Goal: Task Accomplishment & Management: Use online tool/utility

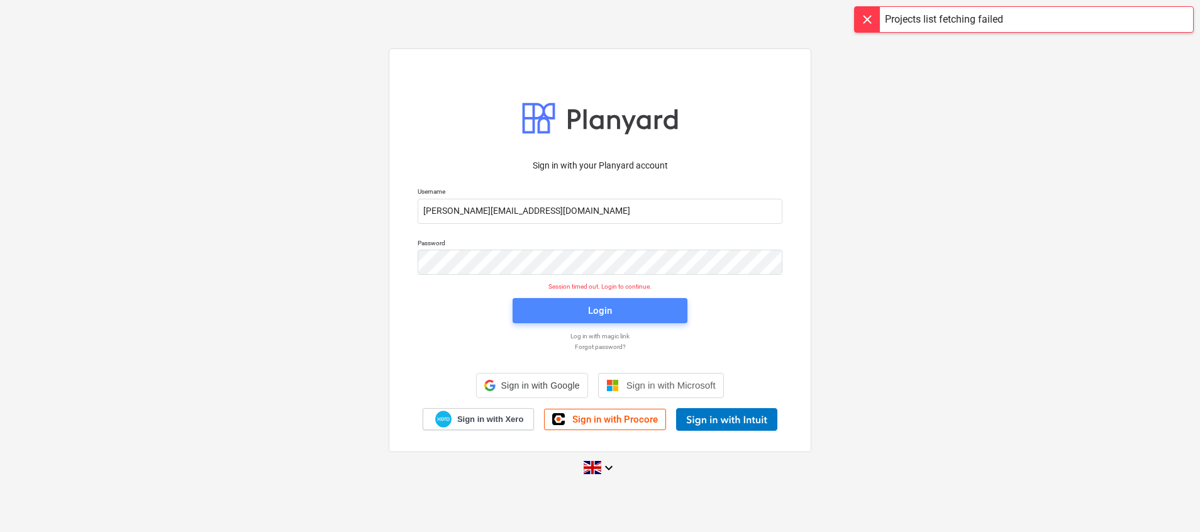
click at [538, 306] on span "Login" at bounding box center [600, 310] width 145 height 16
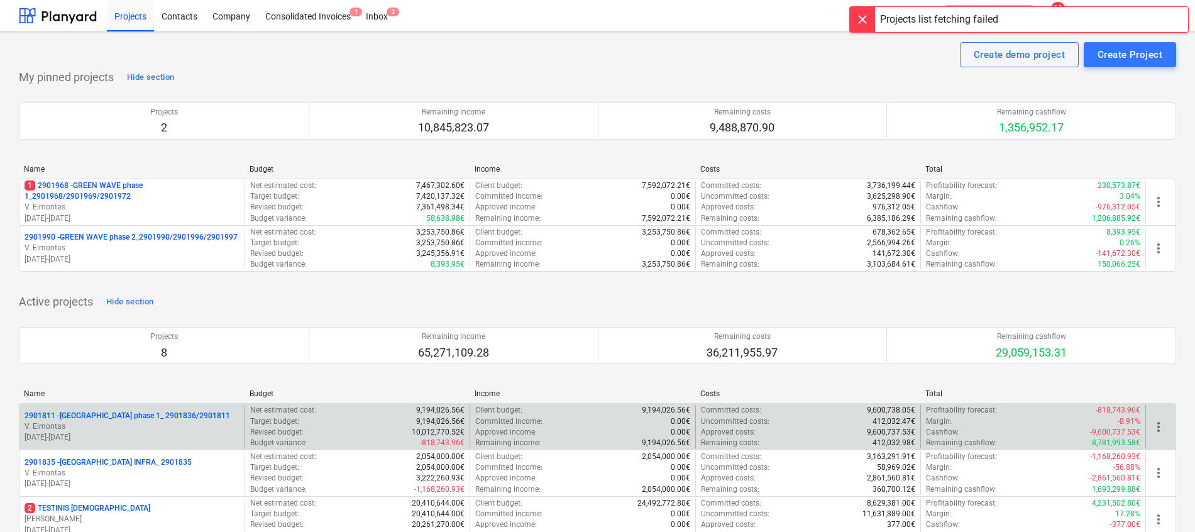
scroll to position [94, 0]
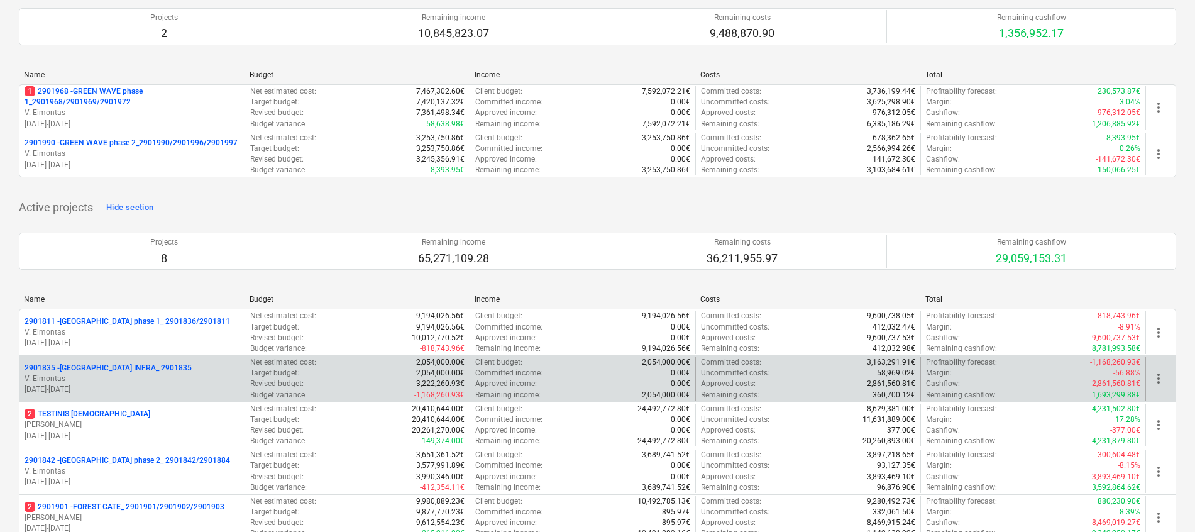
click at [1157, 388] on div "more_vert" at bounding box center [1161, 378] width 30 height 43
click at [1161, 382] on span "more_vert" at bounding box center [1158, 378] width 15 height 15
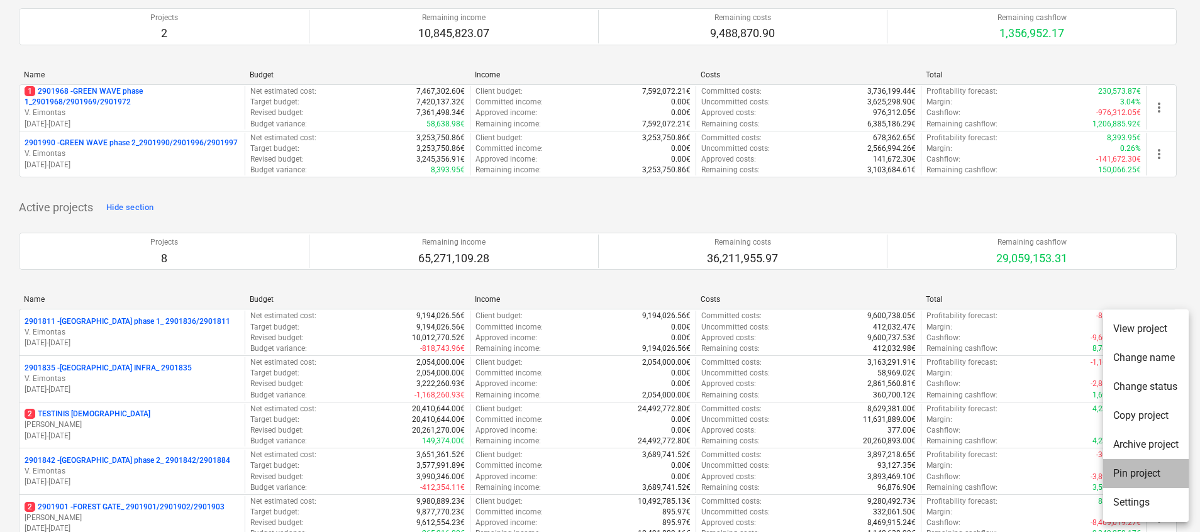
click at [1136, 463] on li "Pin project" at bounding box center [1146, 473] width 86 height 29
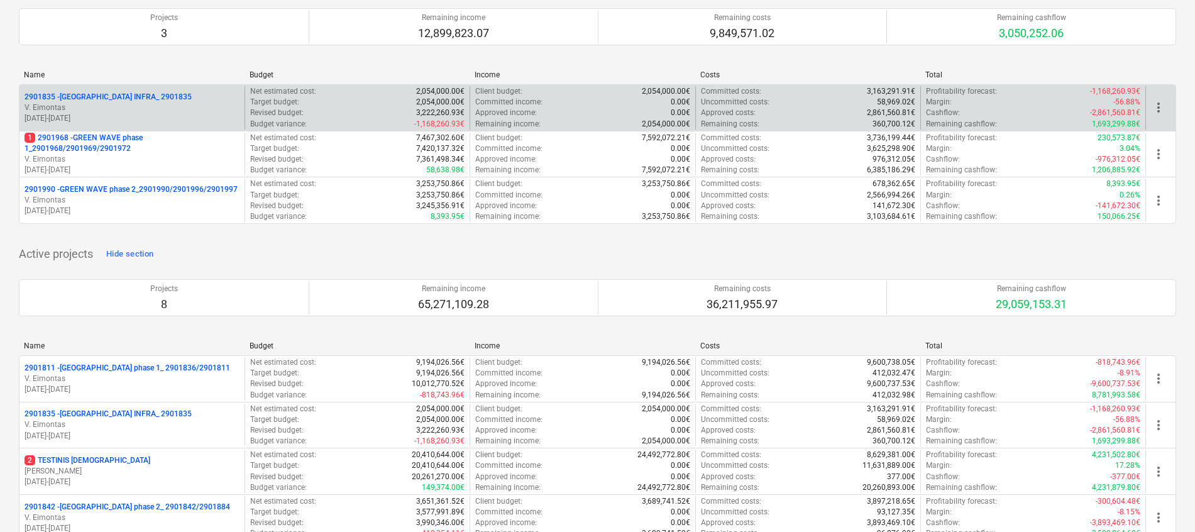
click at [141, 94] on p "2901835 - [GEOGRAPHIC_DATA] INFRA_ 2901835" at bounding box center [108, 97] width 167 height 11
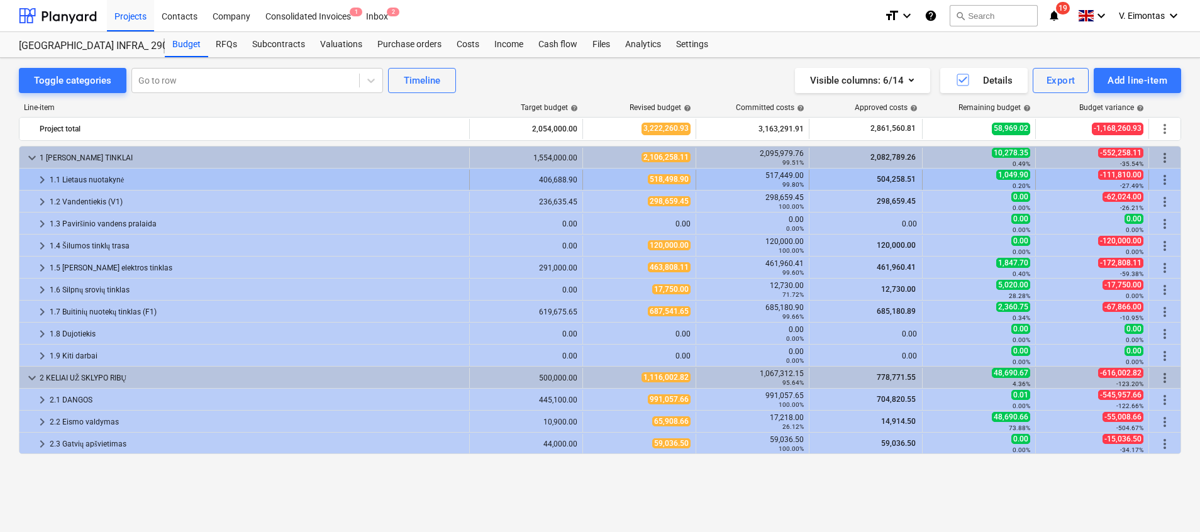
click at [162, 174] on div "1.1 Lietaus nuotakynė" at bounding box center [257, 180] width 414 height 20
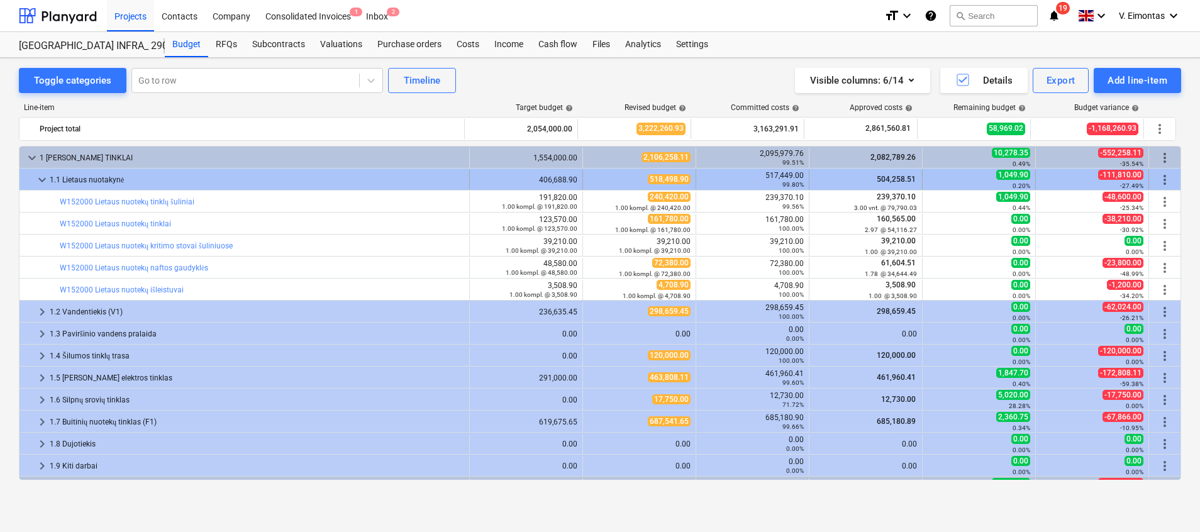
click at [91, 179] on div "1.1 Lietaus nuotakynė" at bounding box center [257, 180] width 414 height 20
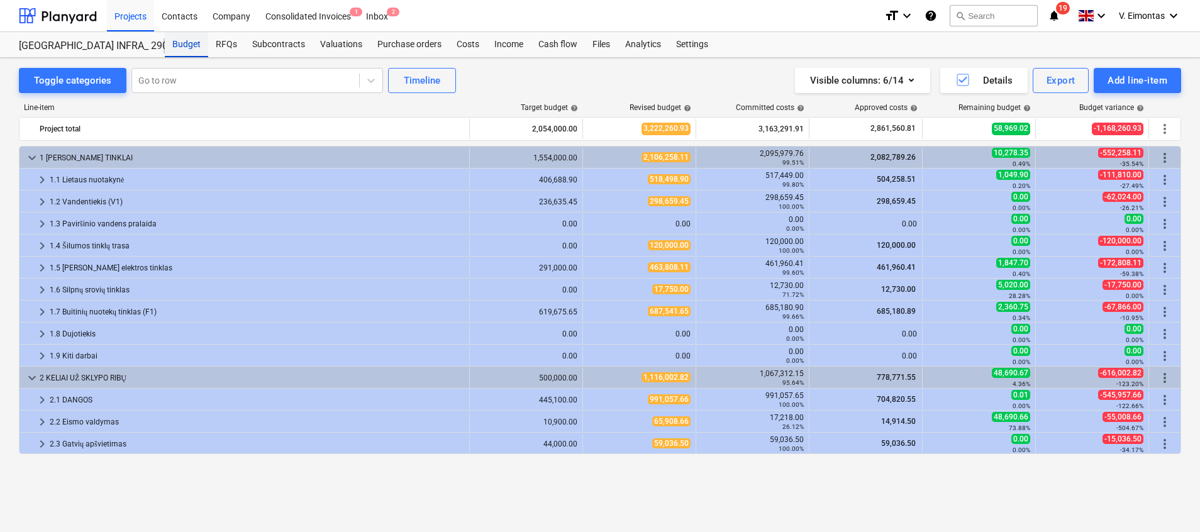
click at [187, 38] on div "Budget" at bounding box center [186, 44] width 43 height 25
click at [131, 18] on div "Projects" at bounding box center [130, 15] width 47 height 32
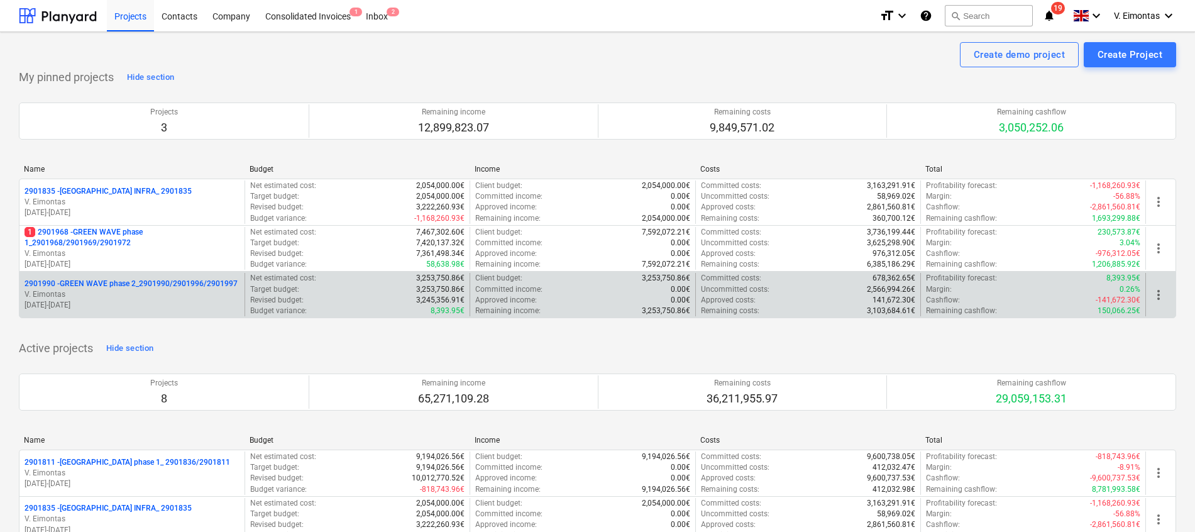
scroll to position [189, 0]
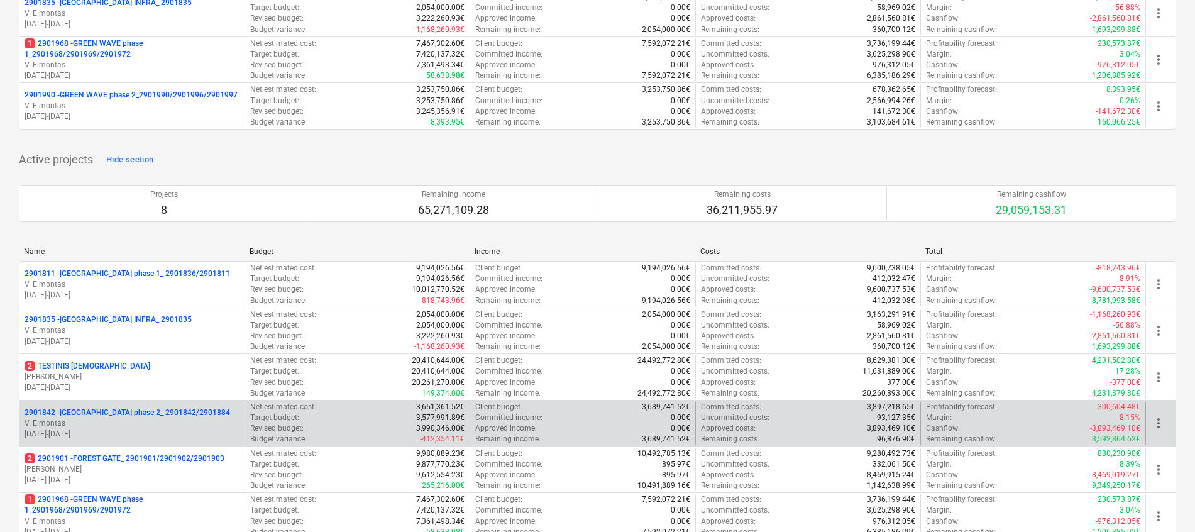
click at [123, 412] on p "2901842 - [GEOGRAPHIC_DATA] phase 2_ 2901842/2901884" at bounding box center [128, 412] width 206 height 11
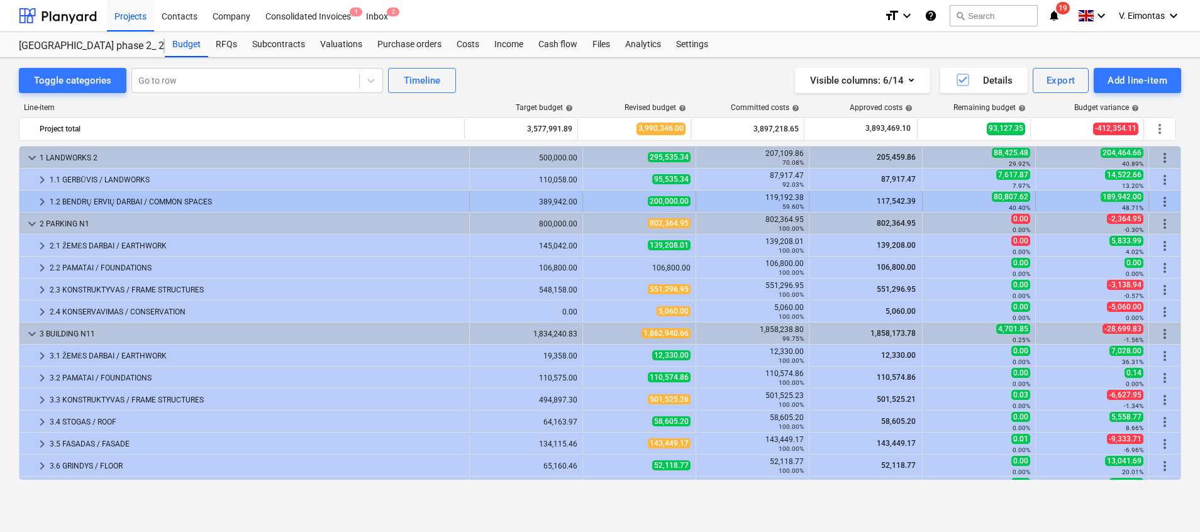
click at [172, 199] on div "1.2 BENDRŲ ERVIŲ DARBAI / COMMON SPACES" at bounding box center [257, 202] width 414 height 20
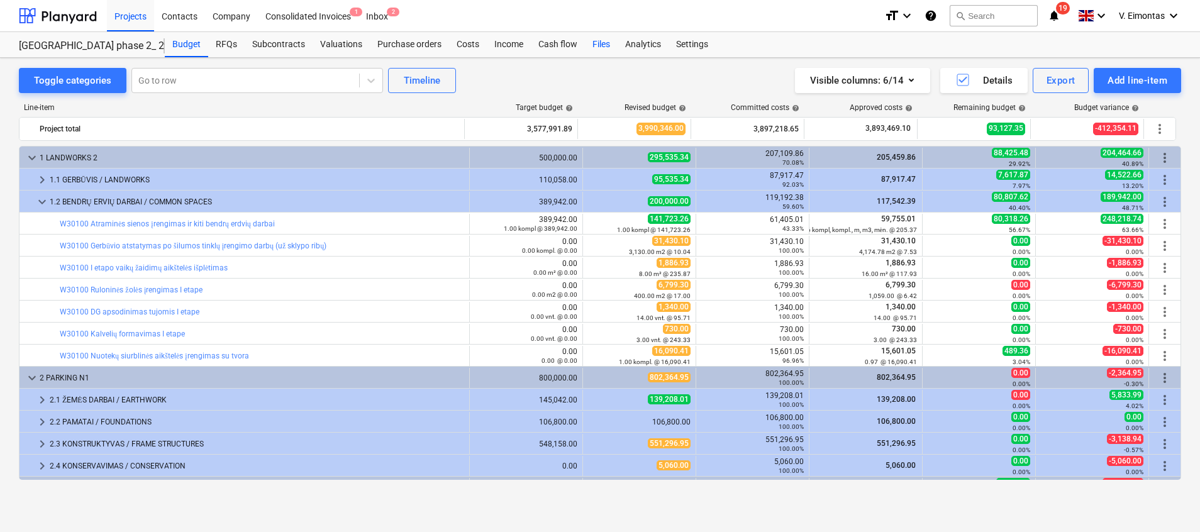
click at [603, 51] on div "Files" at bounding box center [601, 44] width 33 height 25
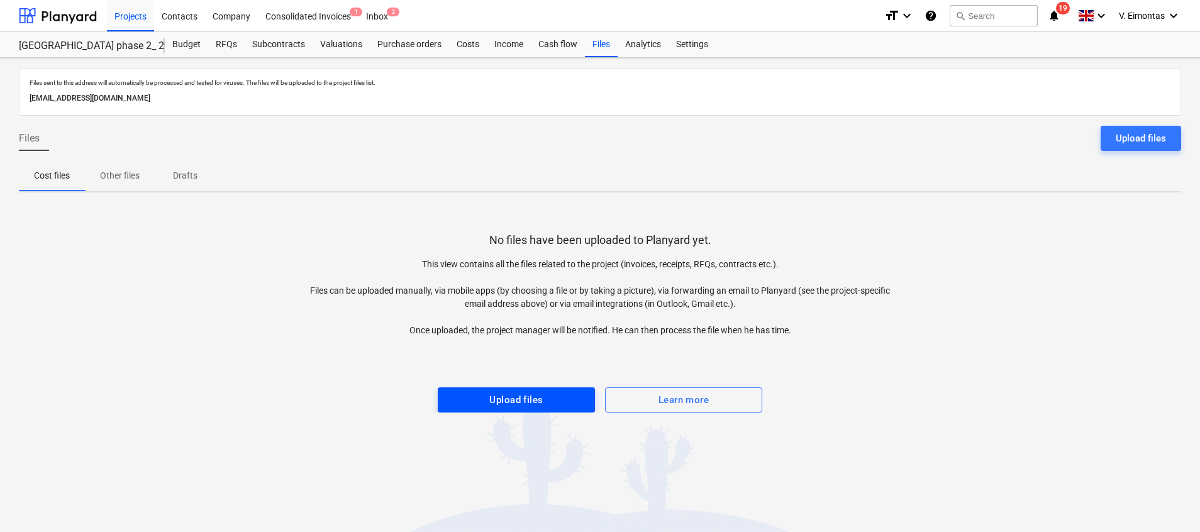
click at [554, 403] on span "Upload files" at bounding box center [516, 400] width 130 height 16
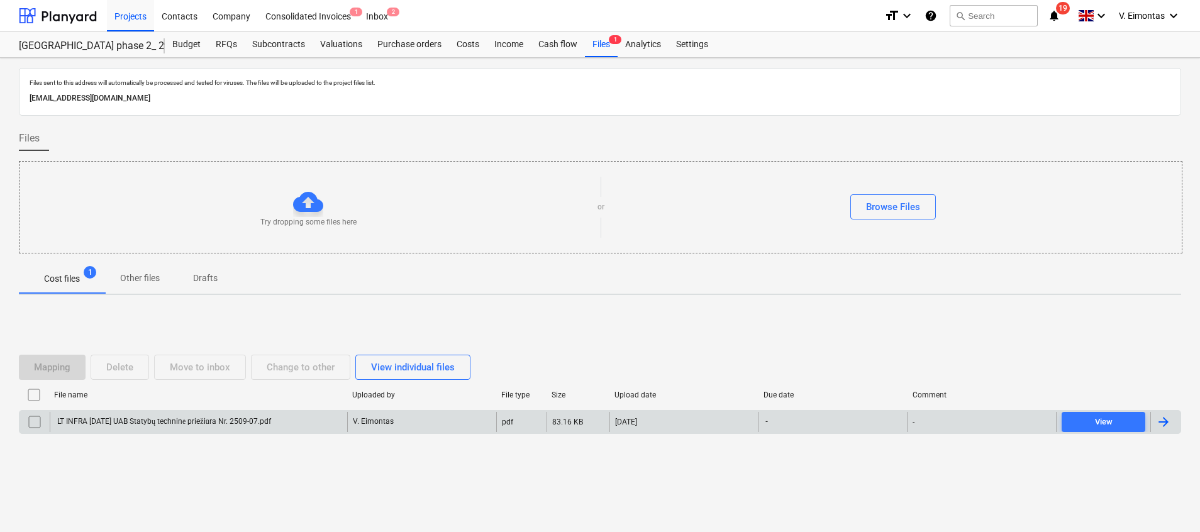
click at [271, 422] on div "LT INFRA [DATE] UAB Statybų techninė priežiūra Nr. 2509-07.pdf" at bounding box center [163, 421] width 216 height 9
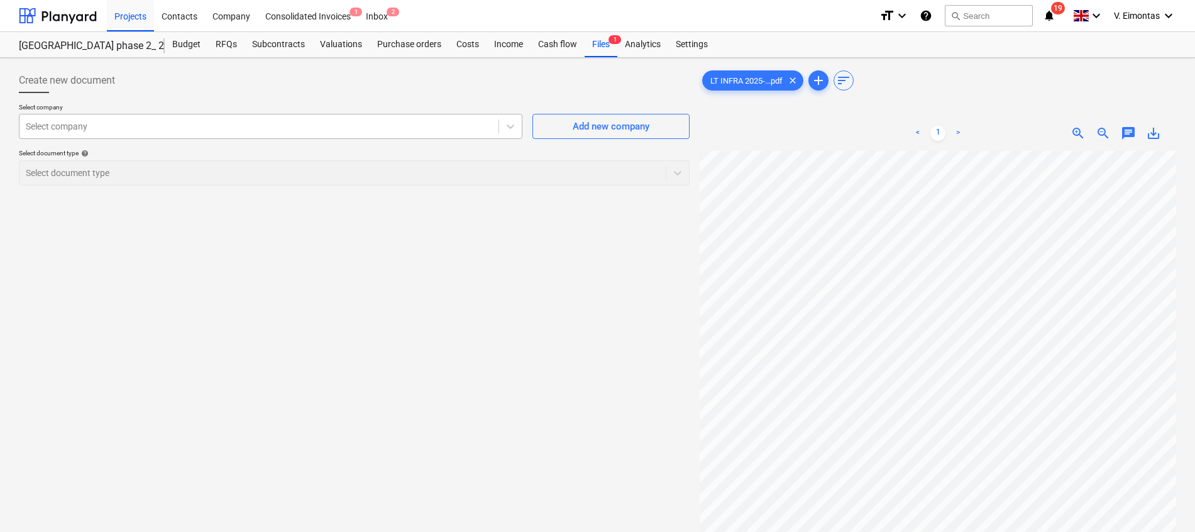
click at [138, 126] on div at bounding box center [259, 126] width 467 height 13
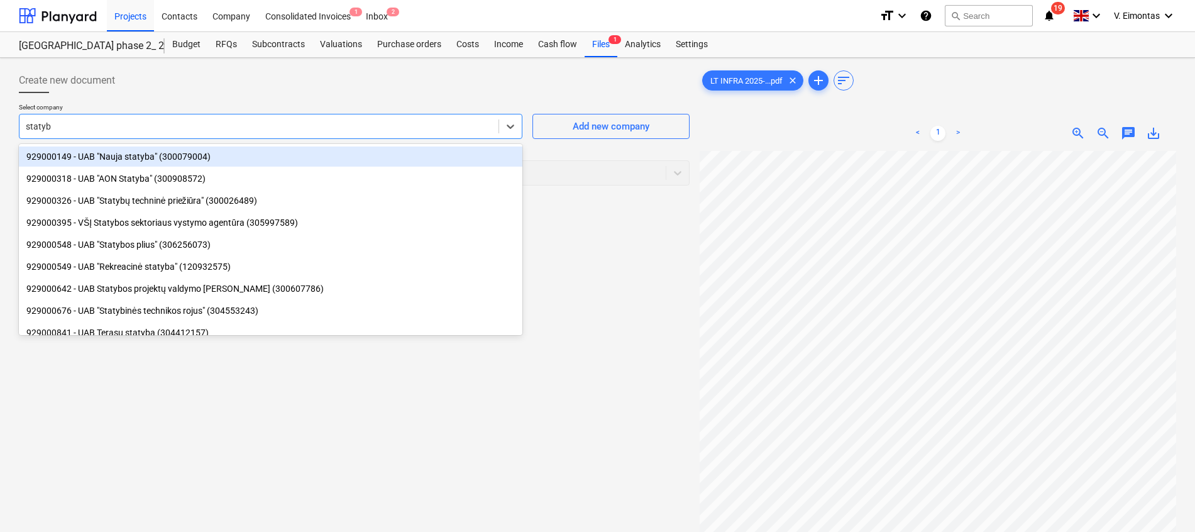
type input "statybų"
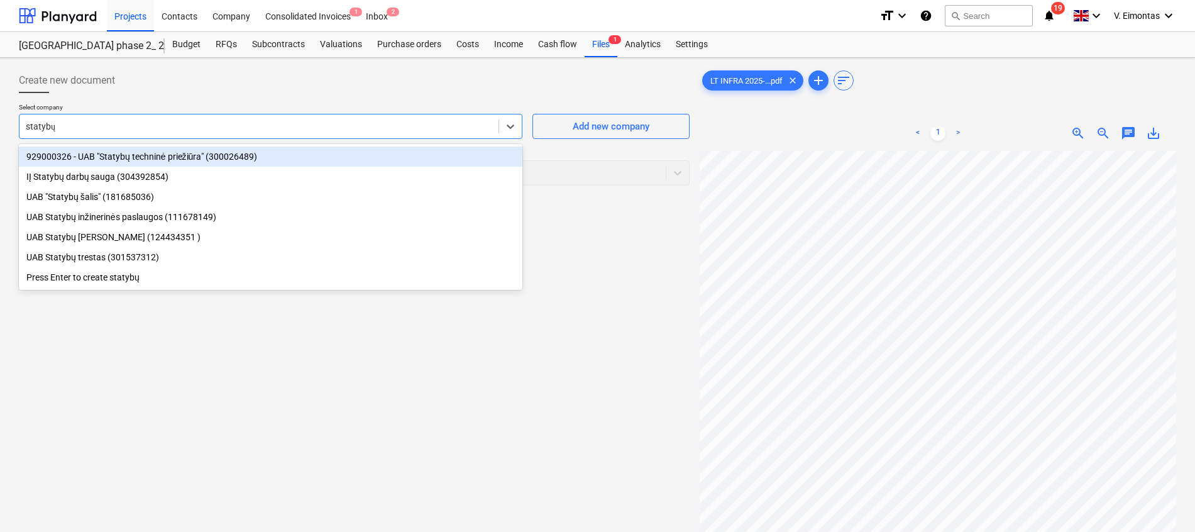
click at [166, 160] on div "929000326 - UAB "Statybų techninė priežiūra" (300026489)" at bounding box center [271, 157] width 504 height 20
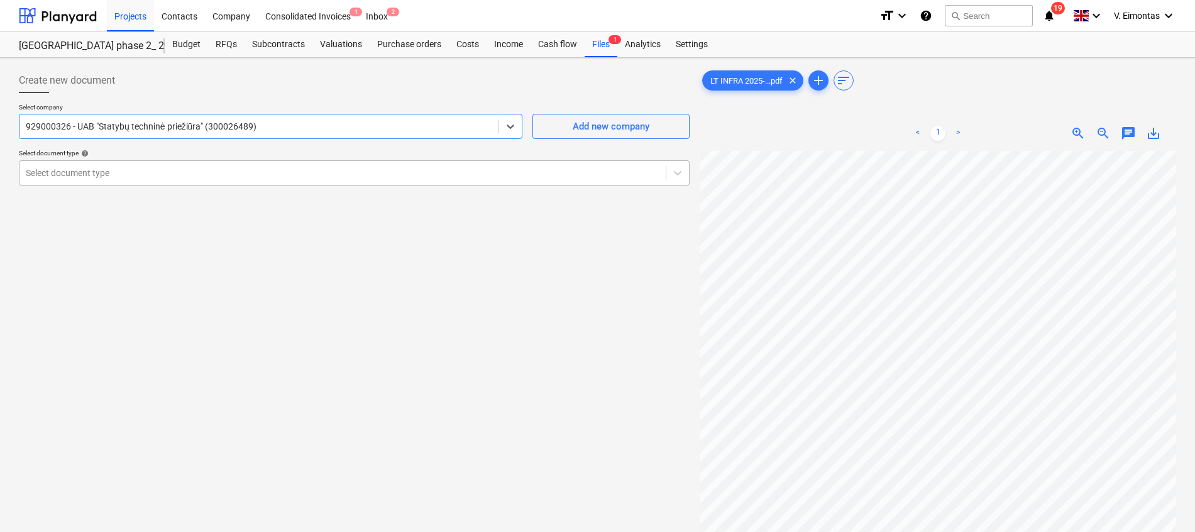
click at [162, 167] on div at bounding box center [343, 173] width 634 height 13
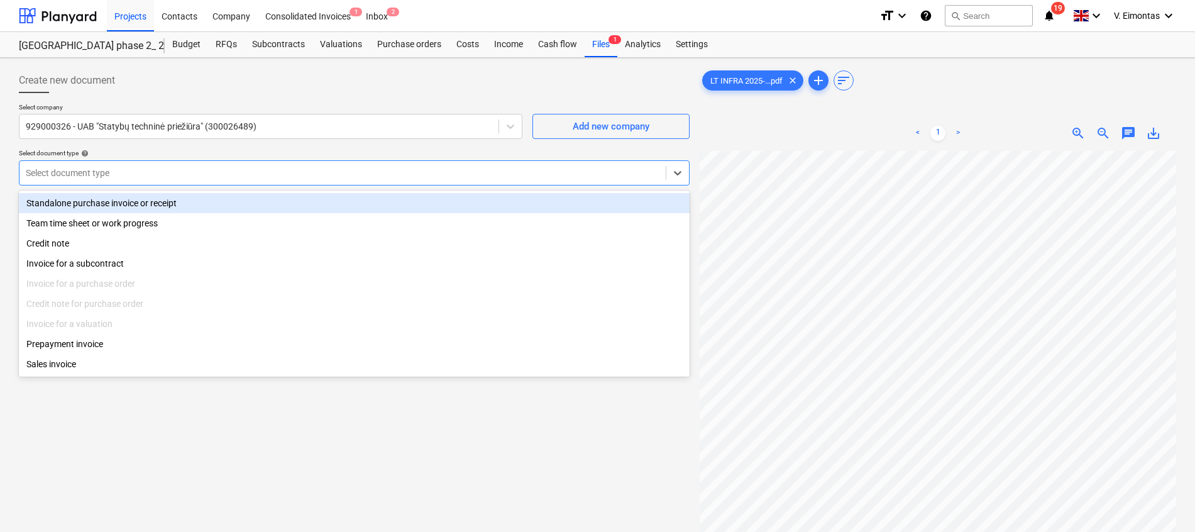
click at [133, 201] on div "Standalone purchase invoice or receipt" at bounding box center [354, 203] width 671 height 20
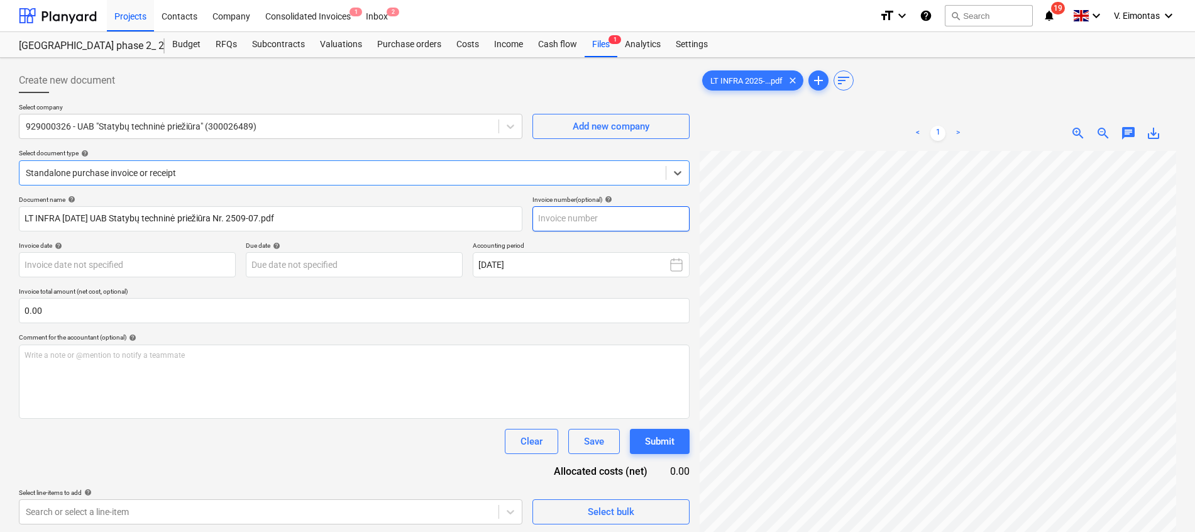
click at [625, 224] on input "text" at bounding box center [611, 218] width 157 height 25
type input "č"
type input "2509-07"
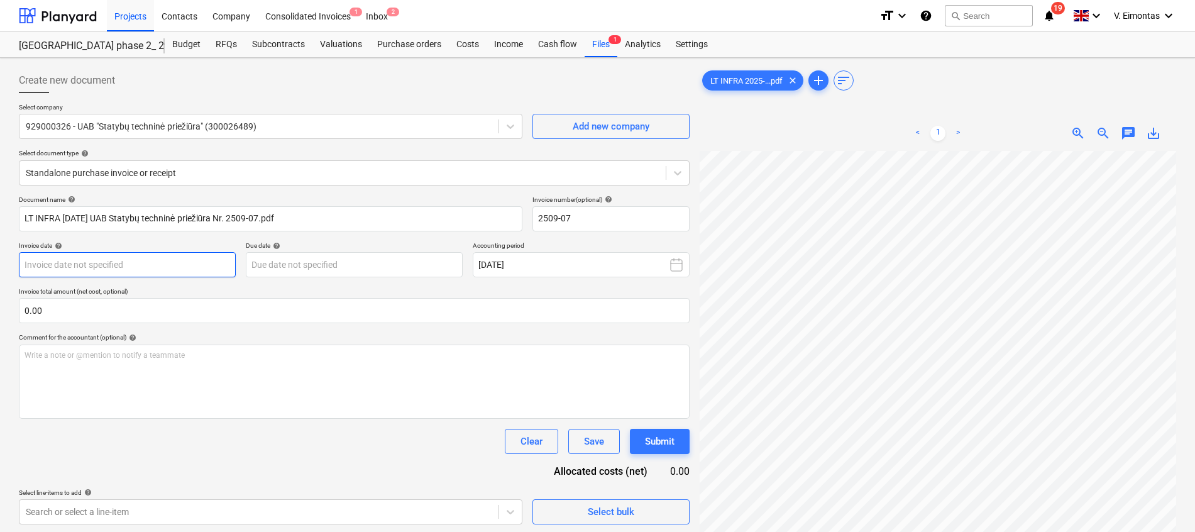
click at [231, 263] on body "Projects Contacts Company Consolidated Invoices 1 Inbox 2 format_size keyboard_…" at bounding box center [597, 266] width 1195 height 532
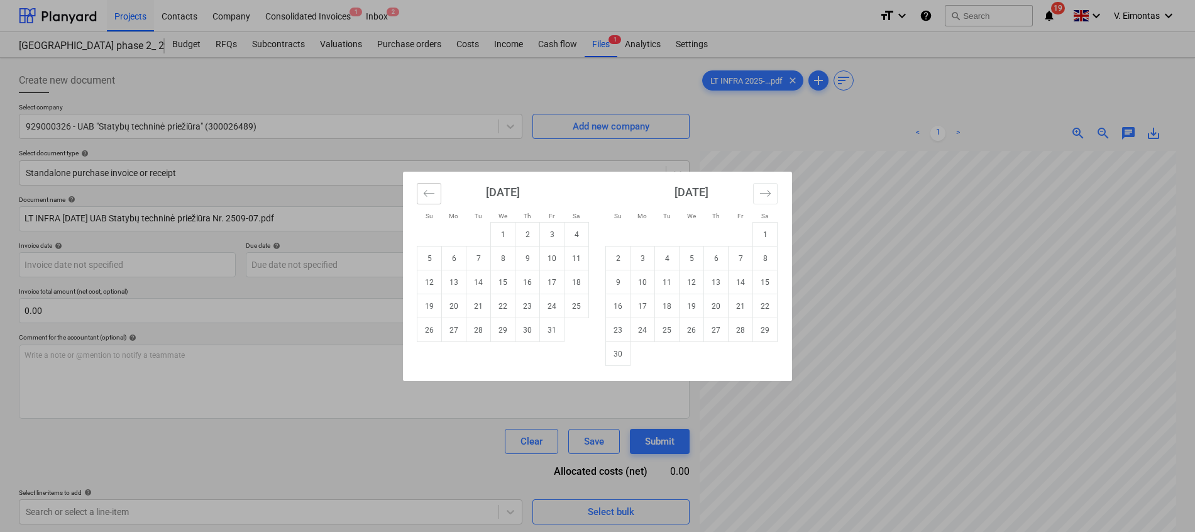
click at [428, 184] on button "Move backward to switch to the previous month." at bounding box center [429, 193] width 25 height 21
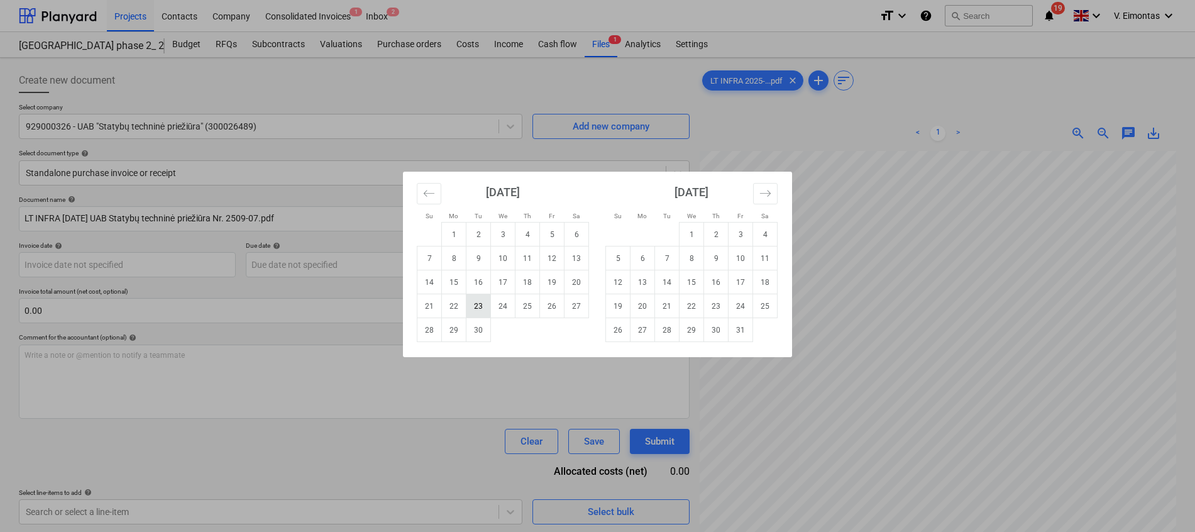
click at [487, 308] on td "23" at bounding box center [479, 306] width 25 height 24
type input "[DATE]"
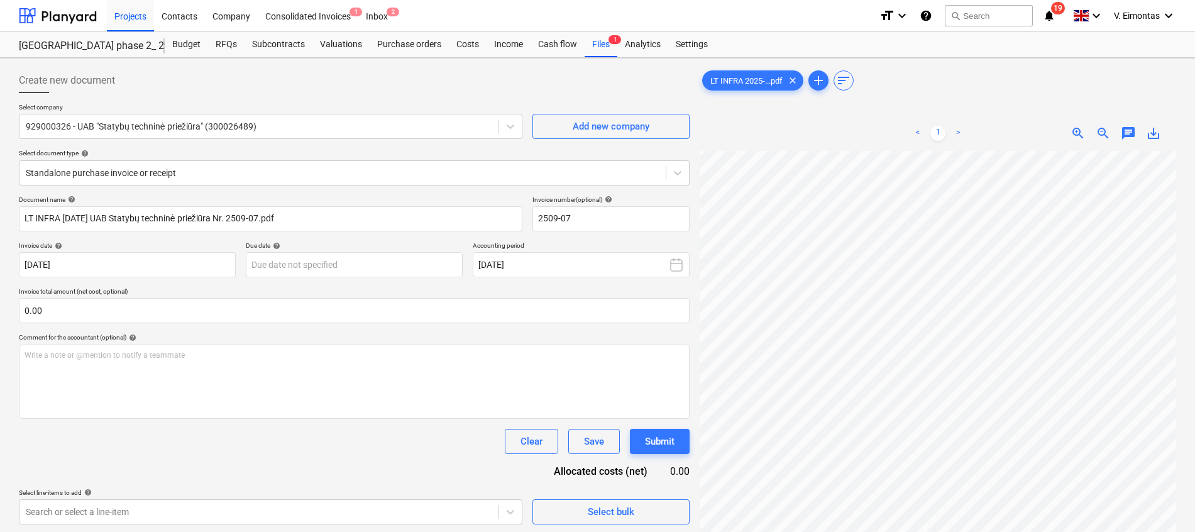
scroll to position [308, 0]
click at [333, 258] on body "Projects Contacts Company Consolidated Invoices 1 Inbox 2 format_size keyboard_…" at bounding box center [597, 266] width 1195 height 532
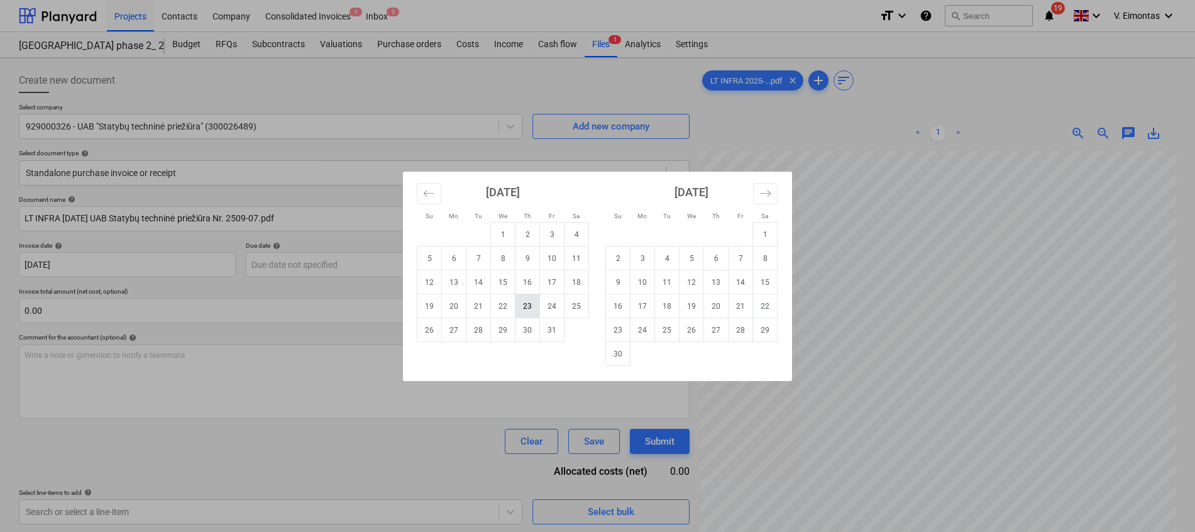
click at [522, 304] on td "23" at bounding box center [528, 306] width 25 height 24
type input "[DATE]"
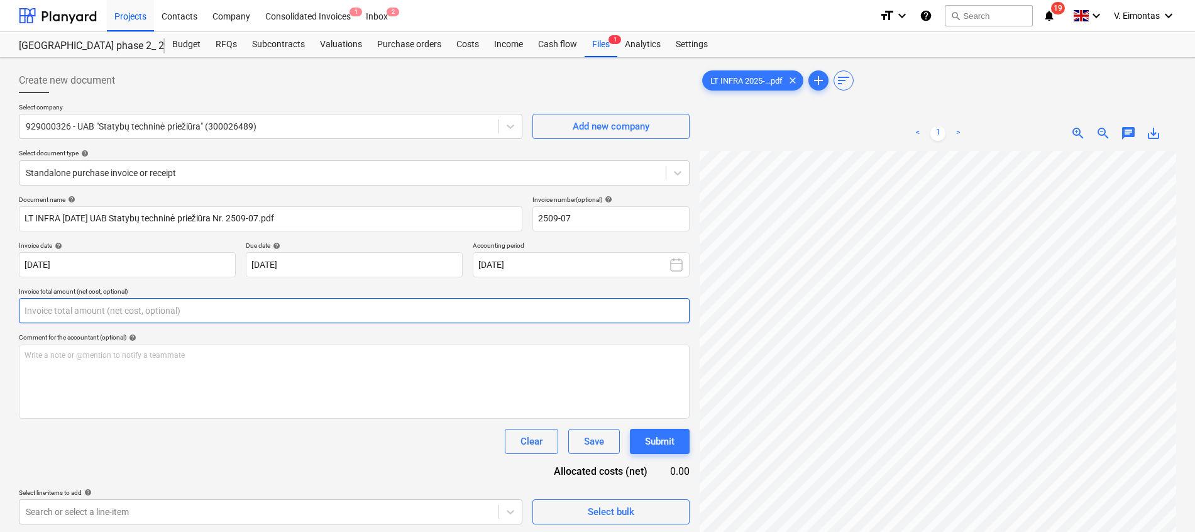
click at [517, 312] on input "text" at bounding box center [354, 310] width 671 height 25
type input "0.00"
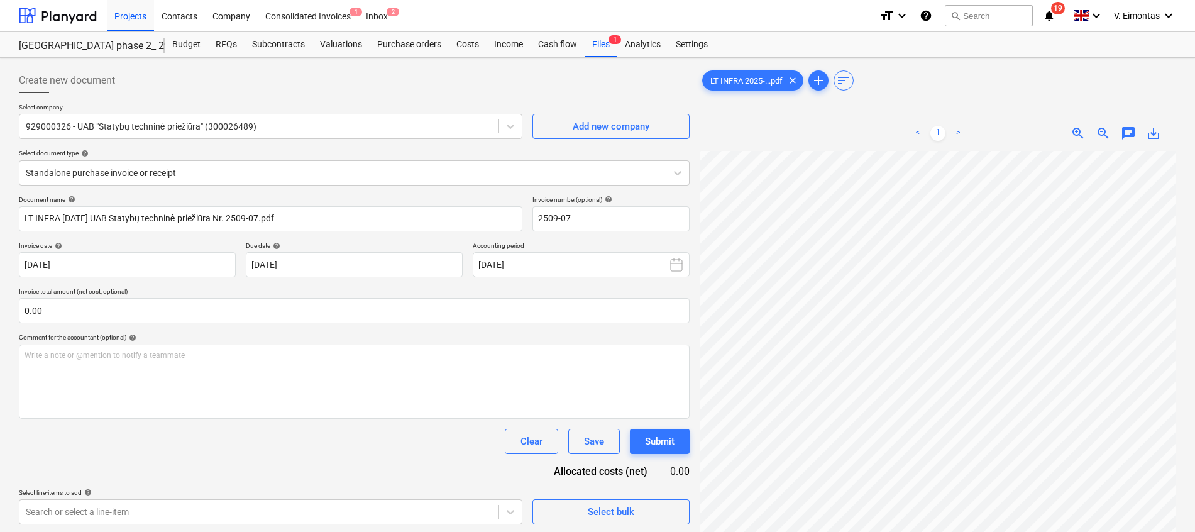
scroll to position [299, 94]
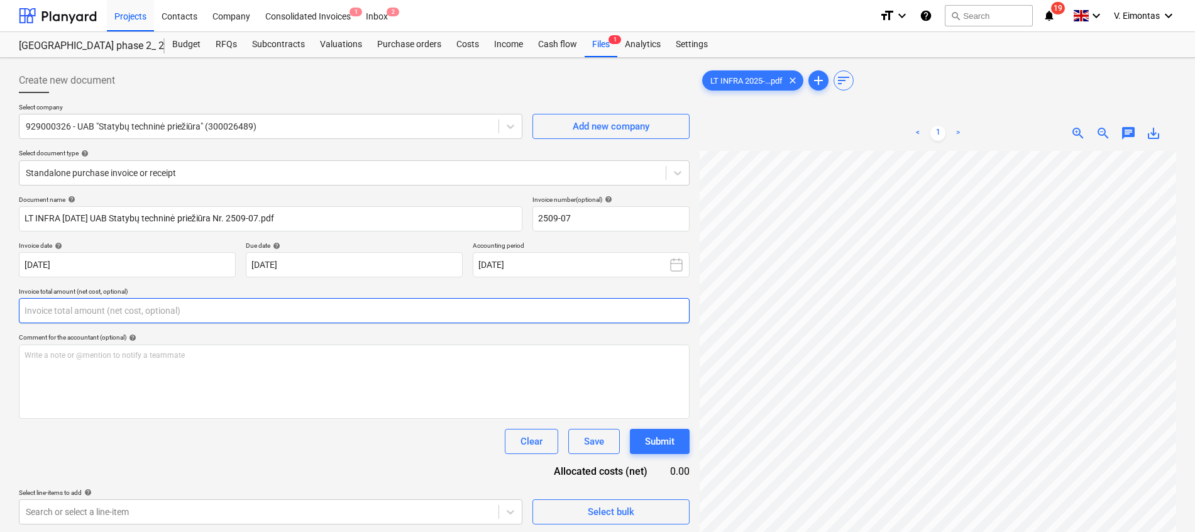
click at [489, 314] on input "text" at bounding box center [354, 310] width 671 height 25
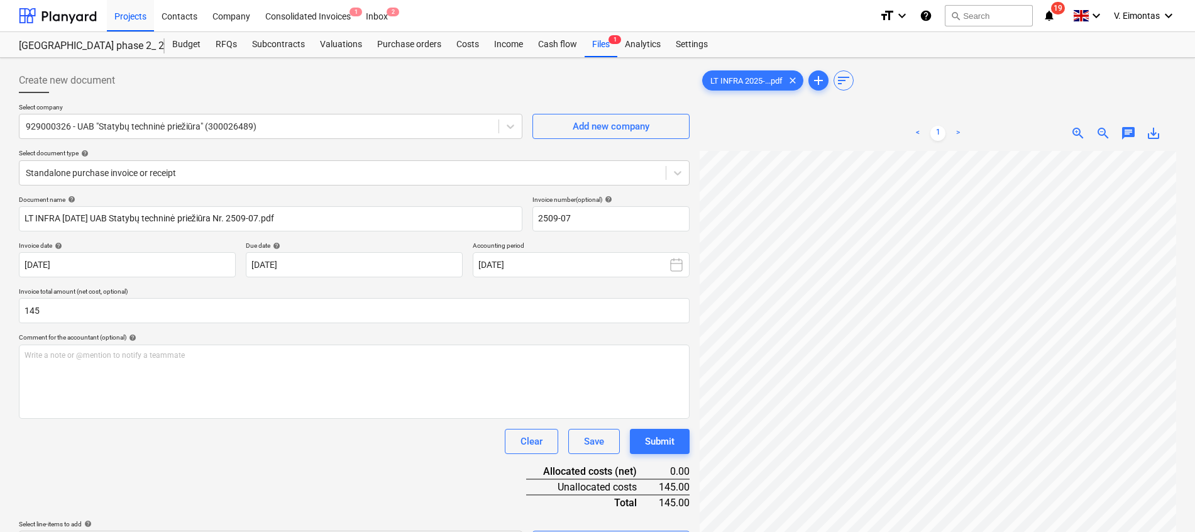
type input "145.00"
click at [398, 463] on div "Document name help LT INFRA [DATE] UAB Statybų techninė priežiūra Nr. 2509-07.p…" at bounding box center [354, 376] width 671 height 360
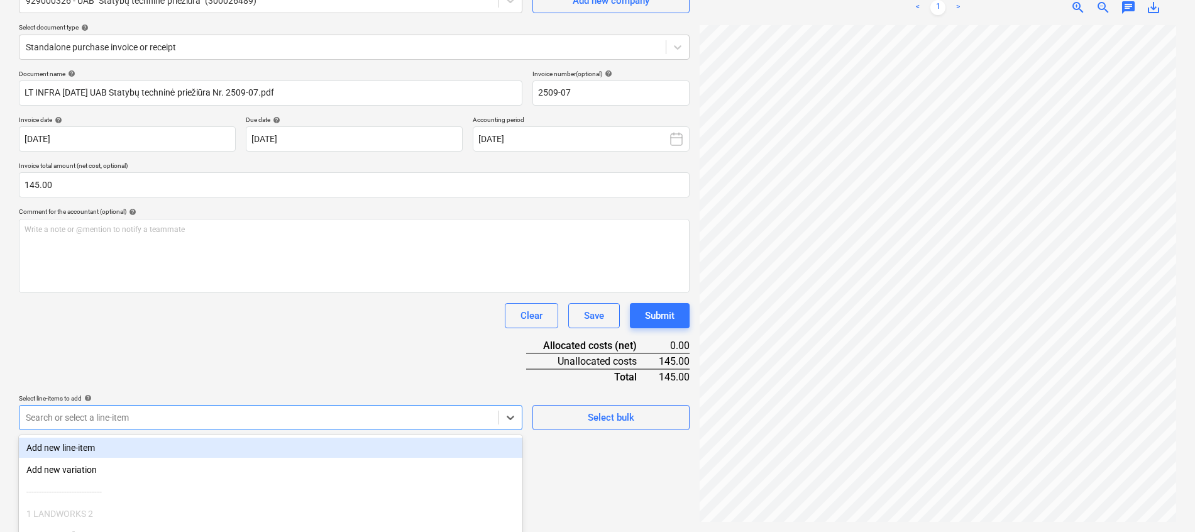
scroll to position [220, 0]
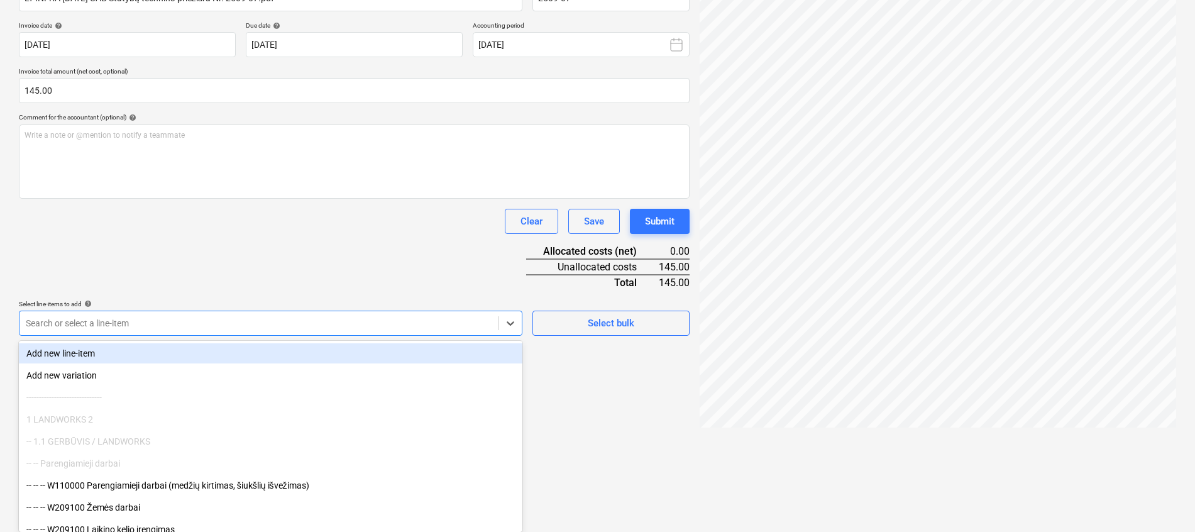
click at [334, 312] on body "Projects Contacts Company Consolidated Invoices 1 Inbox 2 format_size keyboard_…" at bounding box center [597, 46] width 1195 height 532
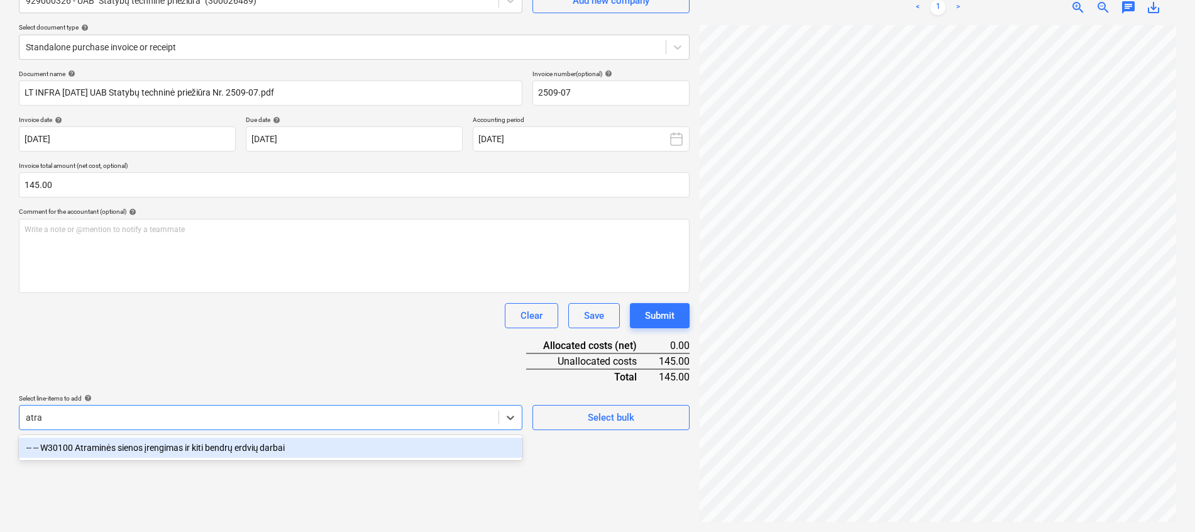
type input "atram"
click at [173, 440] on div "-- -- W30100 Atraminės sienos įrengimas ir kiti bendrų erdvių darbai" at bounding box center [271, 448] width 504 height 20
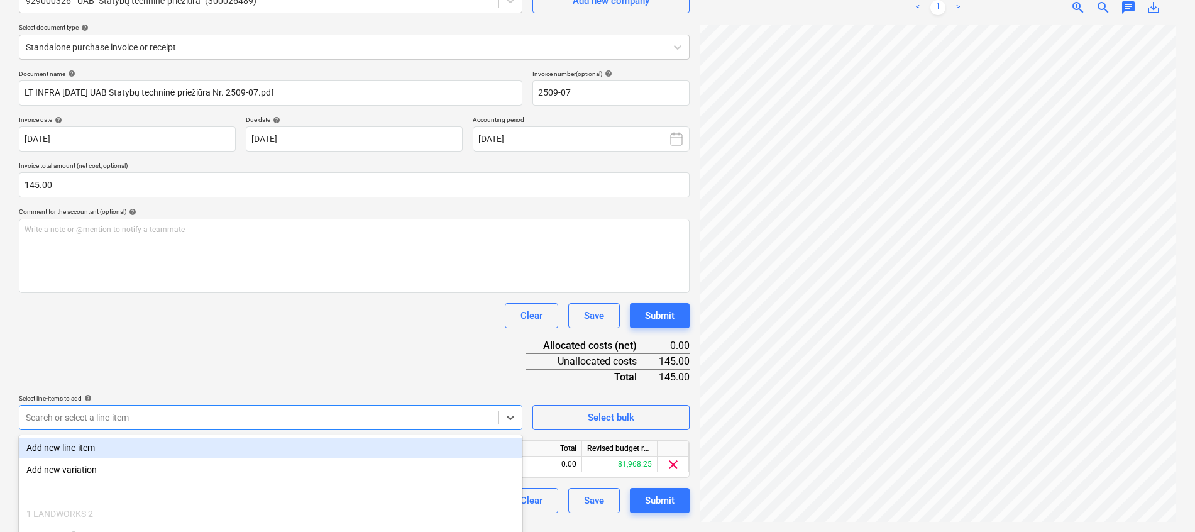
click at [254, 351] on div "Document name help LT INFRA [DATE] UAB Statybų techninė priežiūra Nr. 2509-07.p…" at bounding box center [354, 291] width 671 height 443
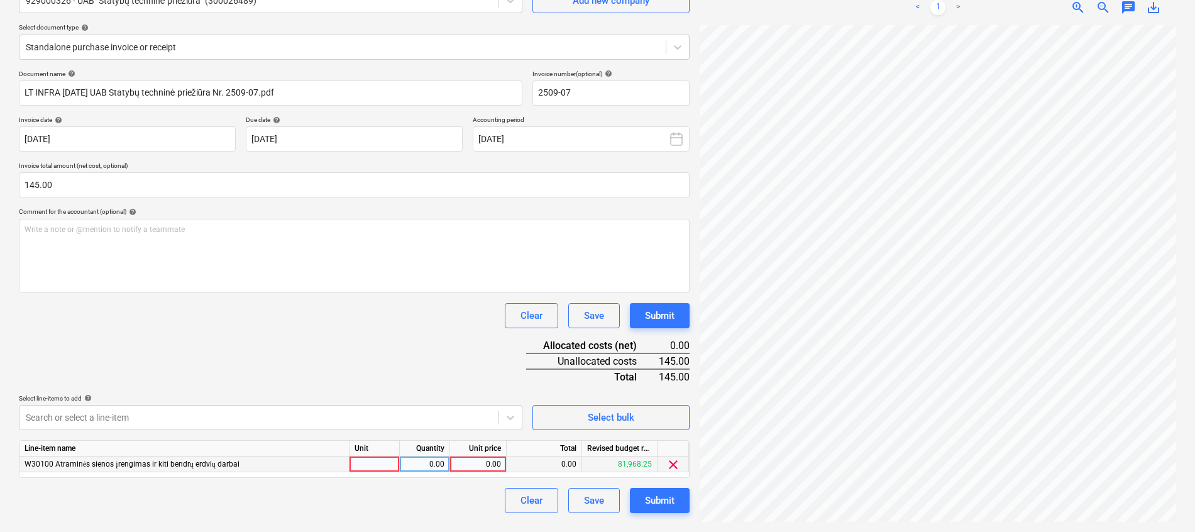
click at [381, 468] on div at bounding box center [375, 464] width 50 height 16
type input "kompl."
type input "145"
click at [360, 363] on div "Document name help LT INFRA [DATE] UAB Statybų techninė priežiūra Nr. 2509-07.p…" at bounding box center [354, 291] width 671 height 443
click at [670, 499] on div "Submit" at bounding box center [660, 500] width 30 height 16
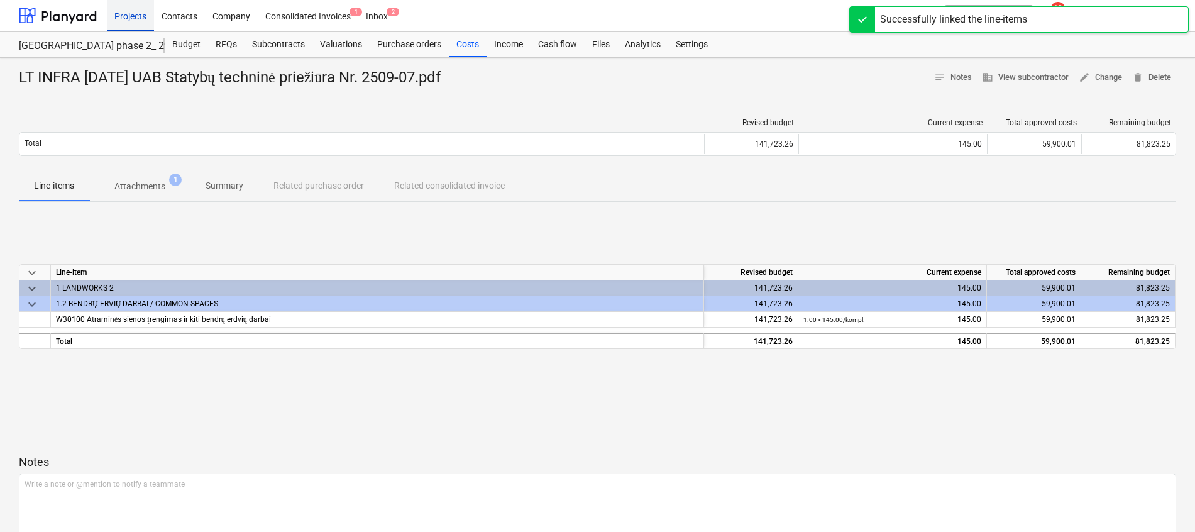
click at [145, 16] on div "Projects" at bounding box center [130, 15] width 47 height 32
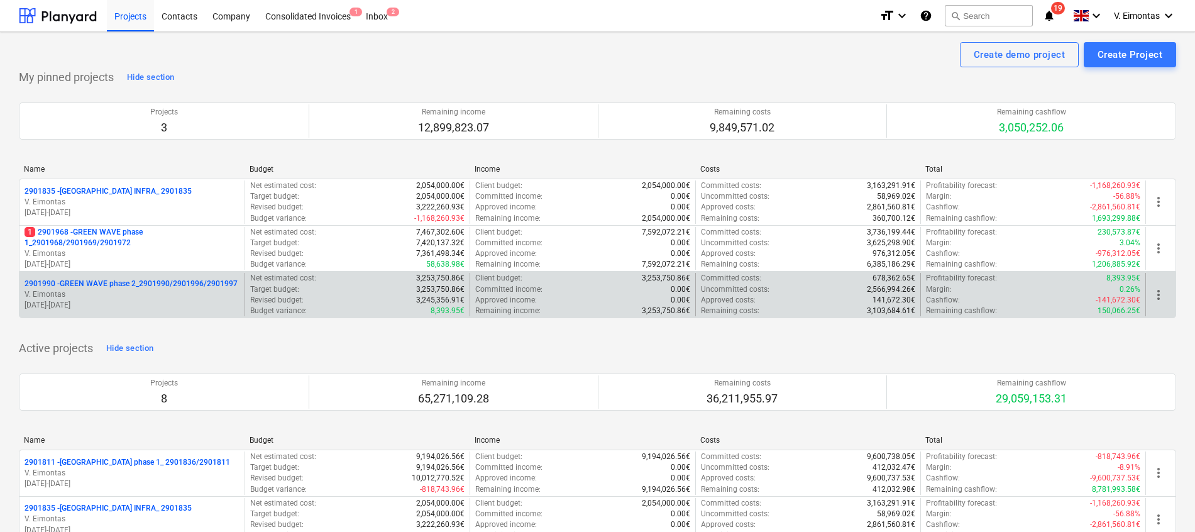
click at [152, 289] on p "2901990 - GREEN WAVE phase 2_2901990/2901996/2901997" at bounding box center [131, 284] width 213 height 11
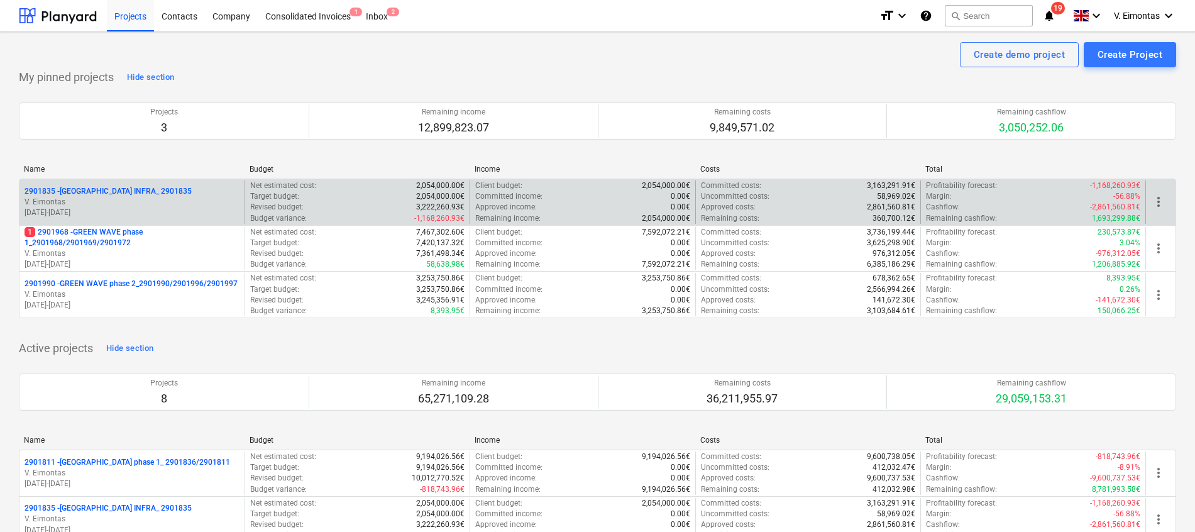
click at [113, 191] on p "2901835 - [GEOGRAPHIC_DATA] INFRA_ 2901835" at bounding box center [108, 191] width 167 height 11
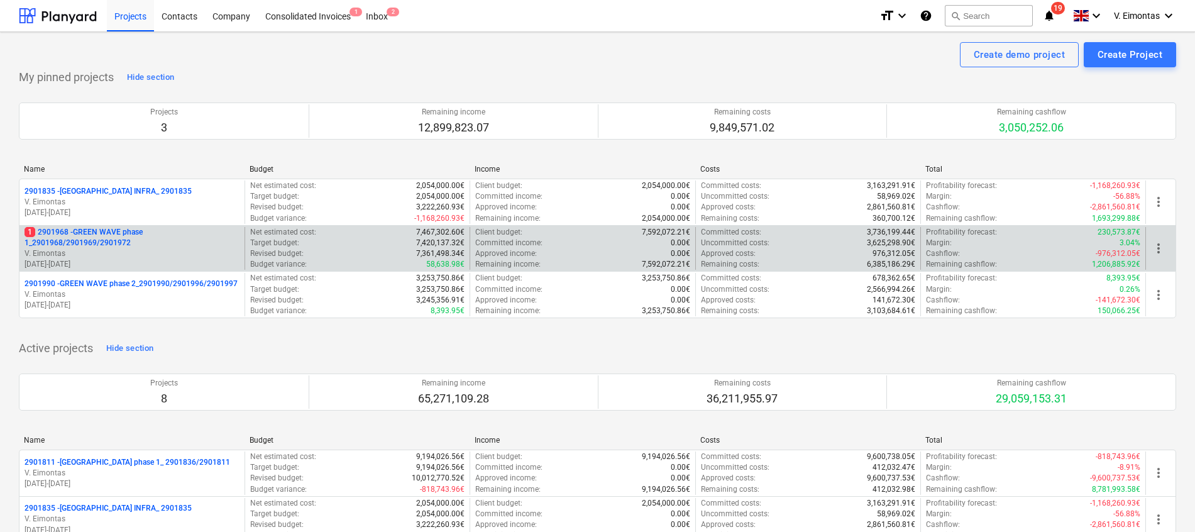
click at [119, 235] on p "1 2901968 - GREEN WAVE phase 1_2901968/2901969/2901972" at bounding box center [132, 237] width 215 height 21
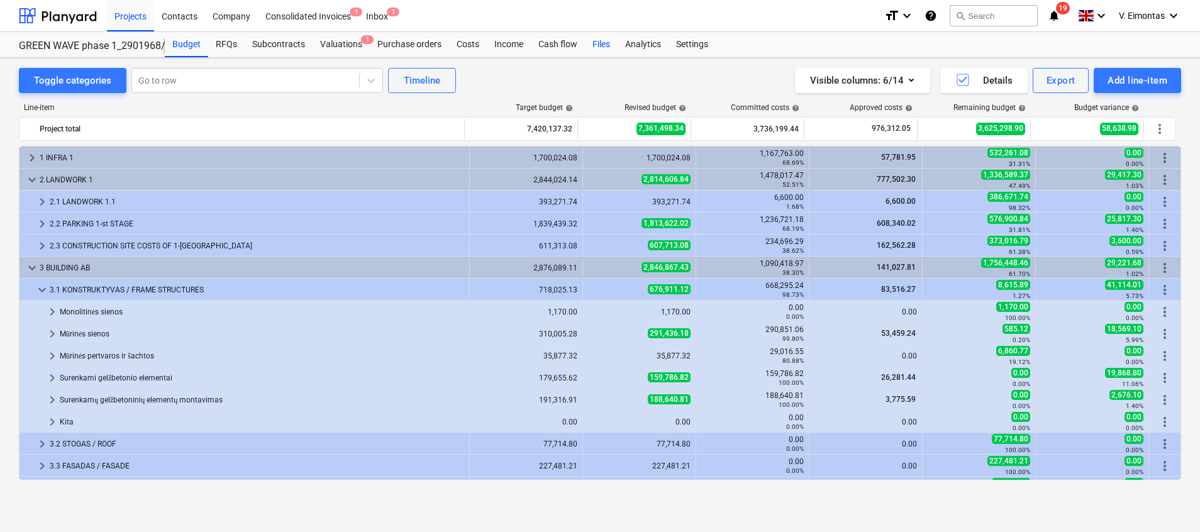
click at [597, 43] on div "Files" at bounding box center [601, 44] width 33 height 25
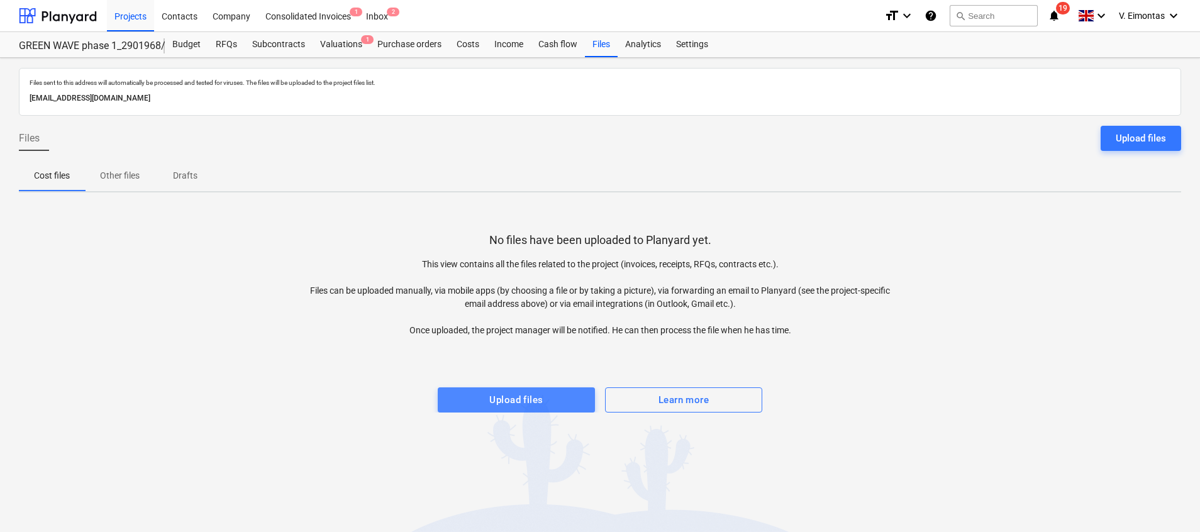
click at [523, 398] on div "Upload files" at bounding box center [515, 400] width 53 height 16
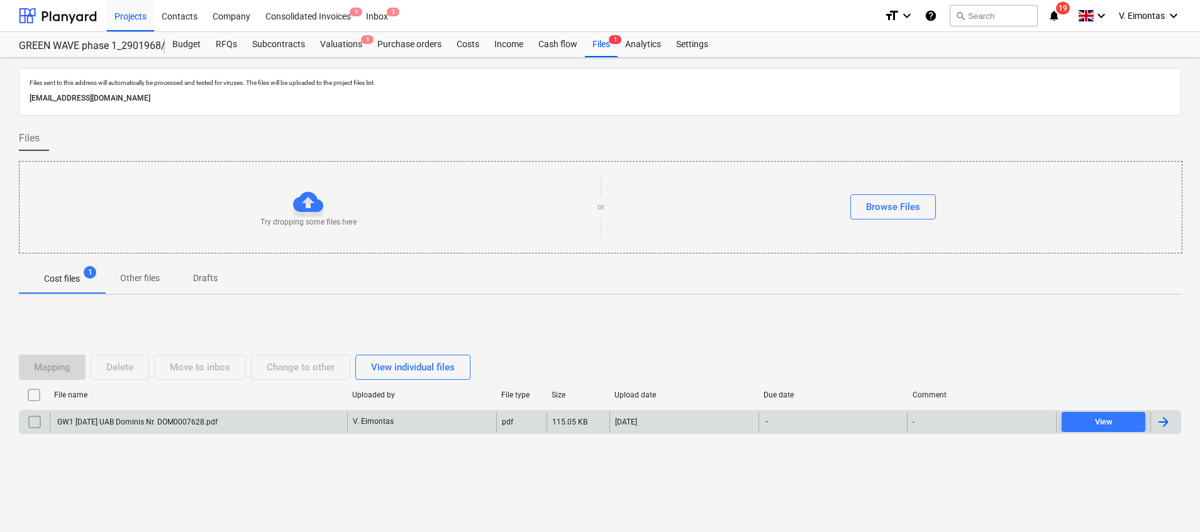
click at [236, 419] on div "GW1 [DATE] UAB Dominis Nr. DOM0007628.pdf" at bounding box center [198, 422] width 297 height 20
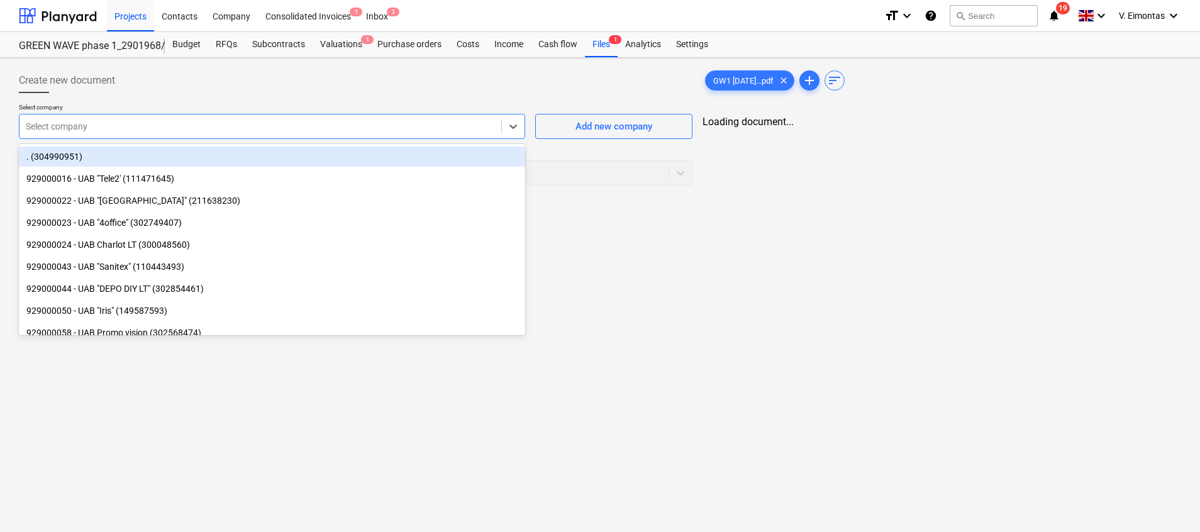
click at [261, 131] on div at bounding box center [260, 126] width 469 height 13
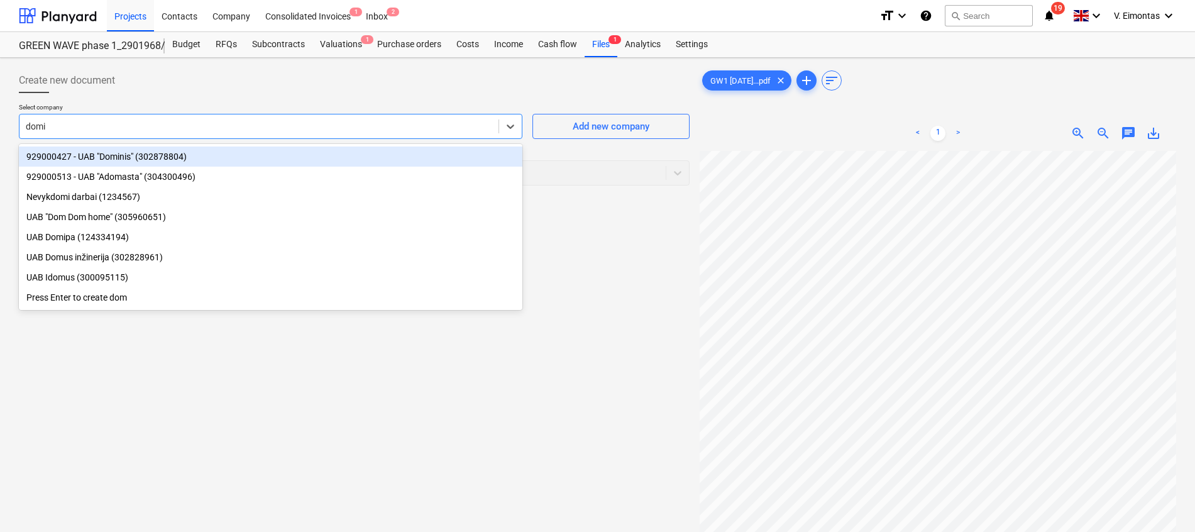
type input "[PERSON_NAME]"
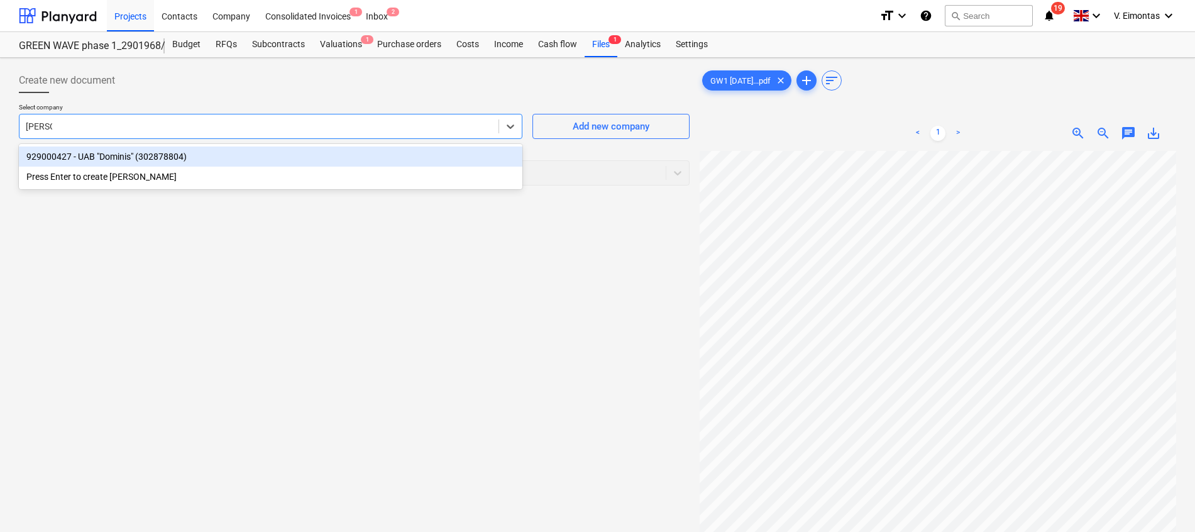
click at [260, 158] on div "929000427 - UAB "Dominis" (302878804)" at bounding box center [271, 157] width 504 height 20
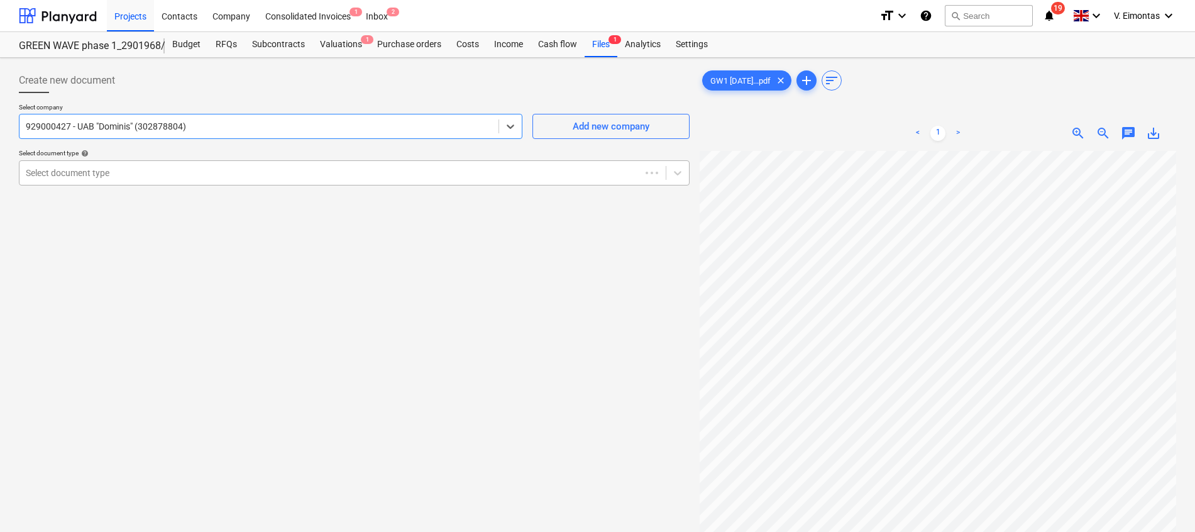
click at [250, 172] on div at bounding box center [330, 173] width 609 height 13
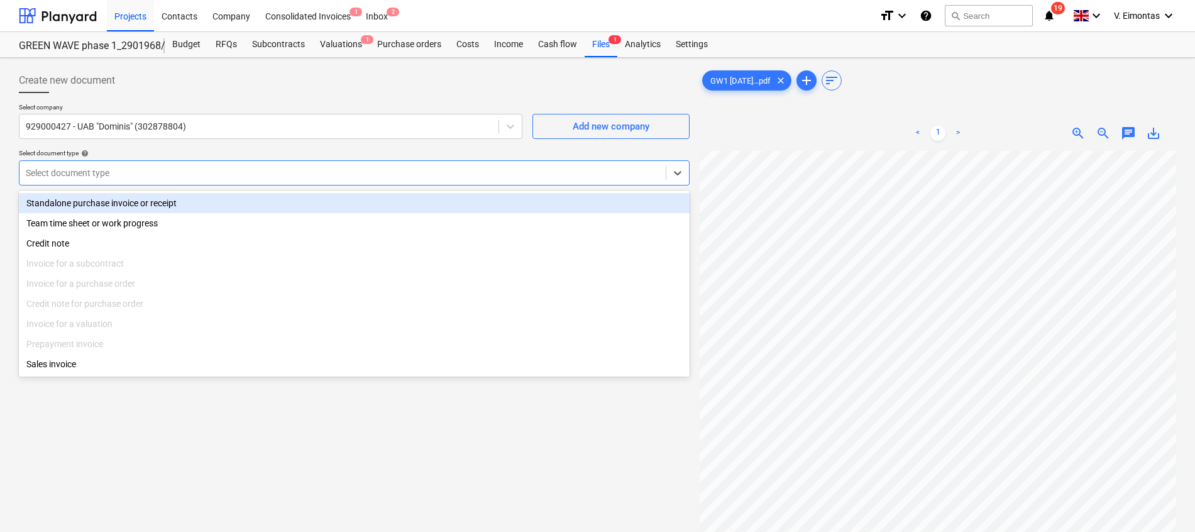
click at [211, 205] on div "Standalone purchase invoice or receipt" at bounding box center [354, 203] width 671 height 20
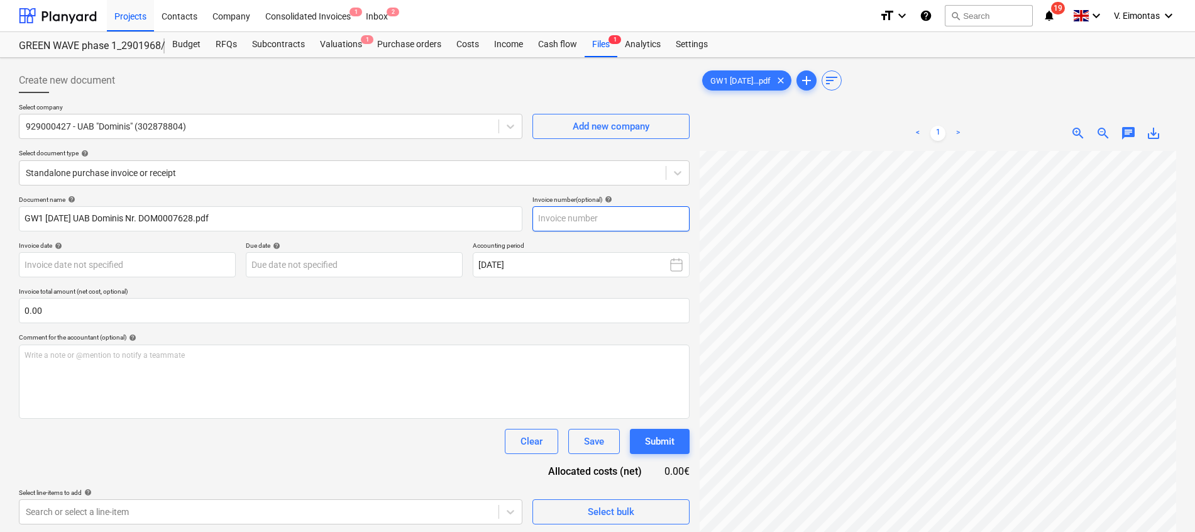
scroll to position [9, 92]
click at [573, 220] on input "text" at bounding box center [611, 218] width 157 height 25
type input "ų"
type input "7628"
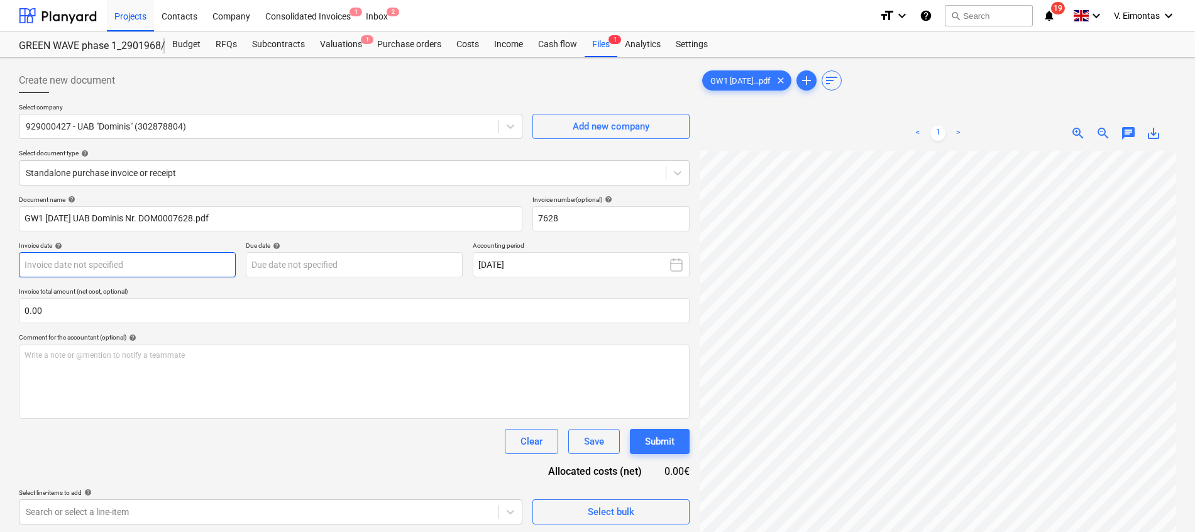
click at [124, 264] on body "Projects Contacts Company Consolidated Invoices 1 Inbox 2 format_size keyboard_…" at bounding box center [597, 266] width 1195 height 532
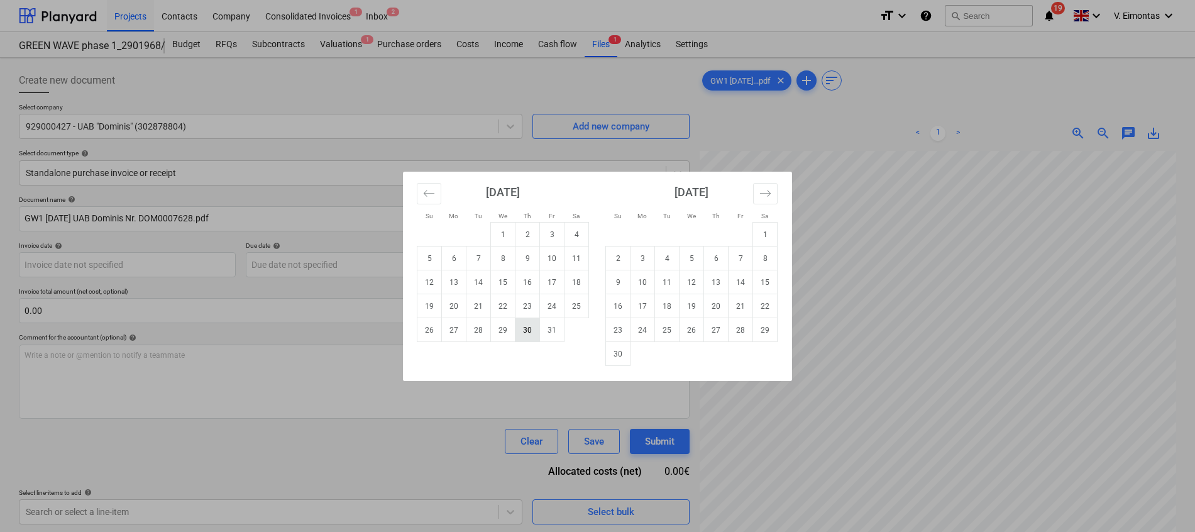
click at [529, 329] on td "30" at bounding box center [528, 330] width 25 height 24
click at [195, 268] on body "Projects Contacts Company Consolidated Invoices 1 Inbox 2 format_size keyboard_…" at bounding box center [597, 266] width 1195 height 532
click at [423, 194] on button "Move backward to switch to the previous month." at bounding box center [429, 193] width 25 height 21
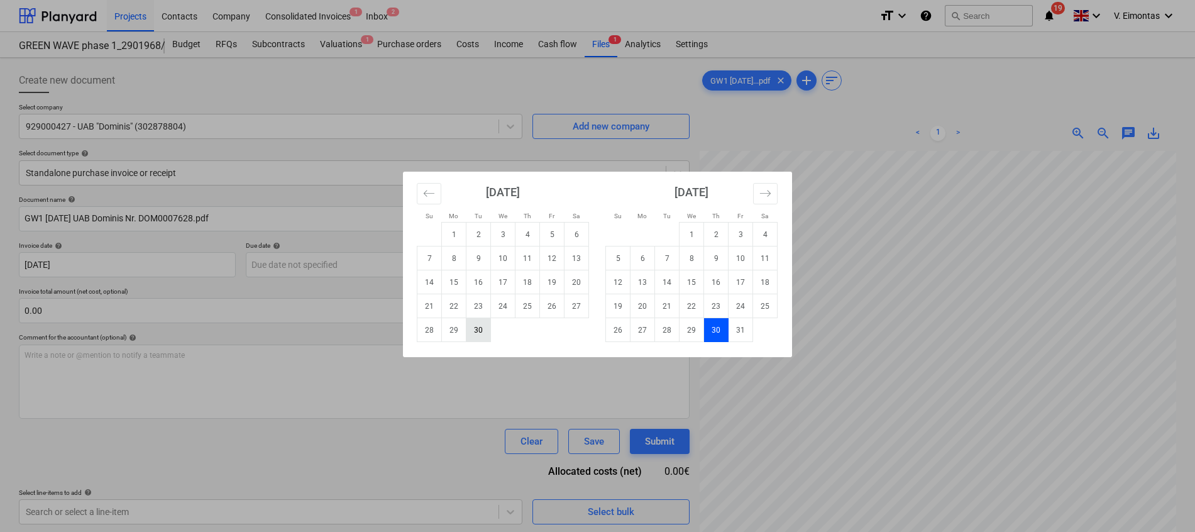
click at [482, 328] on td "30" at bounding box center [479, 330] width 25 height 24
type input "[DATE]"
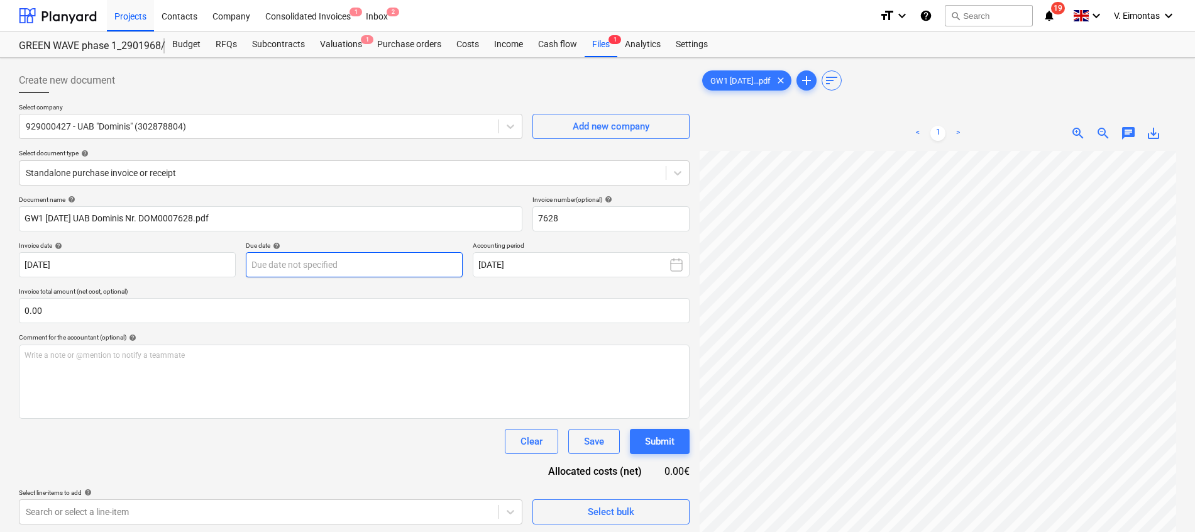
click at [336, 260] on body "Projects Contacts Company Consolidated Invoices 1 Inbox 2 format_size keyboard_…" at bounding box center [597, 266] width 1195 height 532
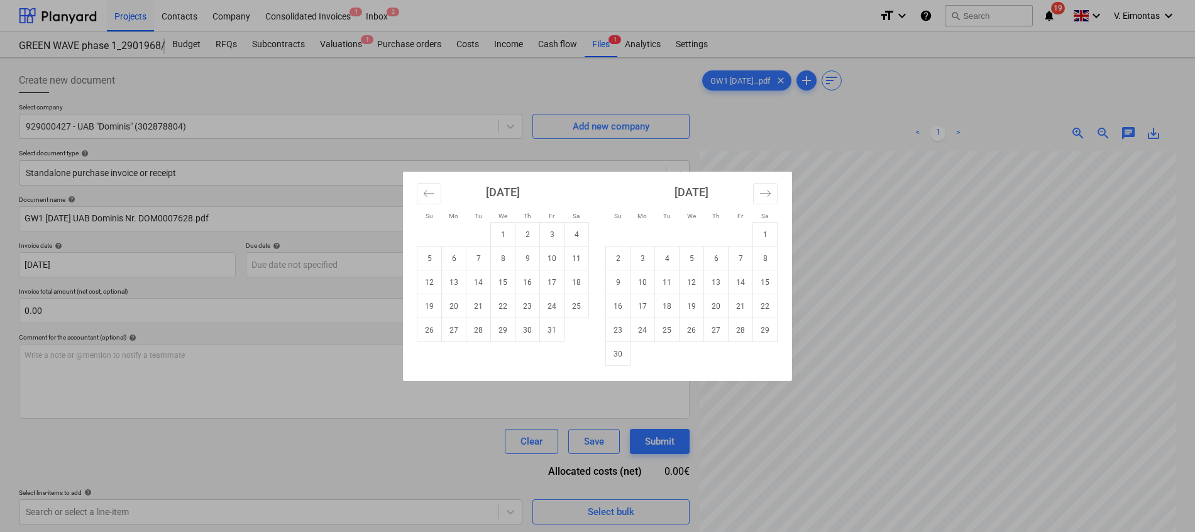
click at [484, 260] on td "7" at bounding box center [479, 258] width 25 height 24
type input "[DATE]"
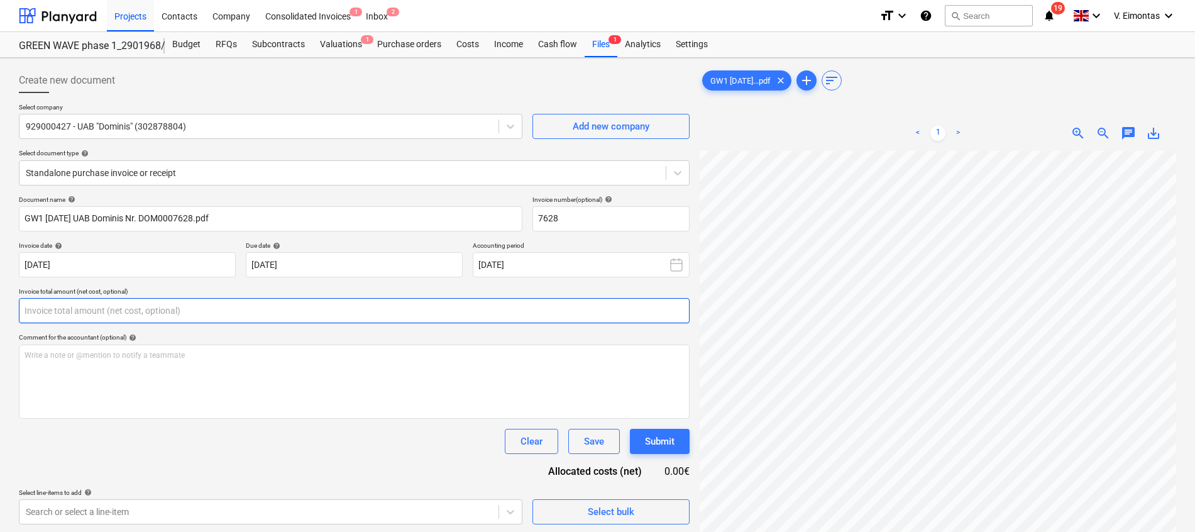
click at [270, 322] on input "text" at bounding box center [354, 310] width 671 height 25
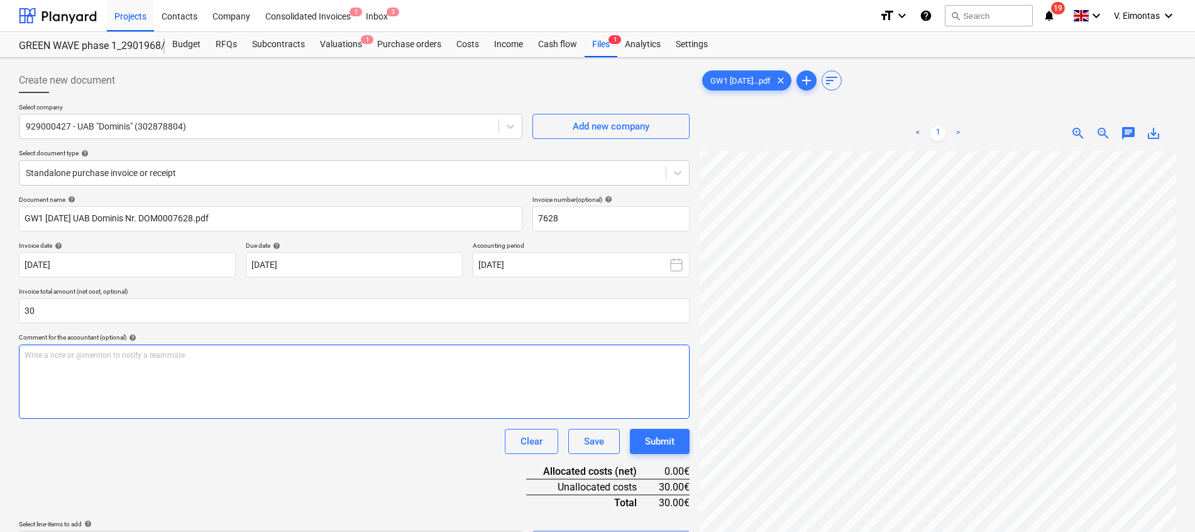
type input "30.00"
click at [263, 373] on div "Write a note or @mention to notify a teammate [PERSON_NAME]" at bounding box center [354, 382] width 671 height 74
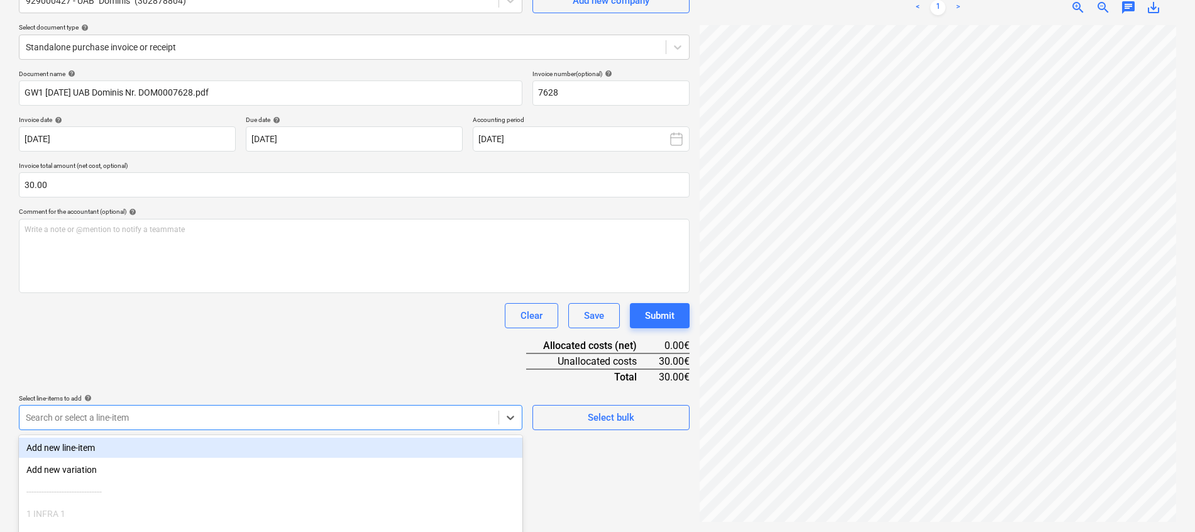
scroll to position [220, 0]
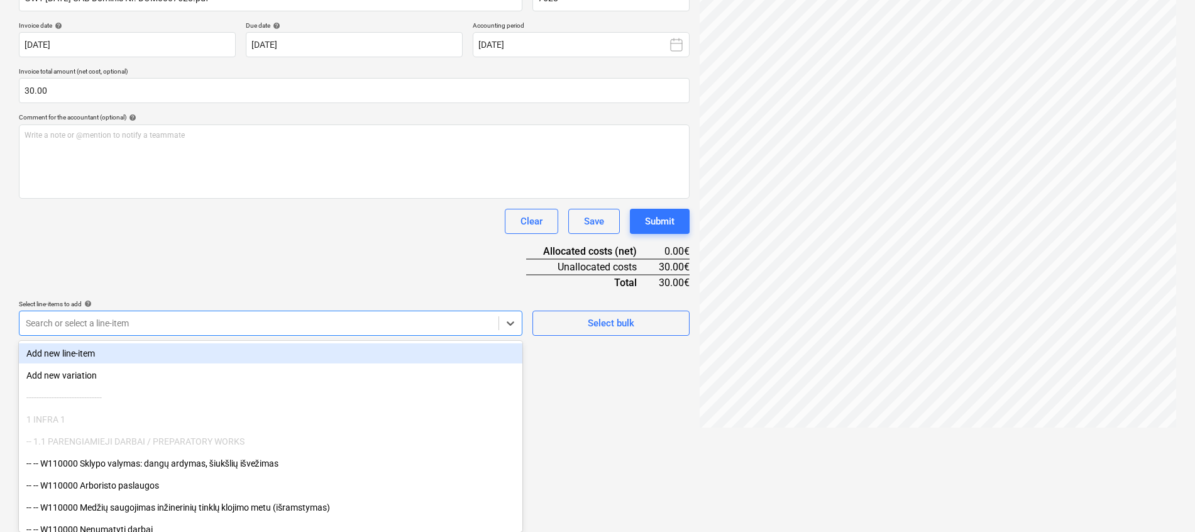
click at [263, 312] on body "Projects Contacts Company Consolidated Invoices 1 Inbox 2 format_size keyboard_…" at bounding box center [597, 46] width 1195 height 532
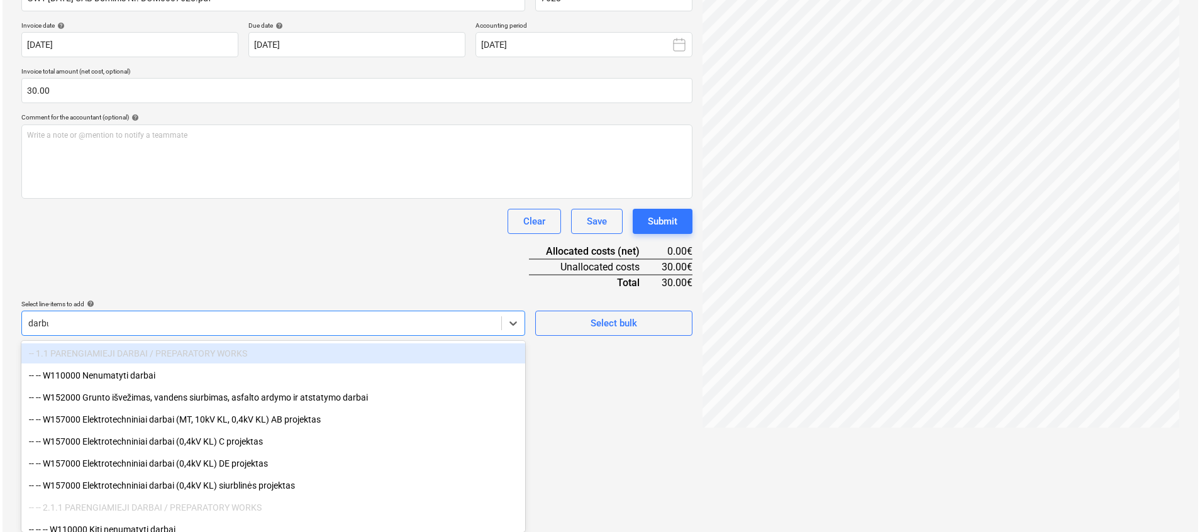
scroll to position [126, 0]
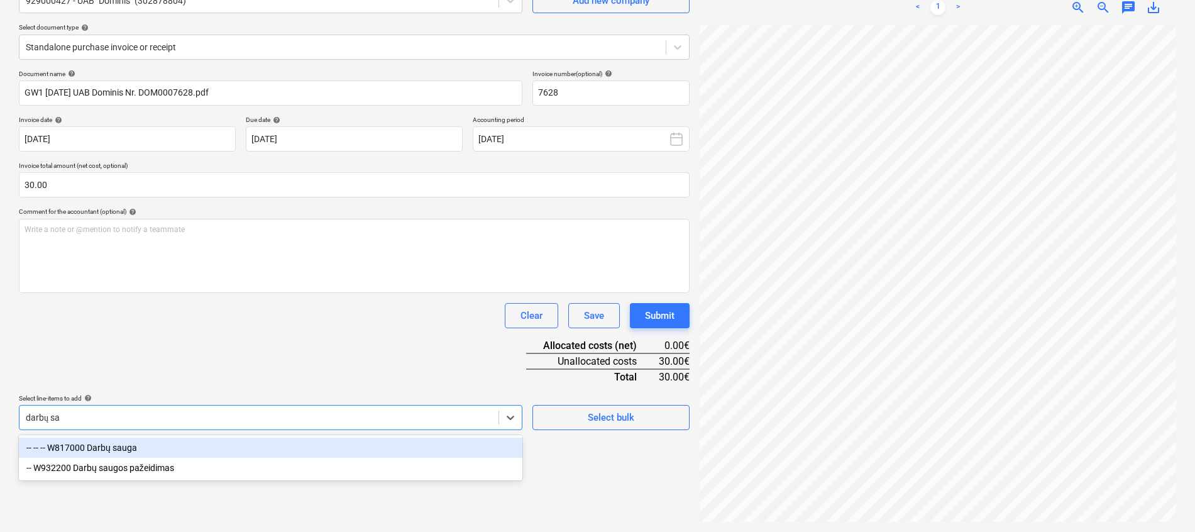
type input "darbų sau"
click at [155, 450] on div "-- -- -- W817000 Darbų sauga" at bounding box center [271, 448] width 504 height 20
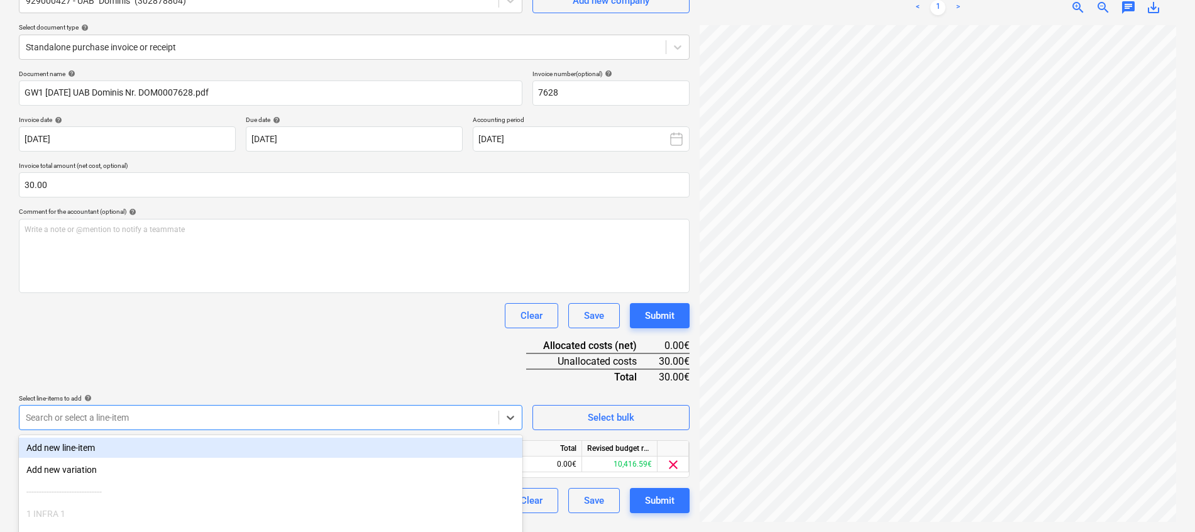
click at [331, 333] on div "Document name help GW1 [DATE] UAB Dominis Nr. DOM0007628.pdf Invoice number (op…" at bounding box center [354, 291] width 671 height 443
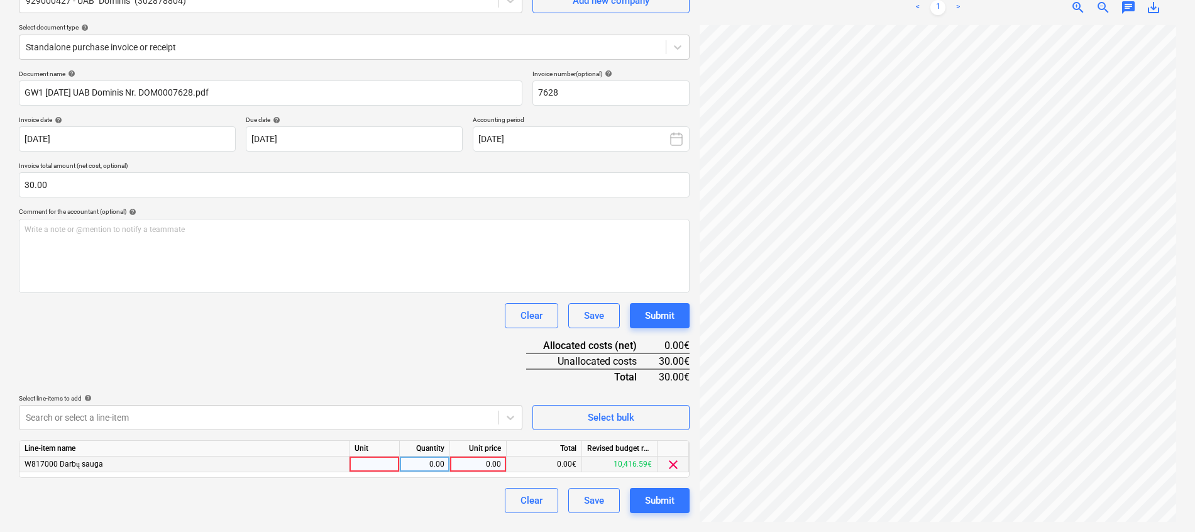
click at [379, 464] on div at bounding box center [375, 464] width 50 height 16
type input "kompl."
type input "1"
type input "30"
click at [375, 373] on div "Document name help GW1 [DATE] UAB Dominis Nr. DOM0007628.pdf Invoice number (op…" at bounding box center [354, 291] width 671 height 443
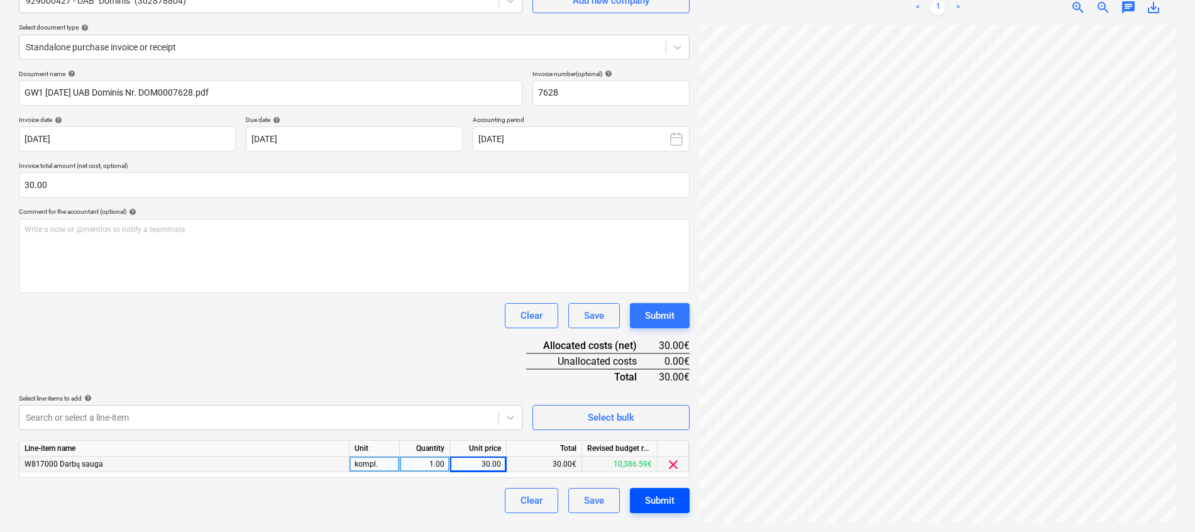
click at [675, 498] on button "Submit" at bounding box center [660, 500] width 60 height 25
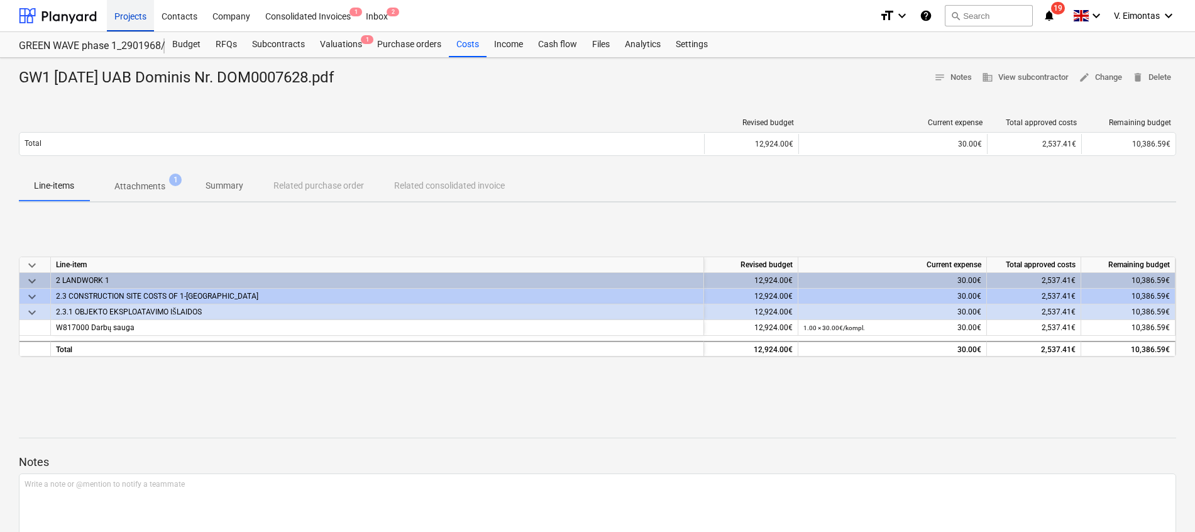
click at [132, 21] on div "Projects" at bounding box center [130, 15] width 47 height 32
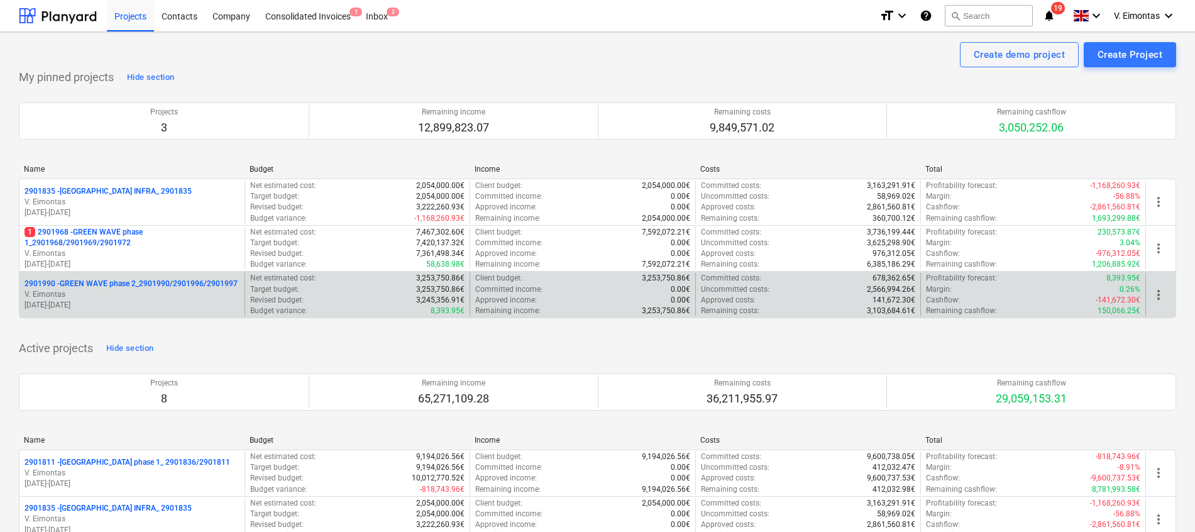
click at [146, 279] on p "2901990 - GREEN WAVE phase 2_2901990/2901996/2901997" at bounding box center [131, 284] width 213 height 11
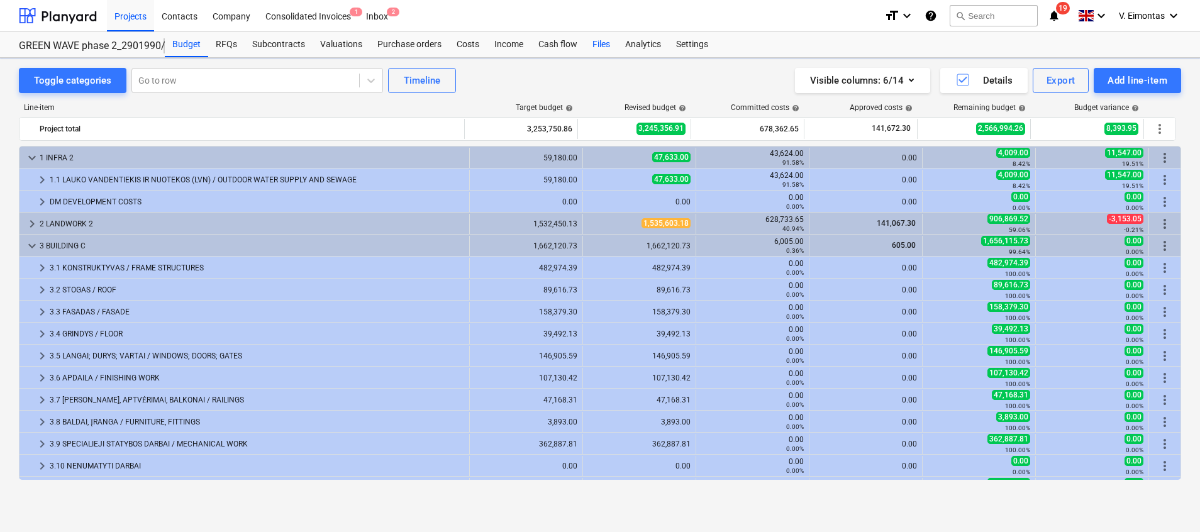
click at [607, 37] on div "Files" at bounding box center [601, 44] width 33 height 25
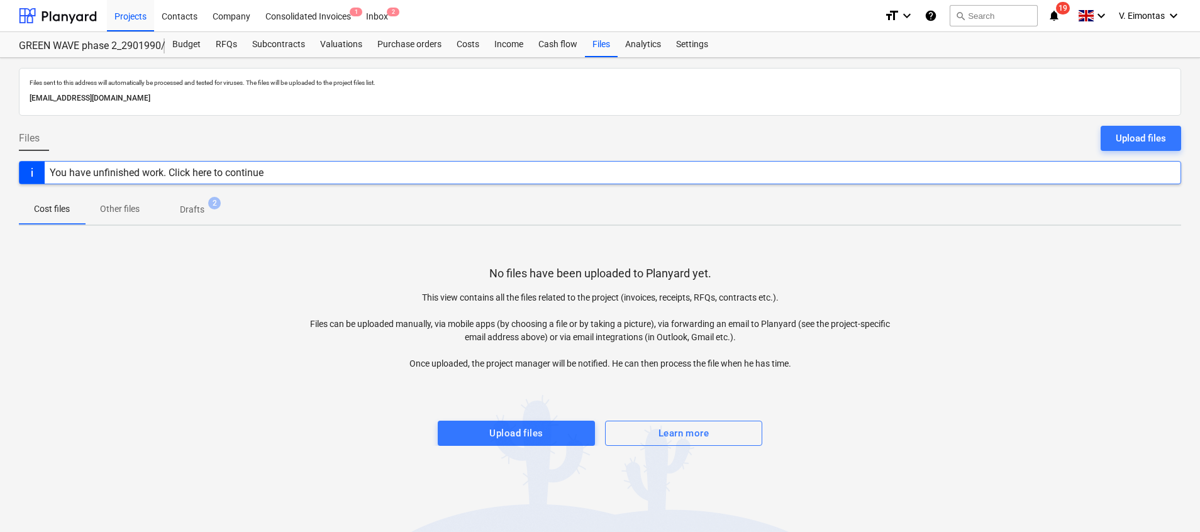
click at [199, 211] on p "Drafts" at bounding box center [192, 209] width 25 height 13
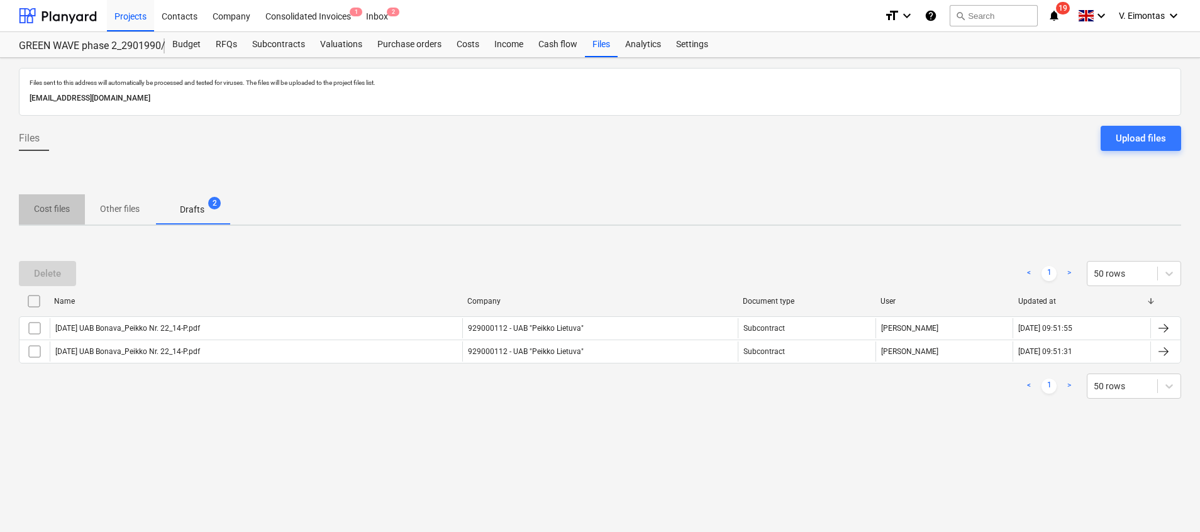
click at [44, 211] on p "Cost files" at bounding box center [52, 208] width 36 height 13
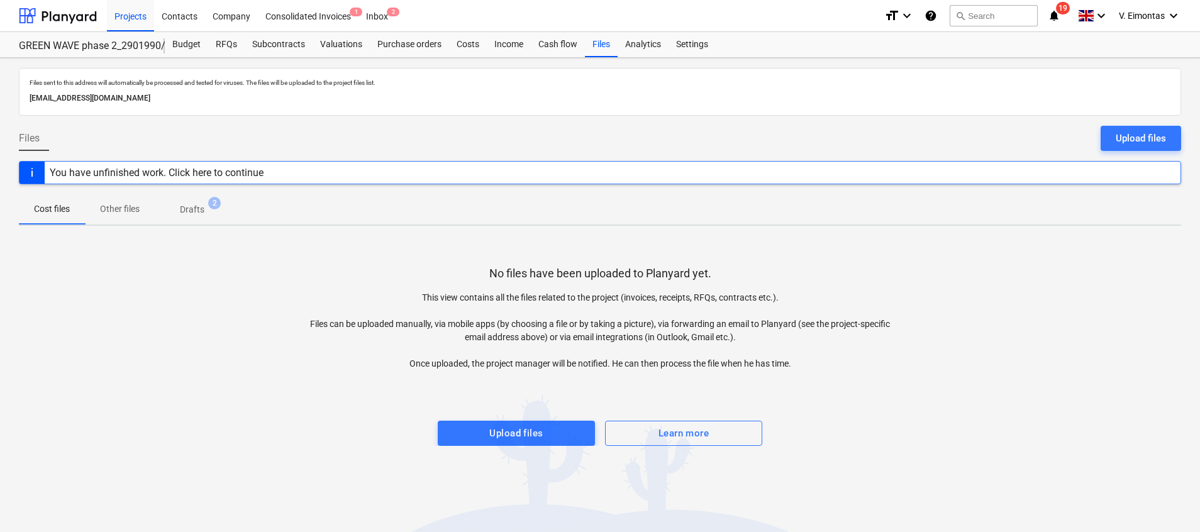
click at [531, 446] on div "Files sent to this address will automatically be processed and tested for virus…" at bounding box center [600, 295] width 1200 height 474
click at [536, 436] on div "Upload files" at bounding box center [515, 433] width 53 height 16
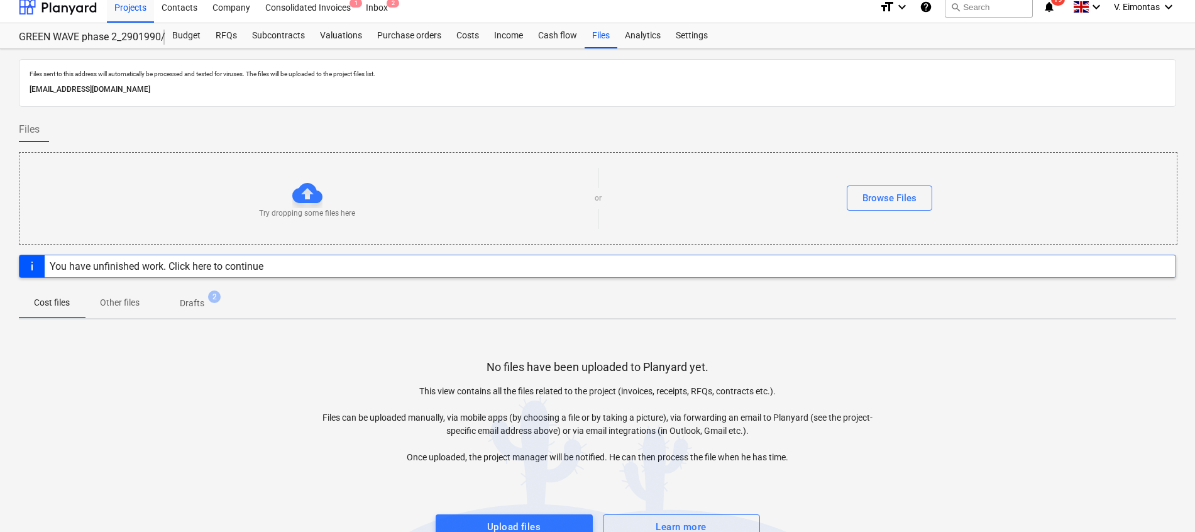
scroll to position [36, 0]
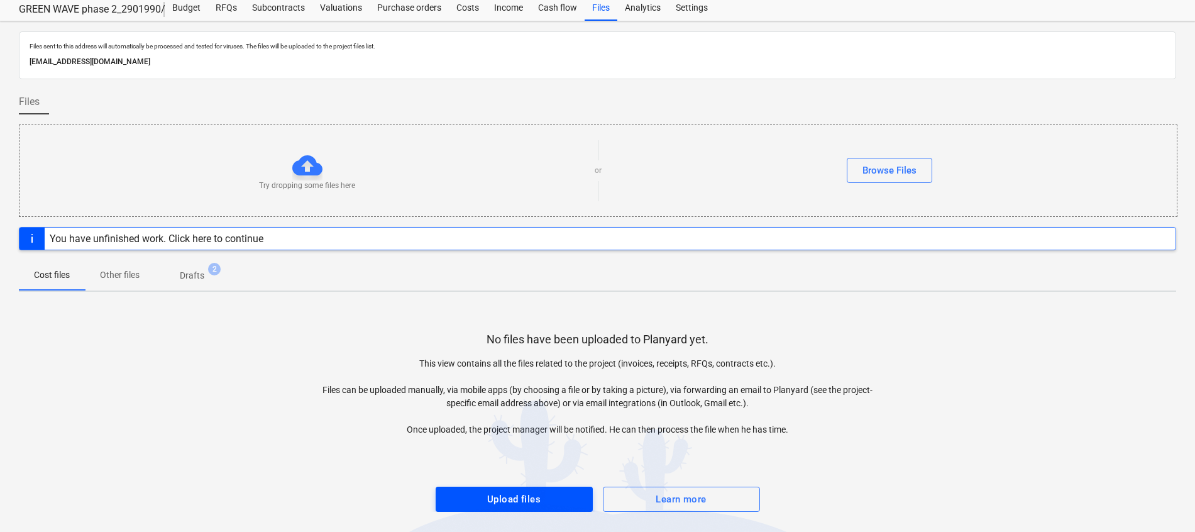
click at [551, 495] on span "Upload files" at bounding box center [515, 499] width 130 height 16
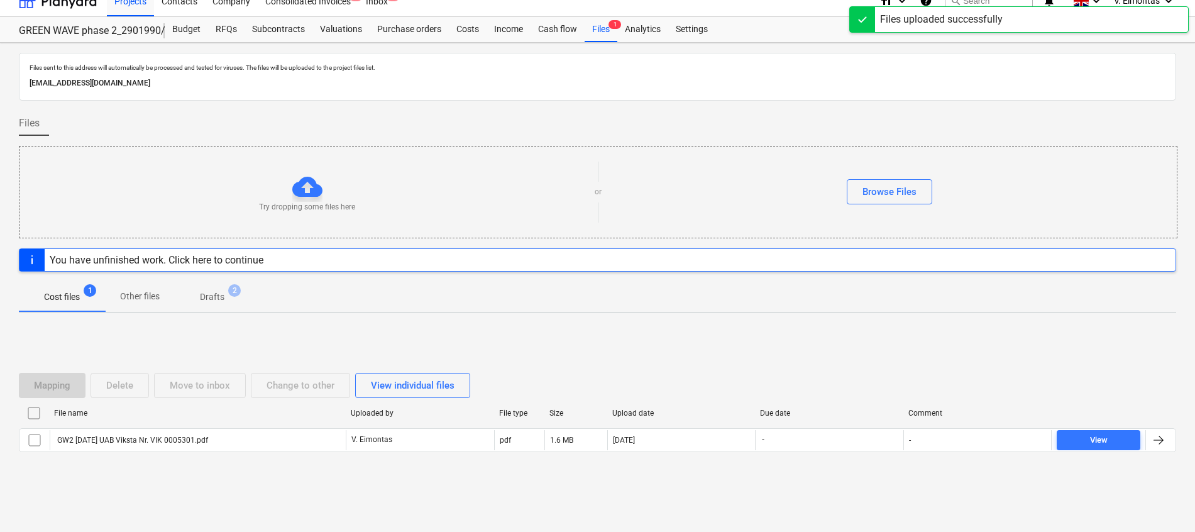
scroll to position [15, 0]
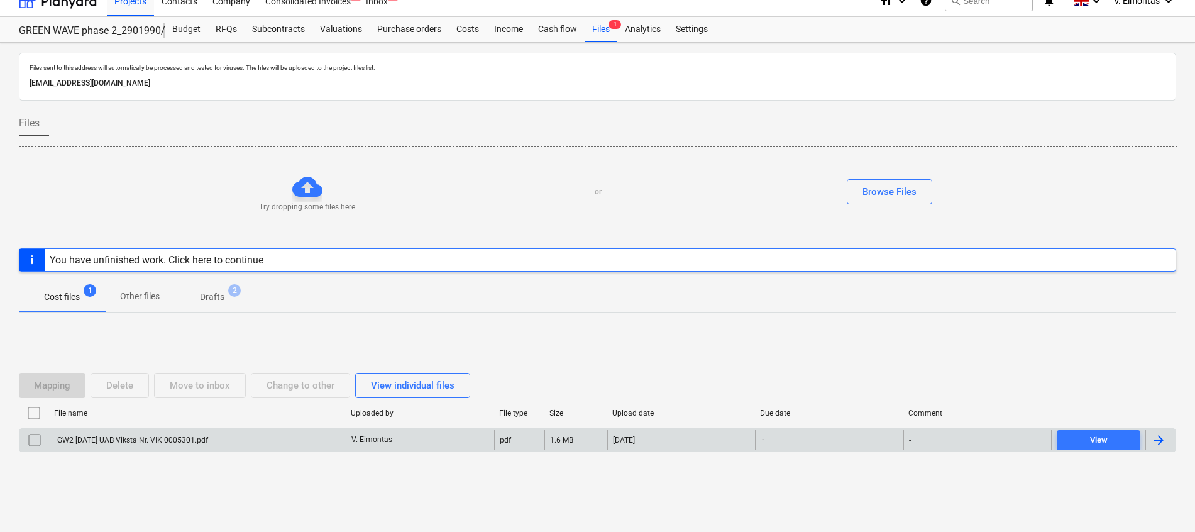
click at [277, 443] on div "GW2 [DATE] UAB Viksta Nr. VIK 0005301.pdf" at bounding box center [198, 440] width 296 height 20
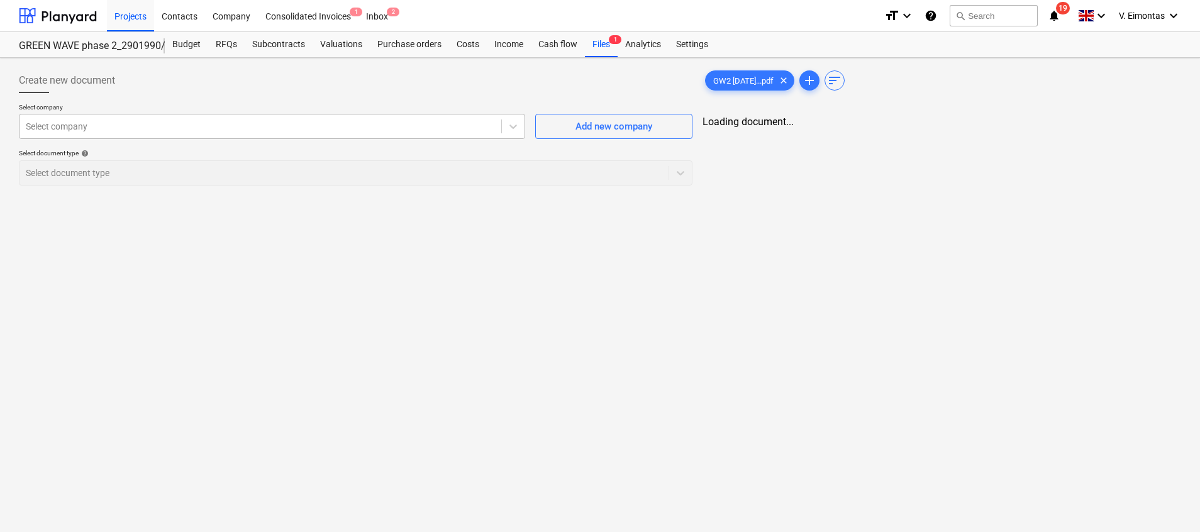
click at [109, 130] on div at bounding box center [260, 126] width 469 height 13
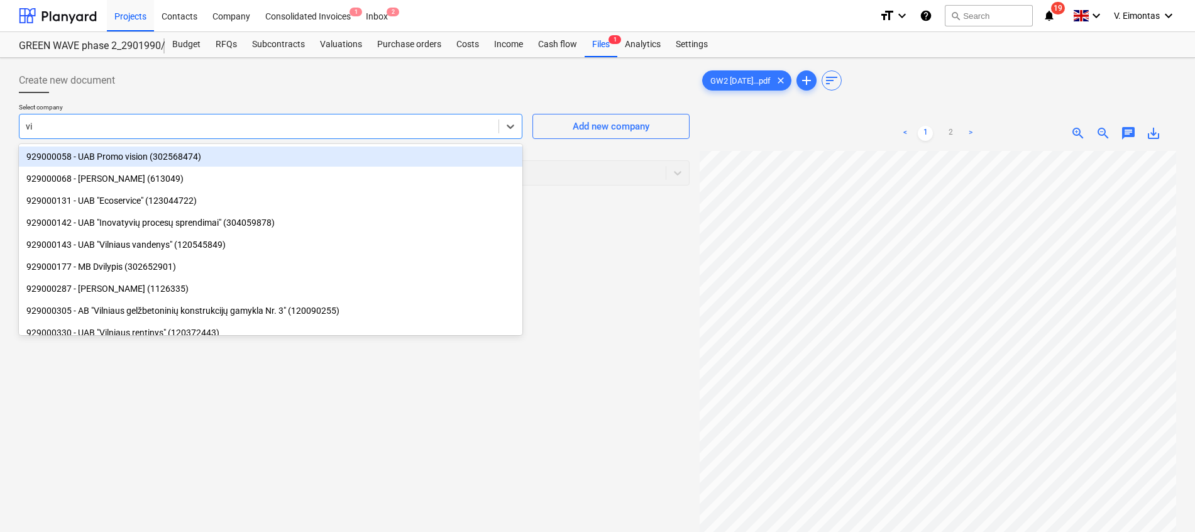
type input "vik"
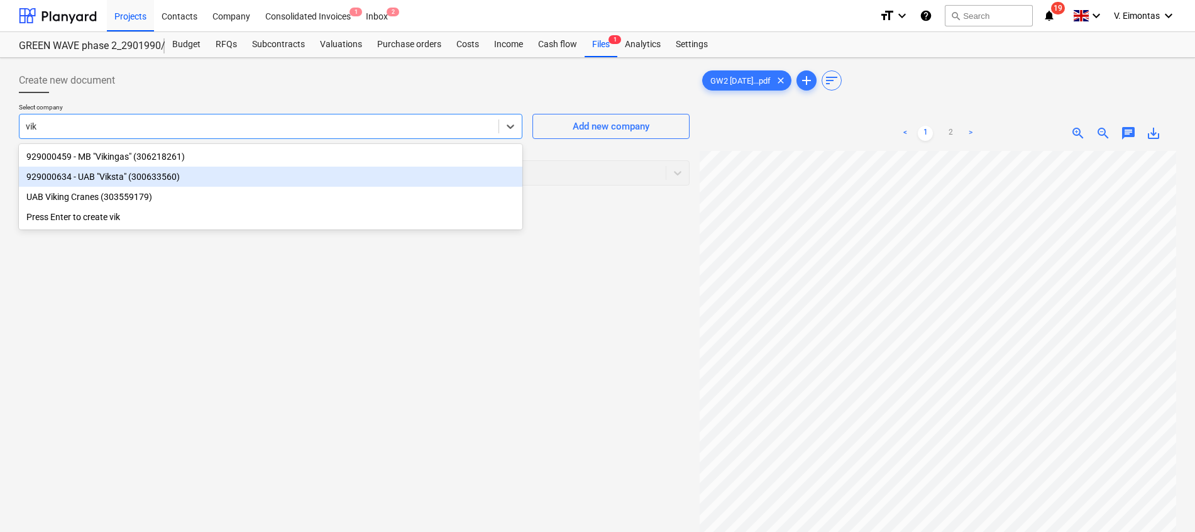
click at [139, 181] on div "929000634 - UAB "Viksta" (300633560)" at bounding box center [271, 177] width 504 height 20
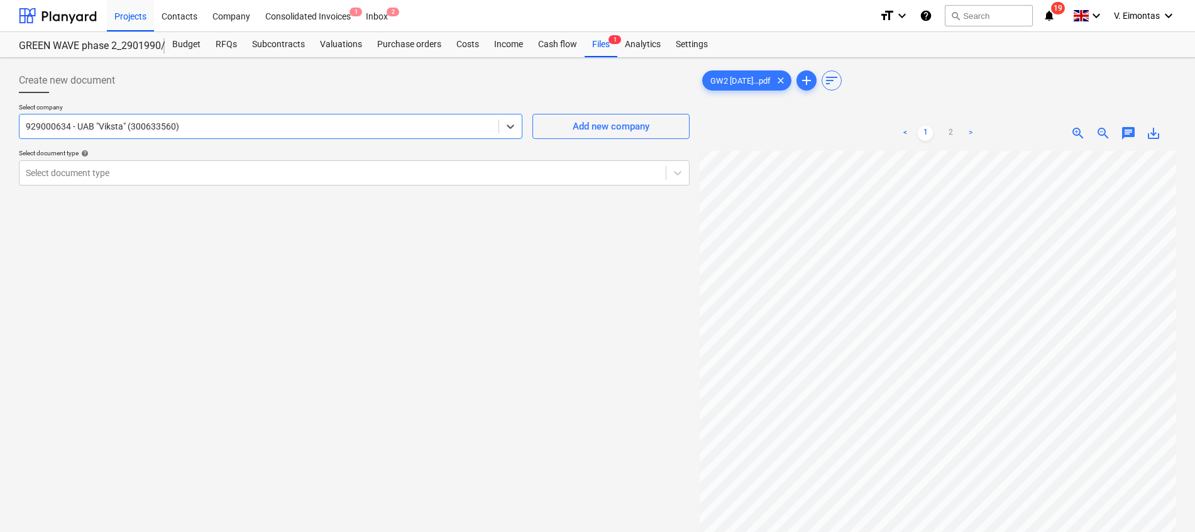
click at [139, 181] on div "Select document type" at bounding box center [342, 173] width 646 height 18
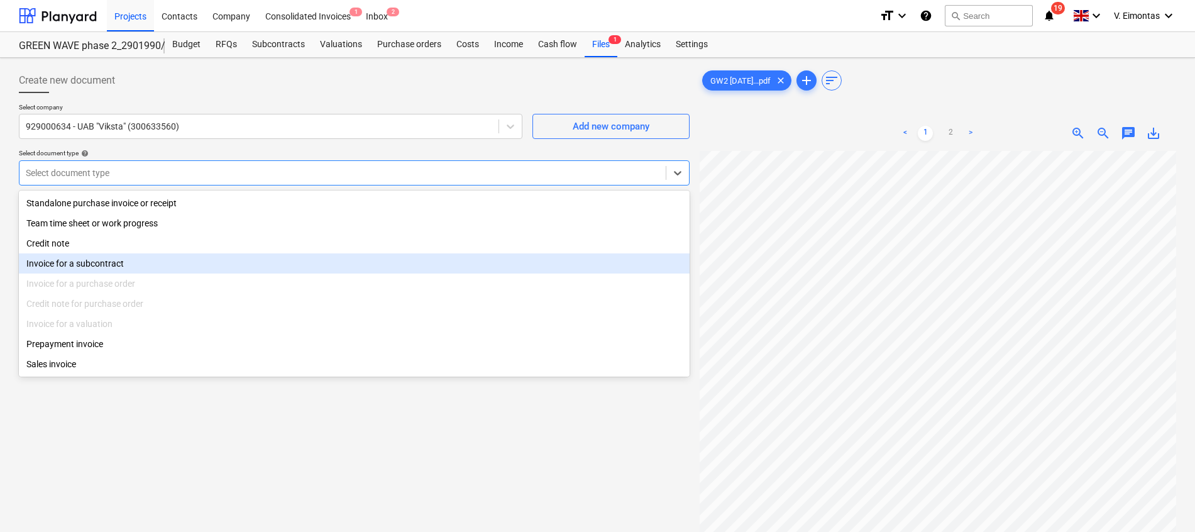
click at [116, 269] on div "Invoice for a subcontract" at bounding box center [354, 263] width 671 height 20
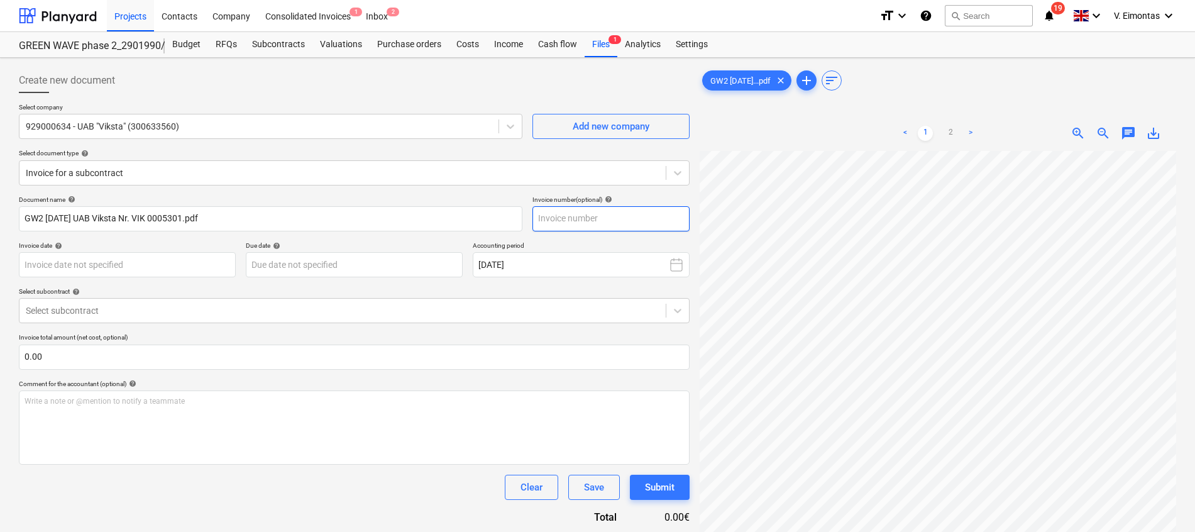
click at [575, 221] on input "text" at bounding box center [611, 218] width 157 height 25
type input "VIK0005301"
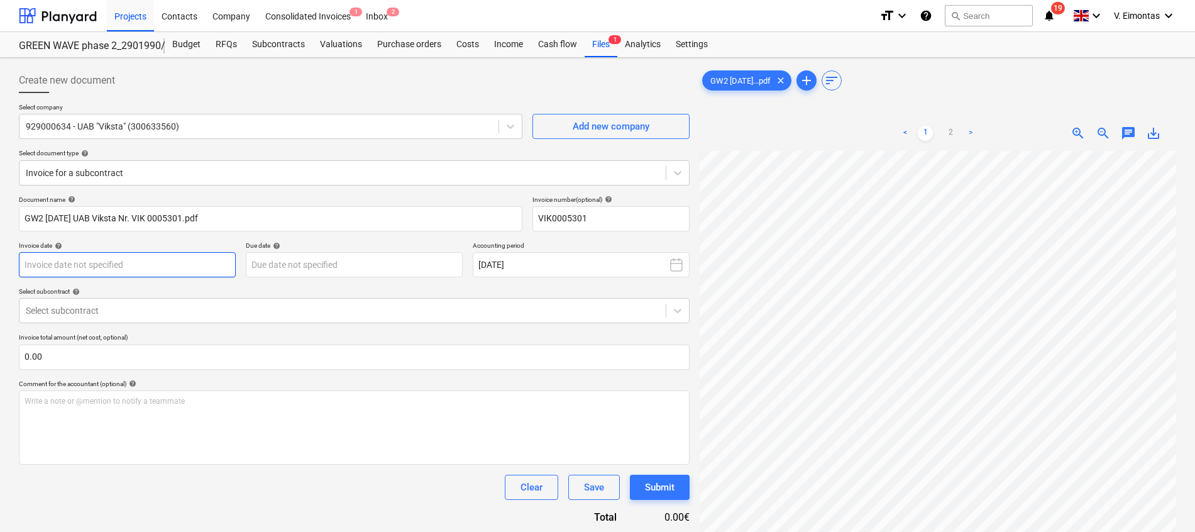
click at [79, 263] on body "Projects Contacts Company Consolidated Invoices 1 Inbox 2 format_size keyboard_…" at bounding box center [597, 266] width 1195 height 532
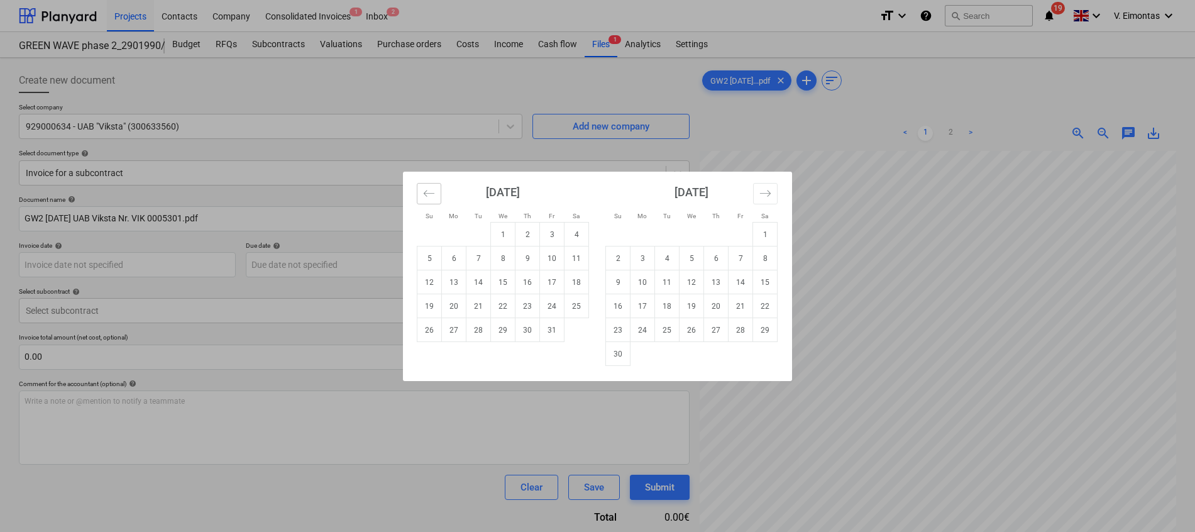
click at [425, 191] on icon "Move backward to switch to the previous month." at bounding box center [429, 193] width 12 height 12
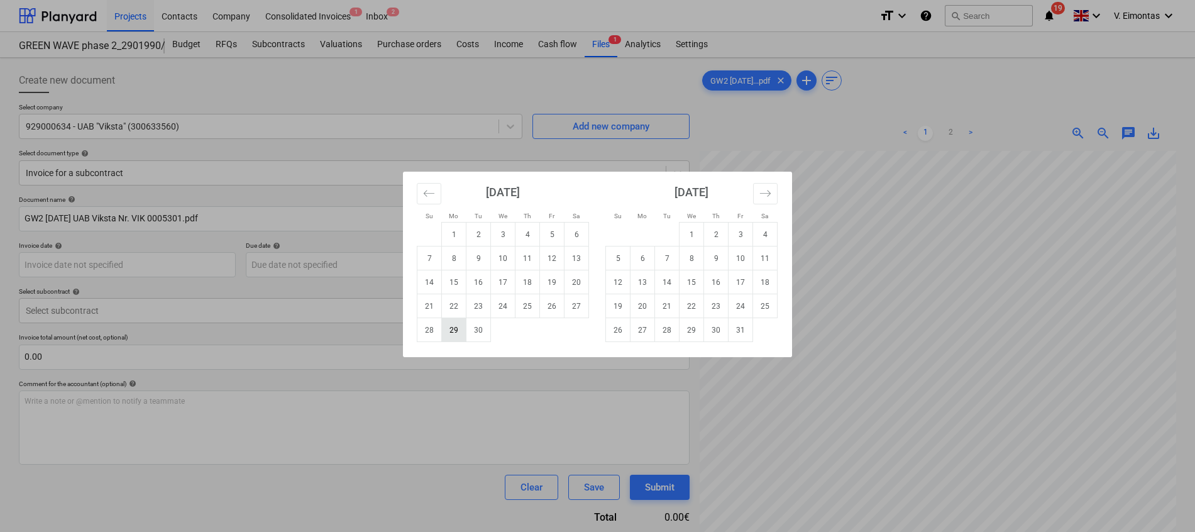
click at [450, 333] on td "29" at bounding box center [454, 330] width 25 height 24
type input "[DATE]"
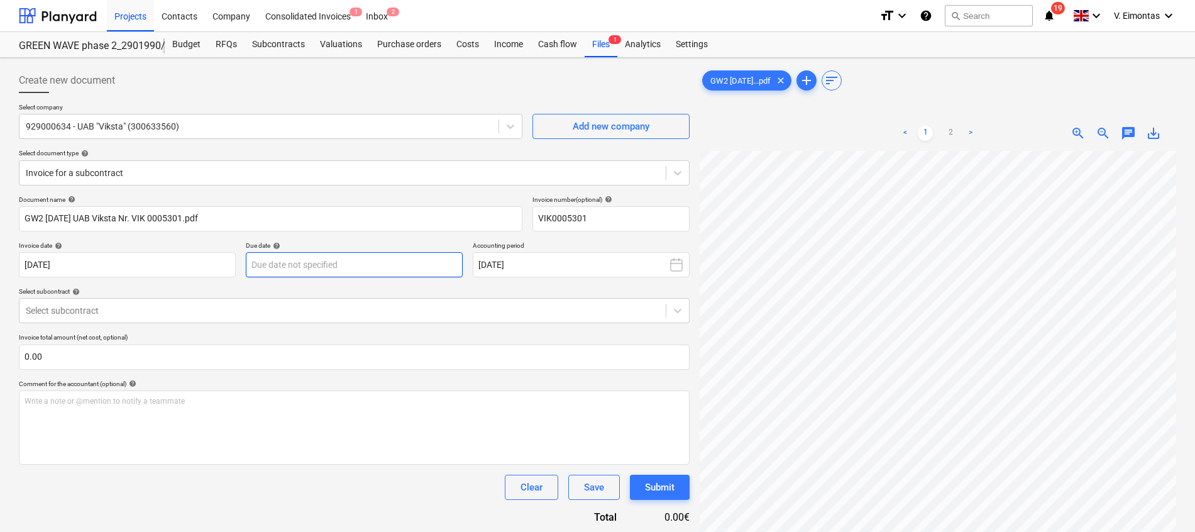
click at [349, 257] on body "Projects Contacts Company Consolidated Invoices 1 Inbox 2 format_size keyboard_…" at bounding box center [597, 266] width 1195 height 532
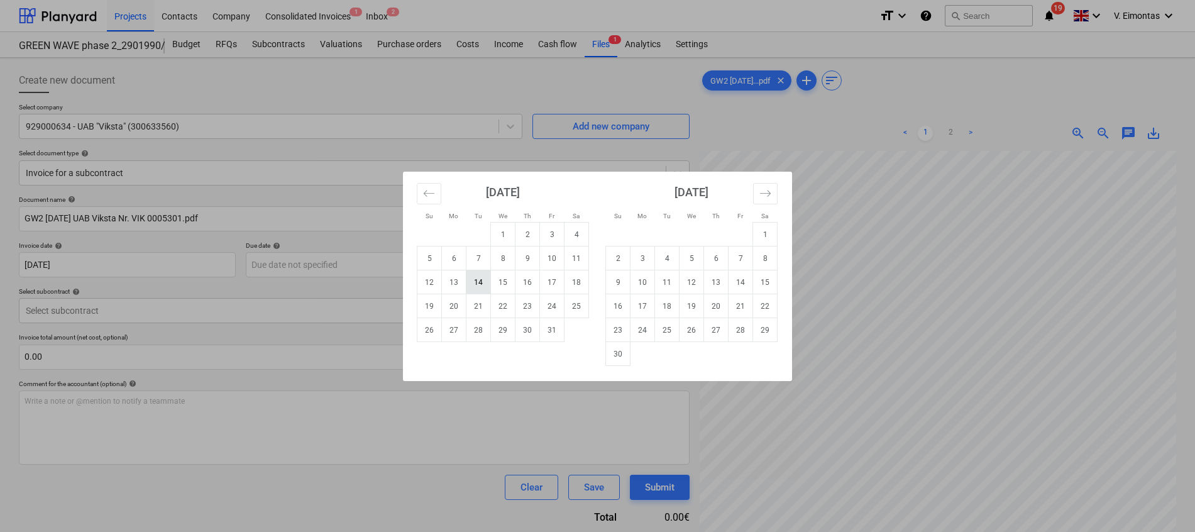
click at [487, 279] on td "14" at bounding box center [479, 282] width 25 height 24
type input "[DATE]"
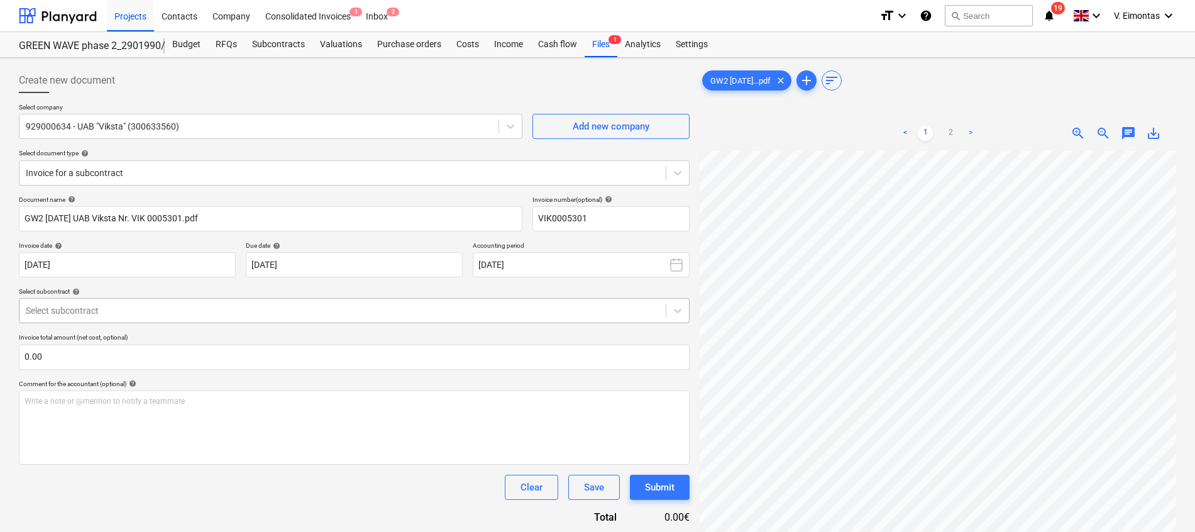
click at [321, 310] on div at bounding box center [343, 310] width 634 height 13
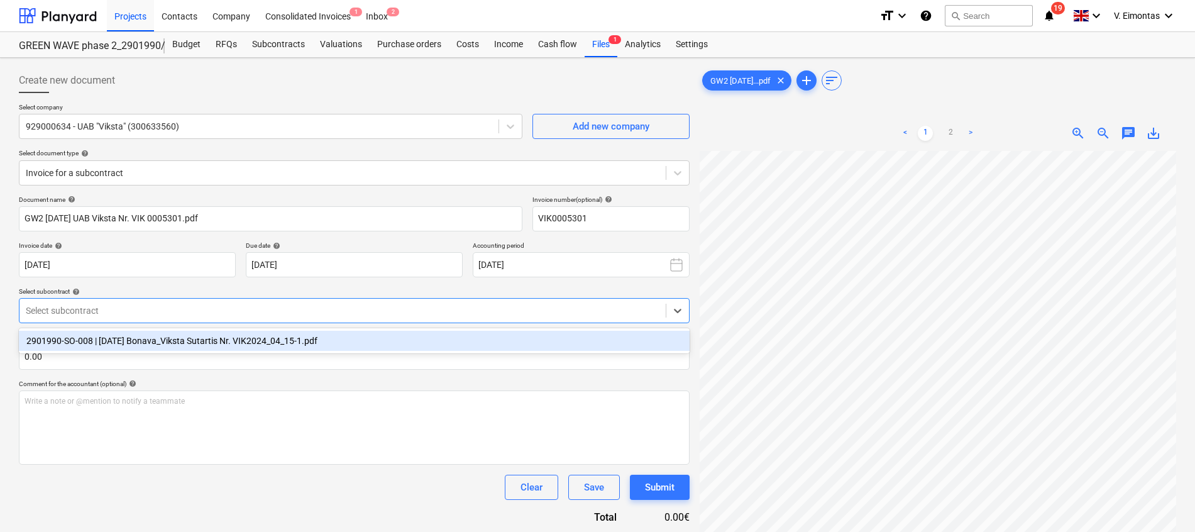
click at [236, 344] on div "2901990-SO-008 | [DATE] Bonava_Viksta Sutartis Nr. VIK2024_04_15-1.pdf" at bounding box center [354, 341] width 671 height 20
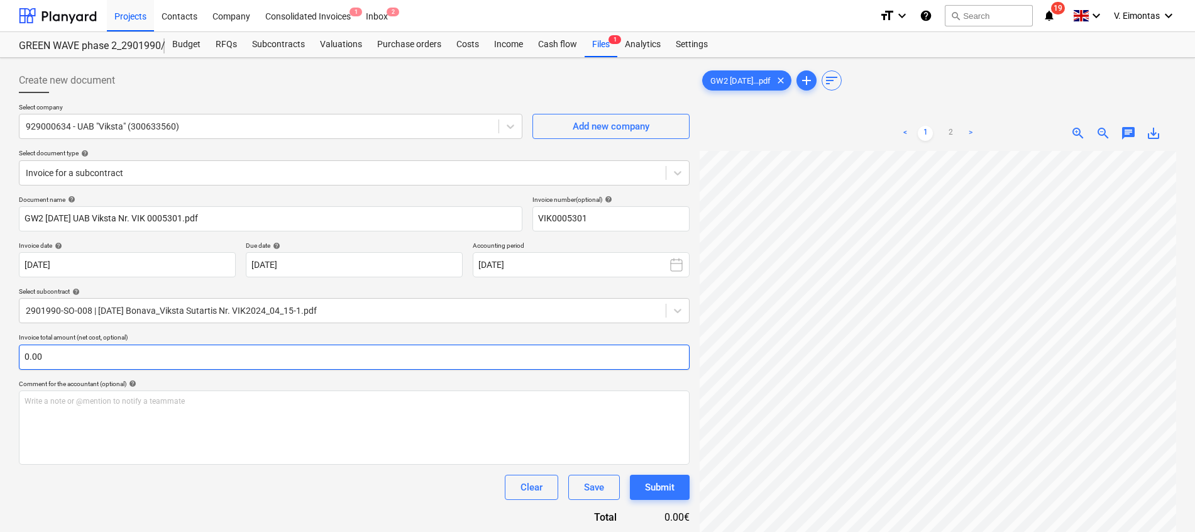
scroll to position [32, 92]
click at [429, 351] on input "text" at bounding box center [354, 357] width 671 height 25
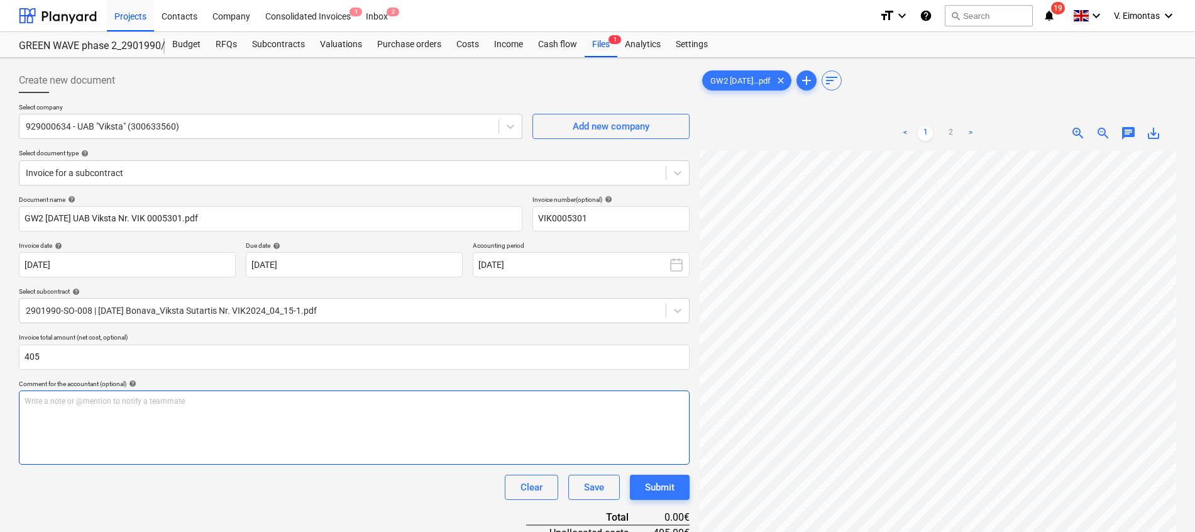
type input "405.00"
click at [357, 420] on div "Write a note or @mention to notify a teammate [PERSON_NAME]" at bounding box center [354, 427] width 671 height 74
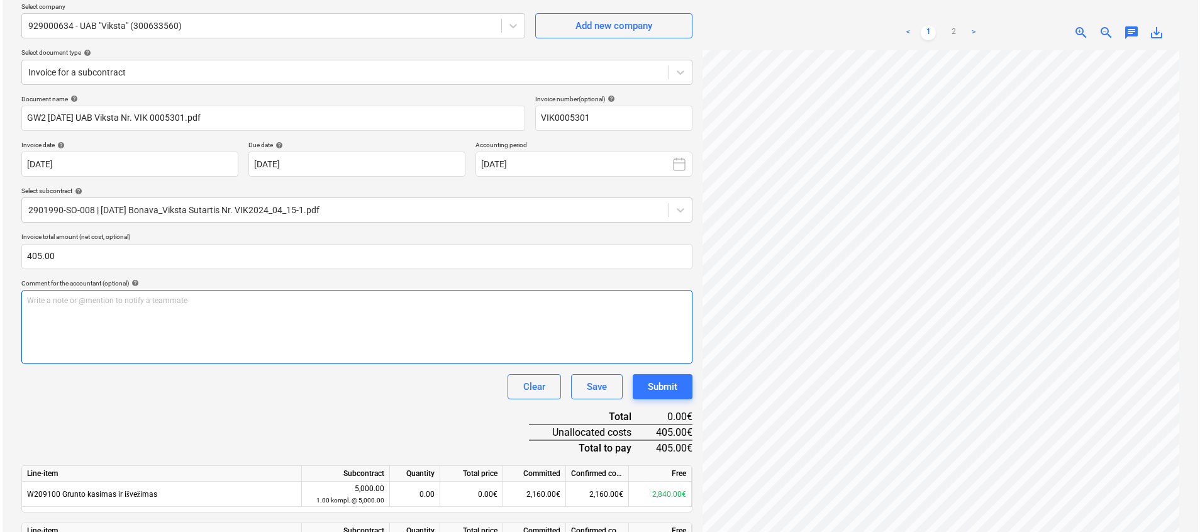
scroll to position [184, 0]
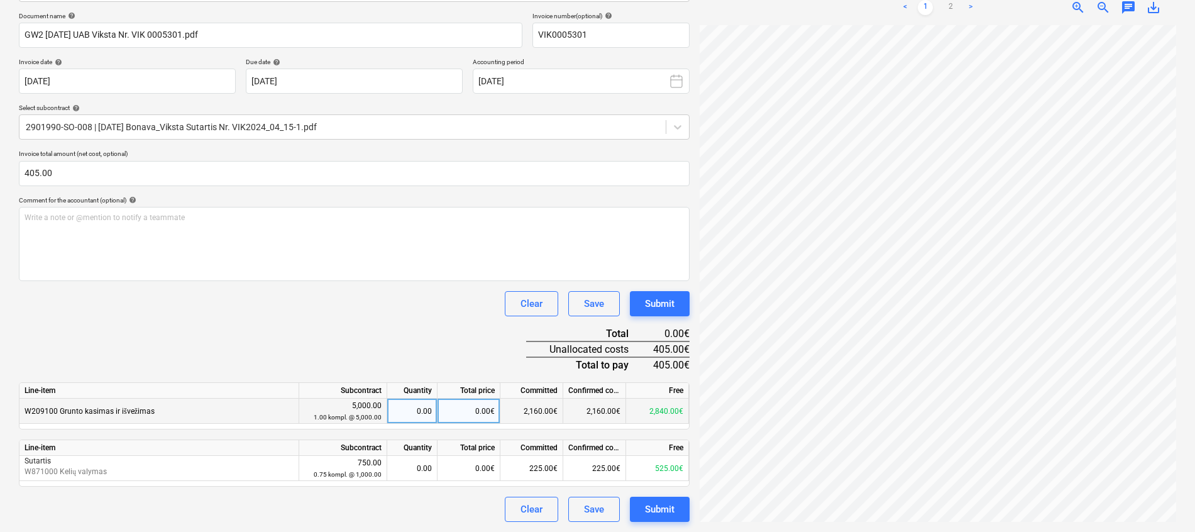
click at [407, 414] on div "0.00" at bounding box center [412, 411] width 40 height 25
type input "1"
drag, startPoint x: 420, startPoint y: 409, endPoint x: 468, endPoint y: 404, distance: 48.1
click at [0, 0] on div "W209100 Grunto kasimas ir išvežimas 5,000.00 1.00 kompl. @ 5,000.00 1 0.00€ 2,1…" at bounding box center [0, 0] width 0 height 0
click at [472, 407] on div "0.00€" at bounding box center [469, 411] width 63 height 25
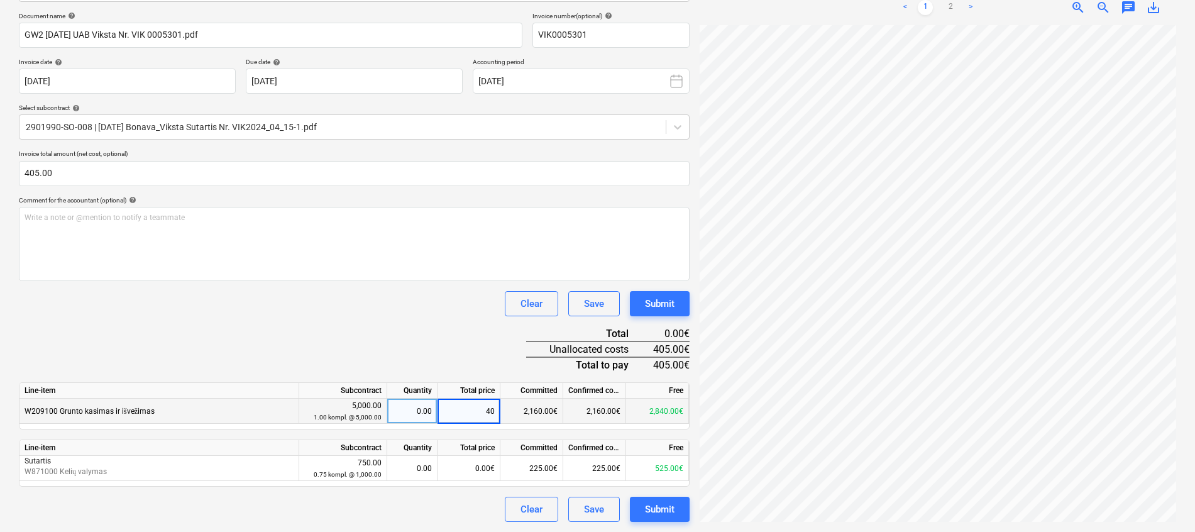
type input "405"
click at [475, 341] on div "Document name help GW2 [DATE] UAB Viksta Nr. VIK 0005301.pdf Invoice number (op…" at bounding box center [354, 267] width 671 height 510
click at [657, 509] on div "Submit" at bounding box center [660, 509] width 30 height 16
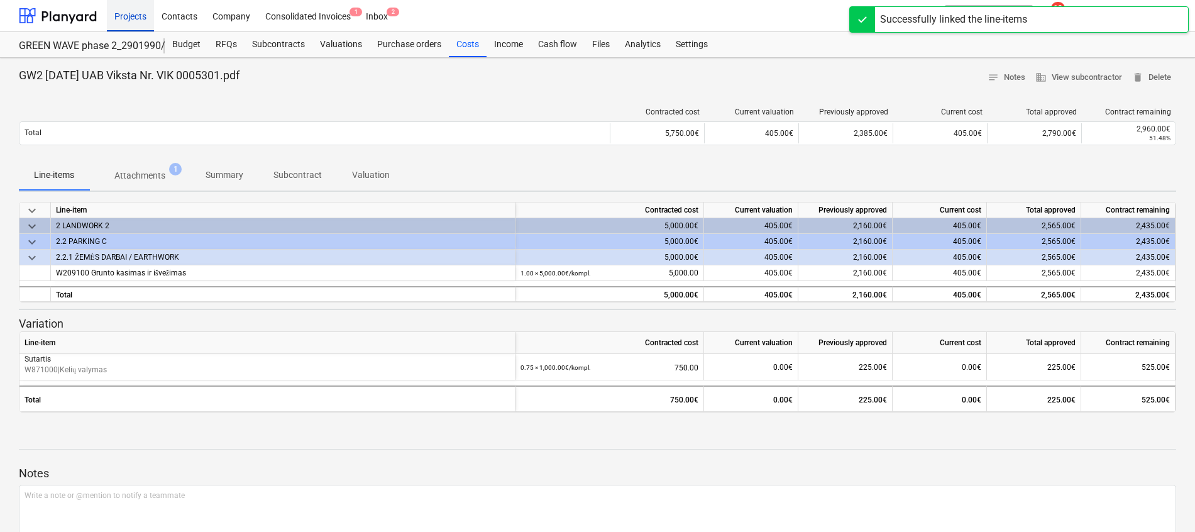
click at [131, 13] on div "Projects" at bounding box center [130, 15] width 47 height 32
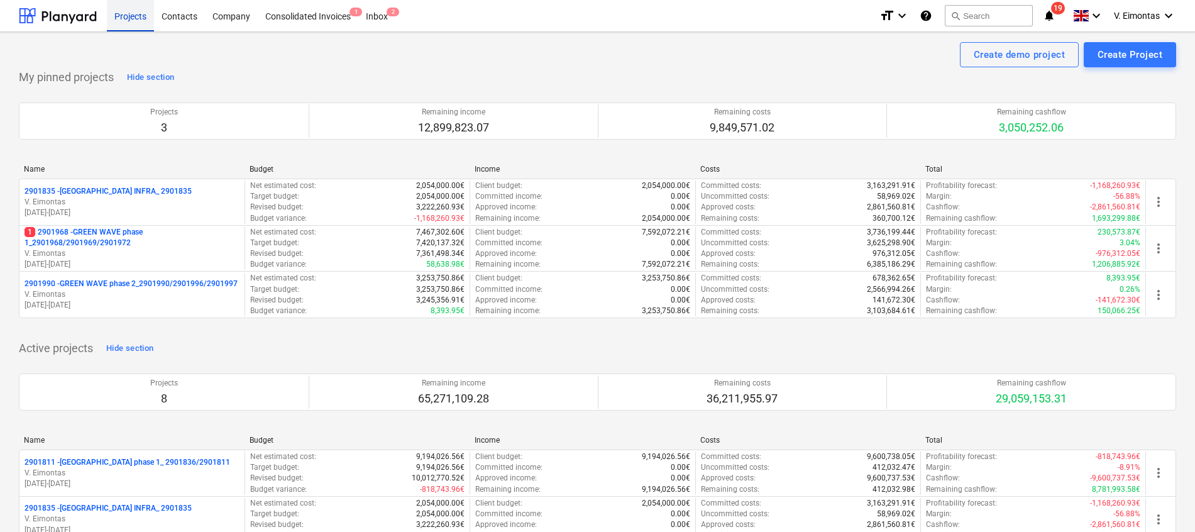
click at [138, 16] on div "Projects" at bounding box center [130, 15] width 47 height 32
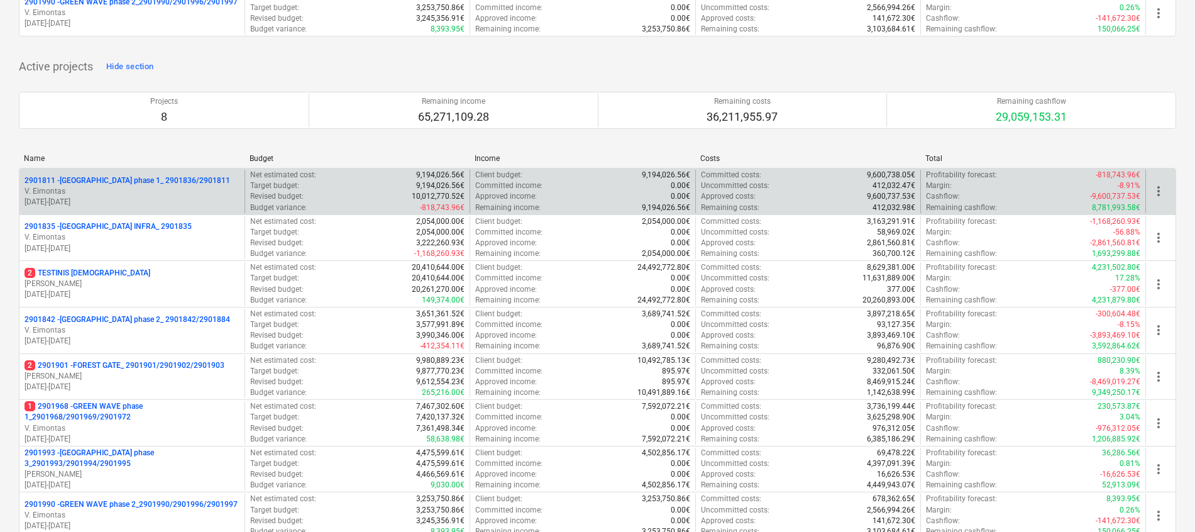
scroll to position [283, 0]
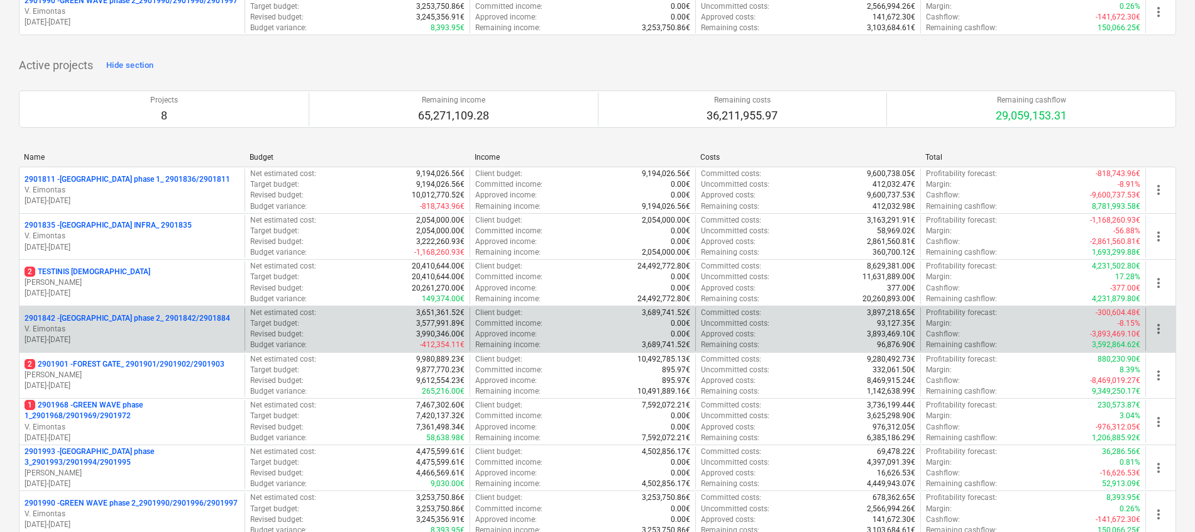
click at [100, 312] on div "2901842 - [GEOGRAPHIC_DATA] phase 2_ 2901842/2901884 V. [GEOGRAPHIC_DATA] [DATE…" at bounding box center [131, 328] width 225 height 43
click at [102, 316] on p "2901842 - [GEOGRAPHIC_DATA] phase 2_ 2901842/2901884" at bounding box center [128, 318] width 206 height 11
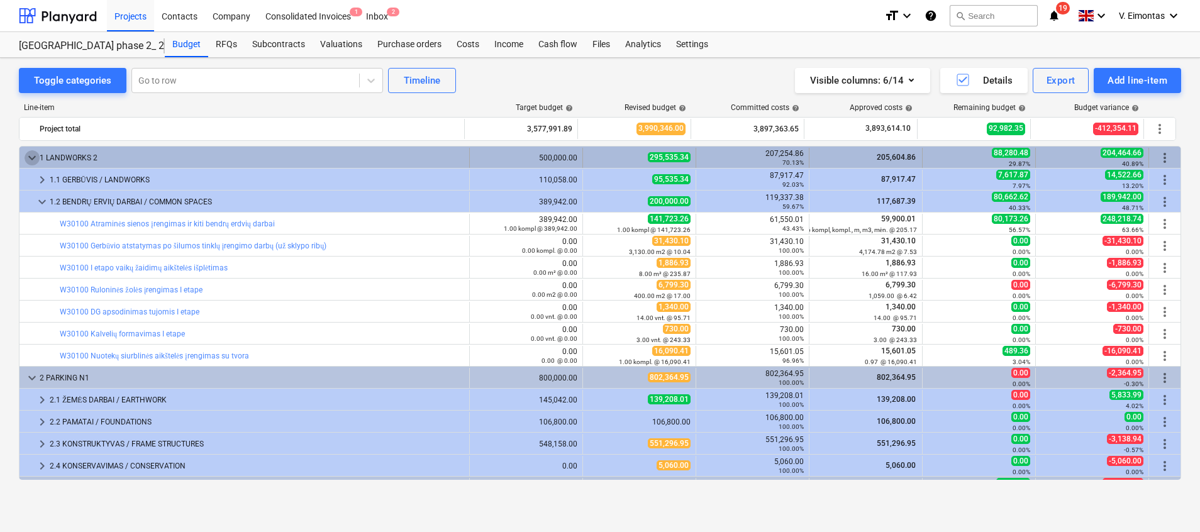
click at [28, 155] on span "keyboard_arrow_down" at bounding box center [32, 157] width 15 height 15
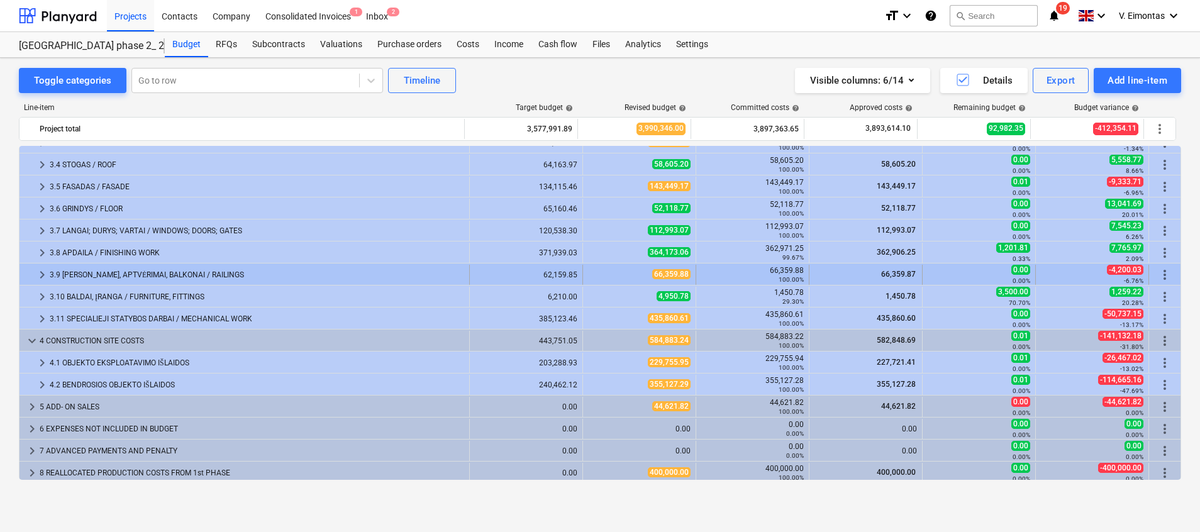
scroll to position [216, 0]
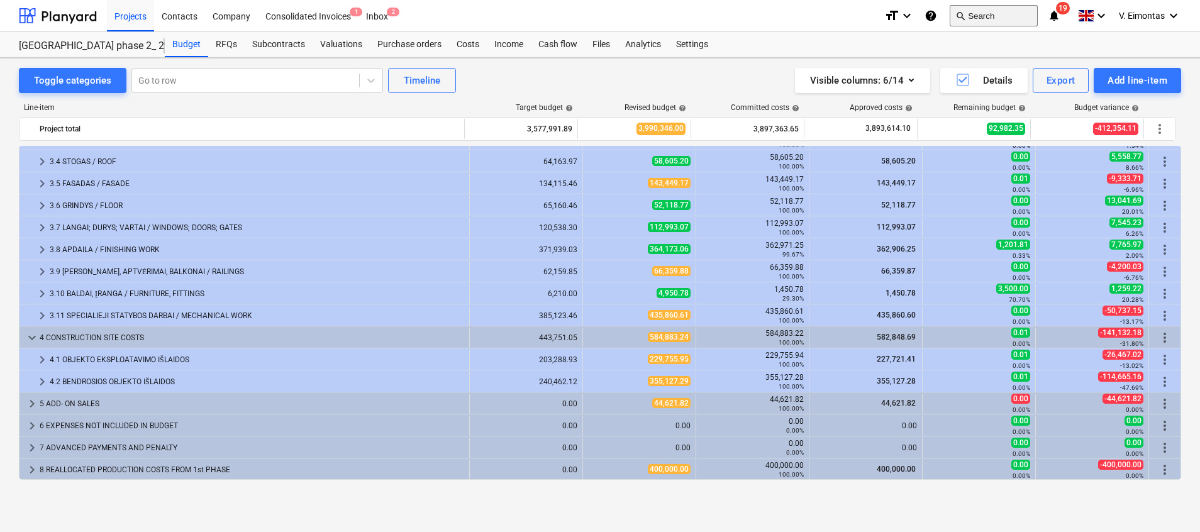
click at [990, 18] on button "search Search" at bounding box center [993, 15] width 88 height 21
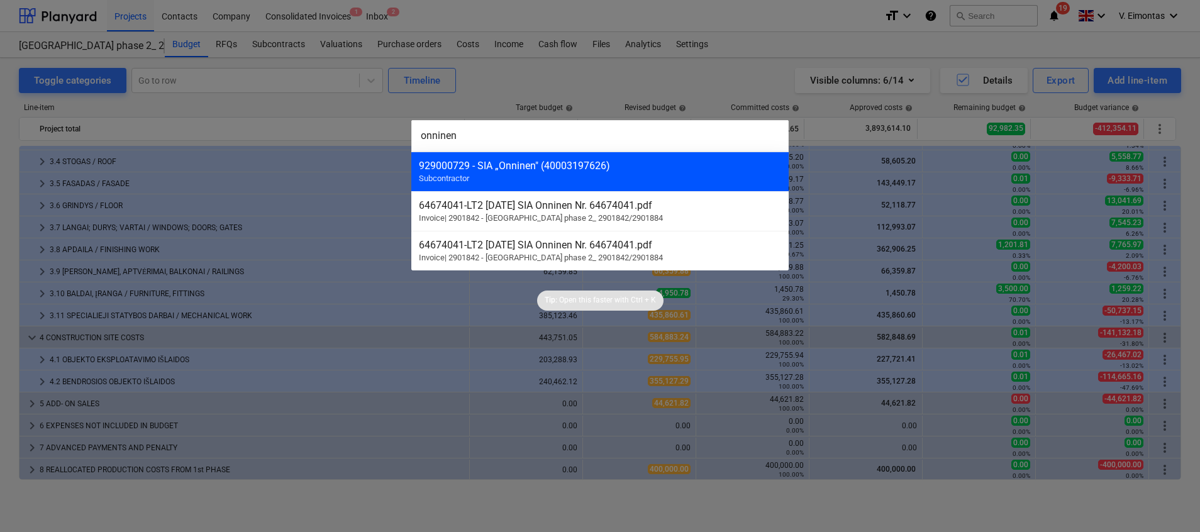
type input "onninen"
click at [470, 169] on div "929000729 - SIA „Onninen" (40003197626)" at bounding box center [600, 166] width 362 height 12
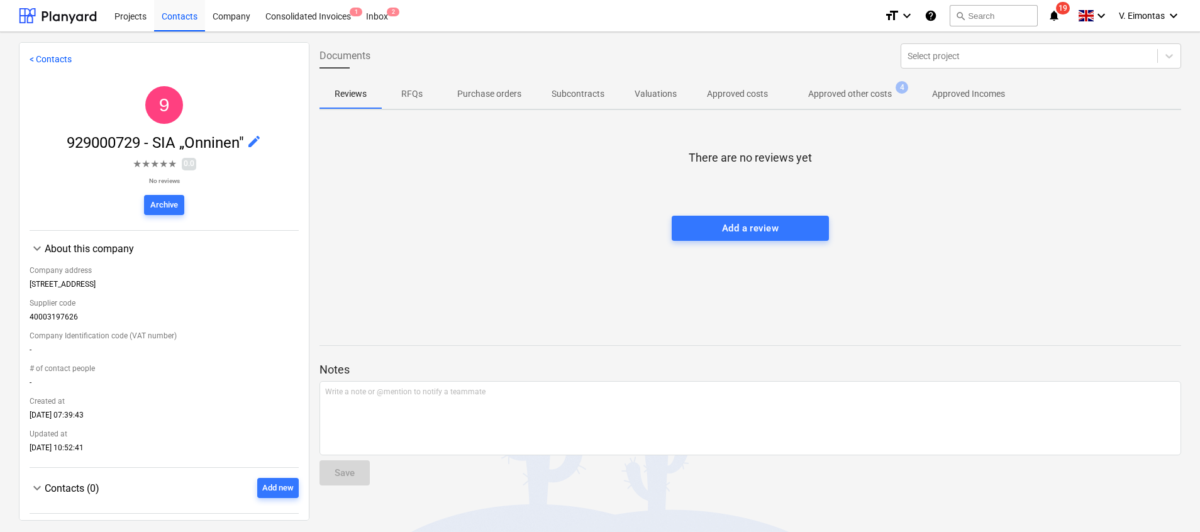
click at [868, 91] on p "Approved other costs" at bounding box center [850, 93] width 84 height 13
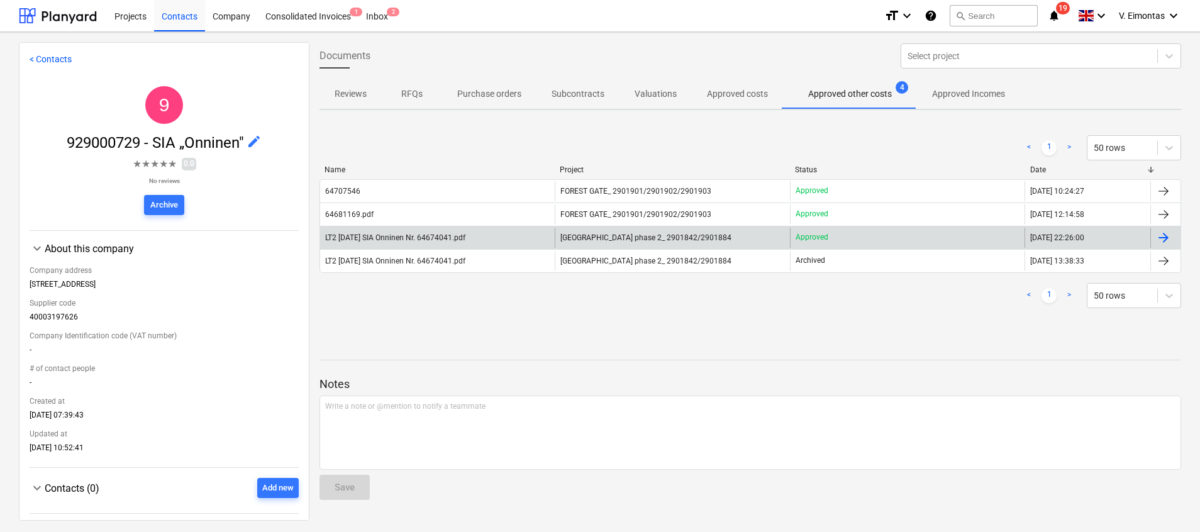
click at [674, 236] on span "[GEOGRAPHIC_DATA] phase 2_ 2901842/2901884" at bounding box center [645, 237] width 171 height 9
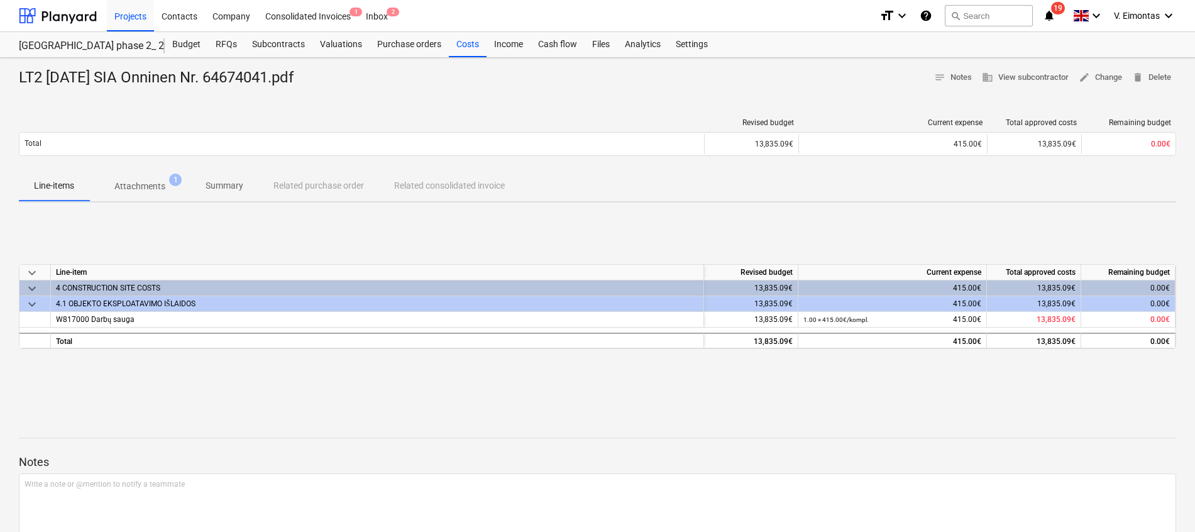
click at [150, 192] on p "Attachments" at bounding box center [139, 186] width 51 height 13
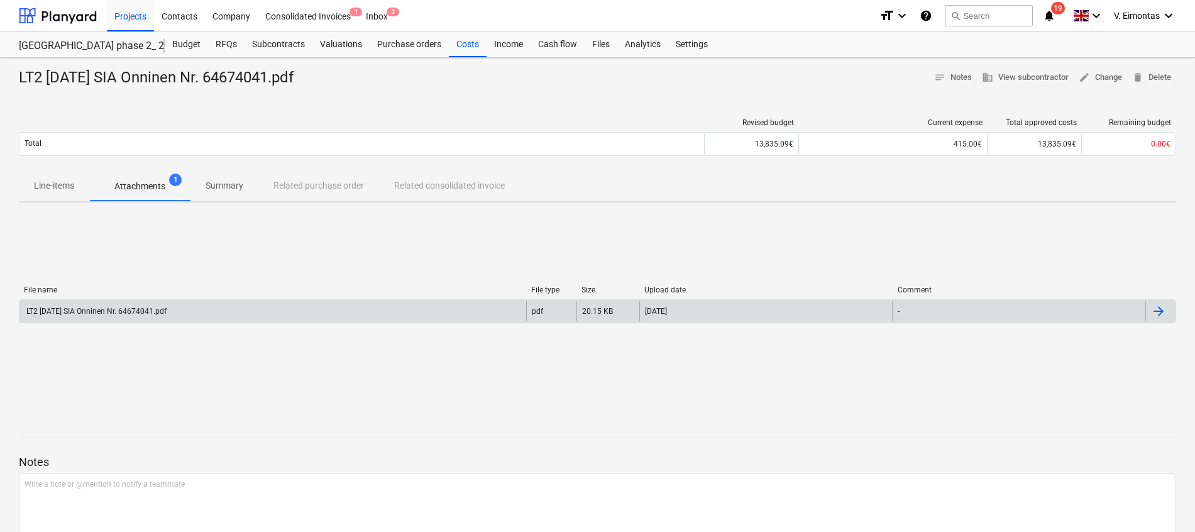
click at [138, 313] on div "LT2 [DATE] SIA Onninen Nr. 64674041.pdf" at bounding box center [96, 311] width 142 height 9
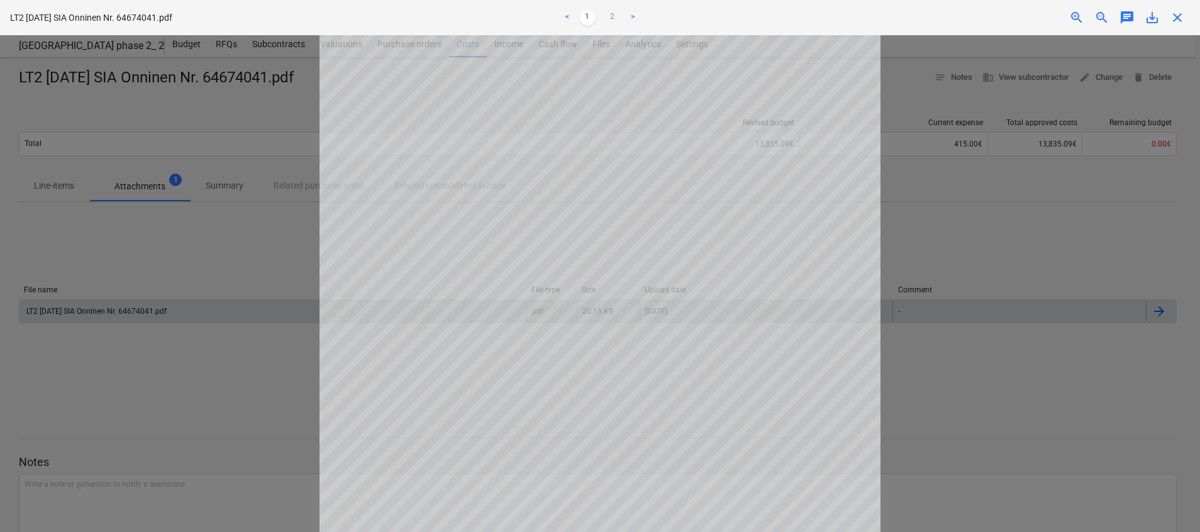
scroll to position [189, 0]
click at [899, 111] on div at bounding box center [600, 283] width 1200 height 497
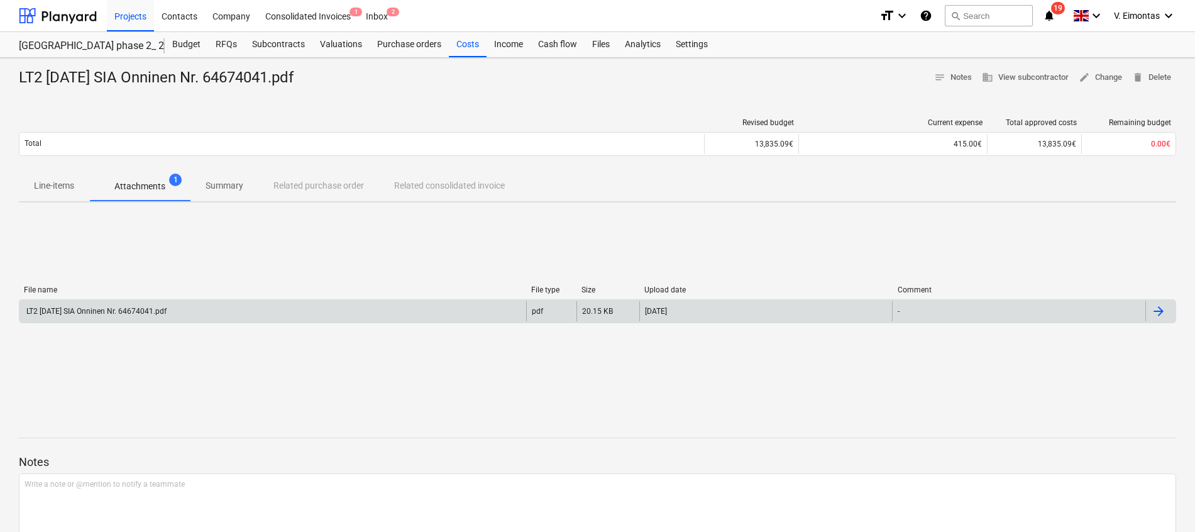
click at [370, 255] on div "File name File type Size Upload date Comment LT2 [DATE] SIA Onninen Nr. 6467404…" at bounding box center [598, 307] width 1158 height 189
click at [121, 19] on div "Projects" at bounding box center [130, 15] width 47 height 32
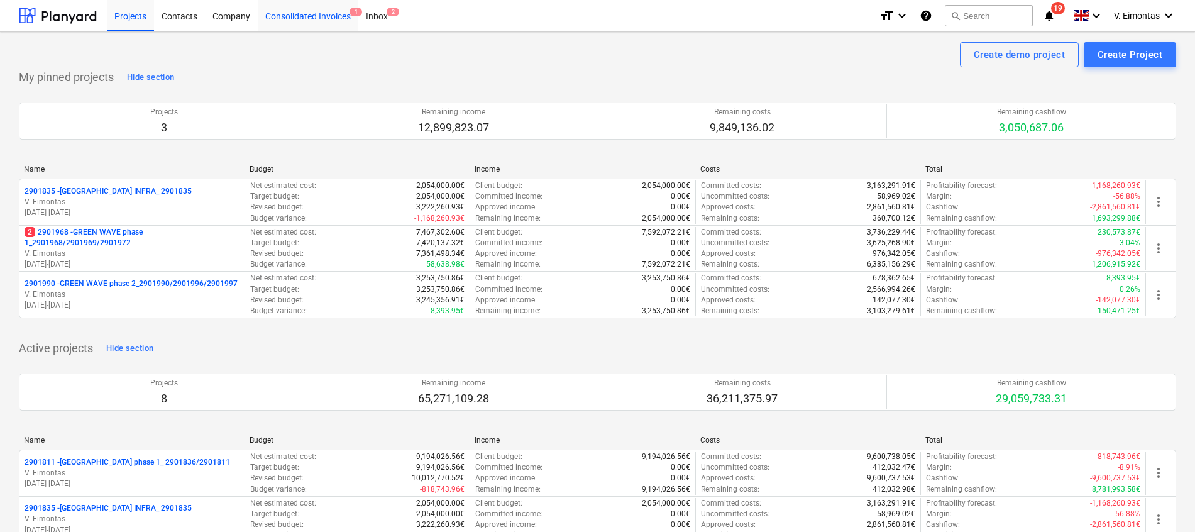
click at [317, 11] on div "Consolidated Invoices 1" at bounding box center [308, 15] width 101 height 32
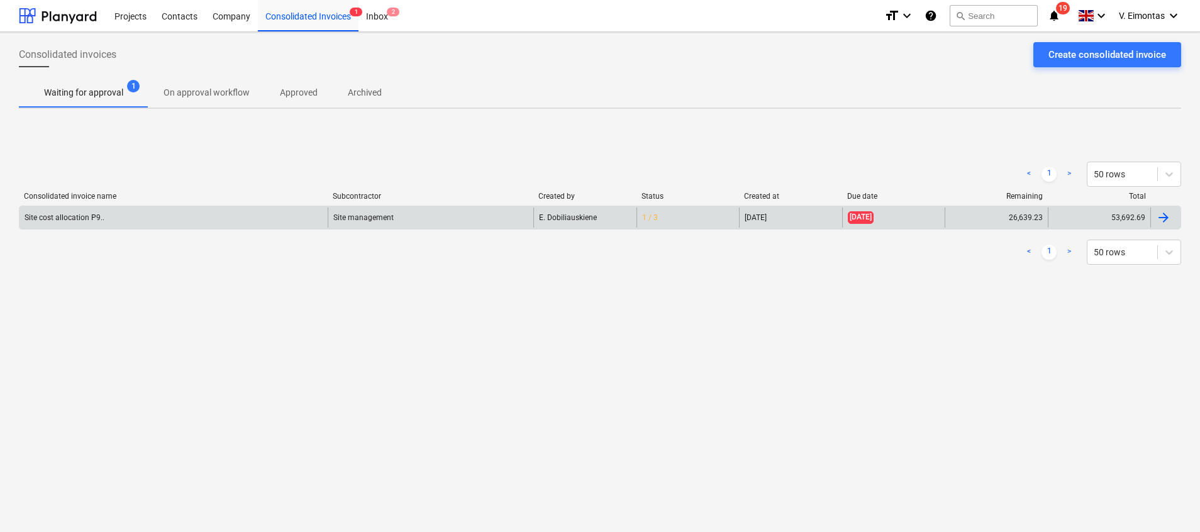
click at [684, 215] on div "1 / 3" at bounding box center [687, 217] width 102 height 20
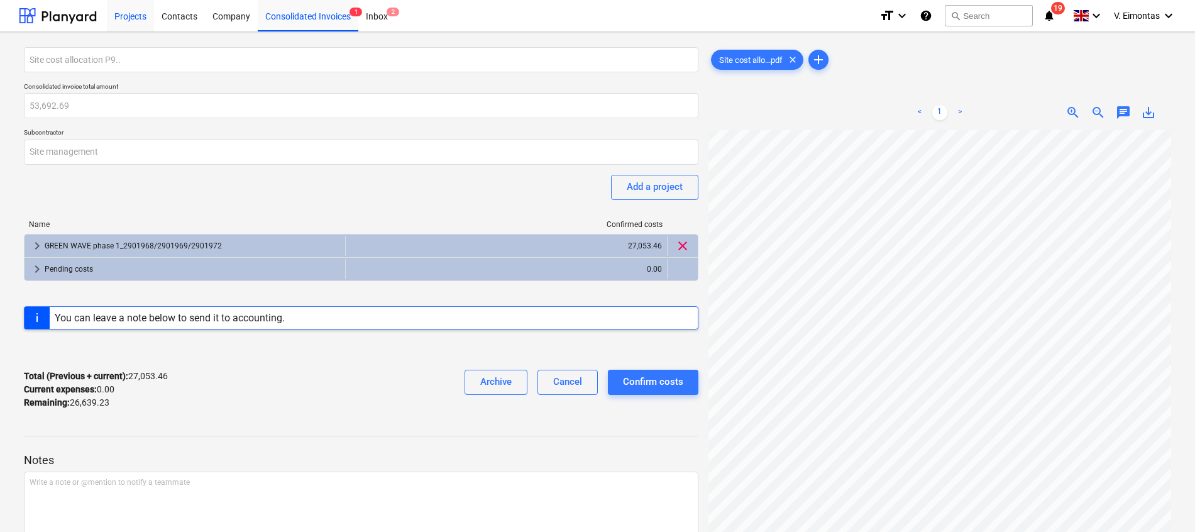
click at [117, 25] on div "Projects" at bounding box center [130, 15] width 47 height 32
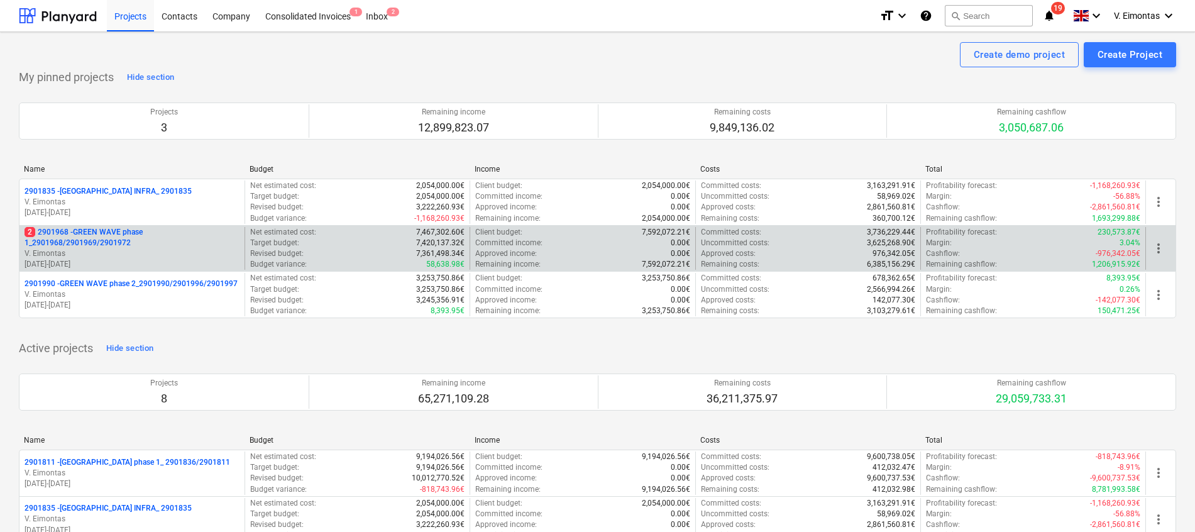
click at [131, 230] on p "2 2901968 - GREEN WAVE phase 1_2901968/2901969/2901972" at bounding box center [132, 237] width 215 height 21
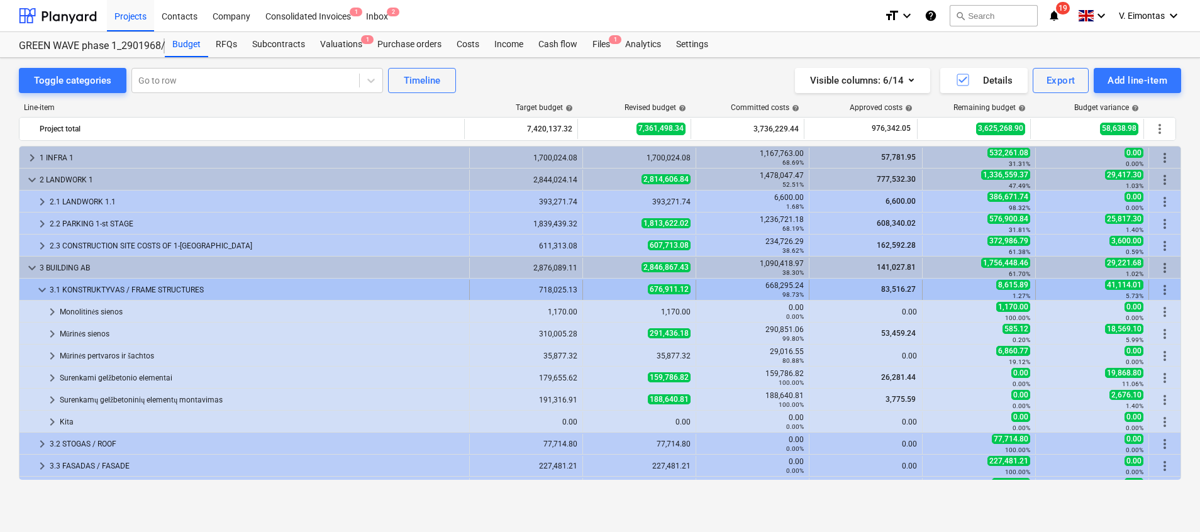
click at [41, 284] on span "keyboard_arrow_down" at bounding box center [42, 289] width 15 height 15
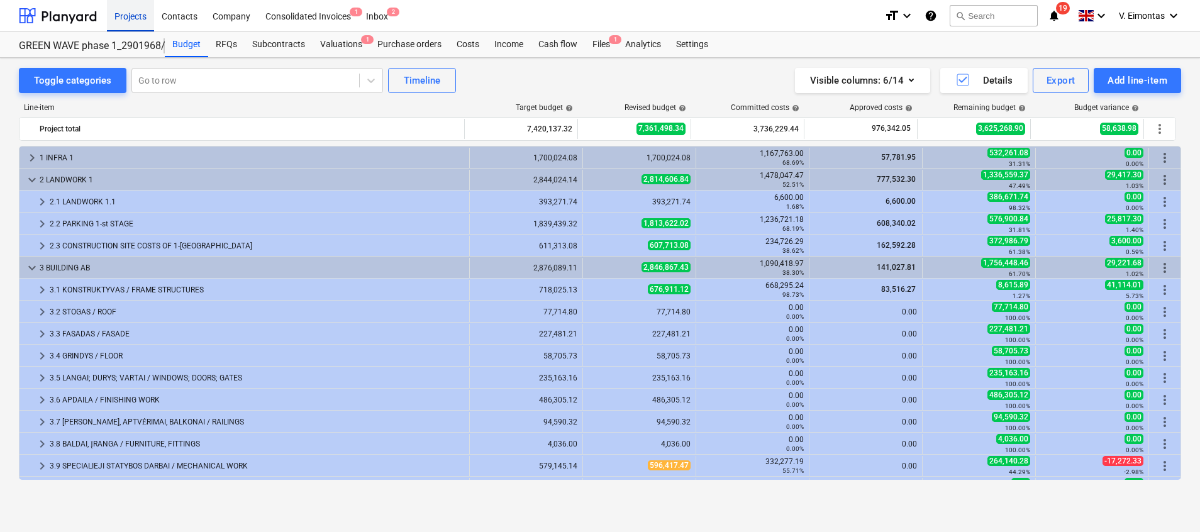
click at [119, 19] on div "Projects" at bounding box center [130, 15] width 47 height 32
